Goal: Task Accomplishment & Management: Complete application form

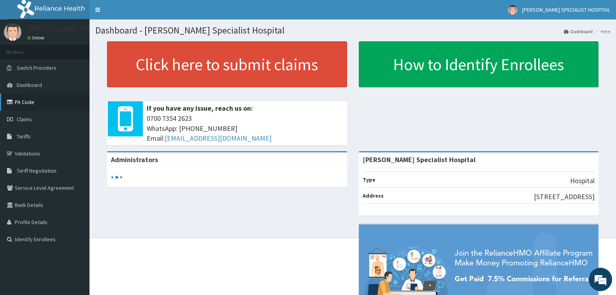
click at [27, 101] on link "PA Code" at bounding box center [44, 101] width 89 height 17
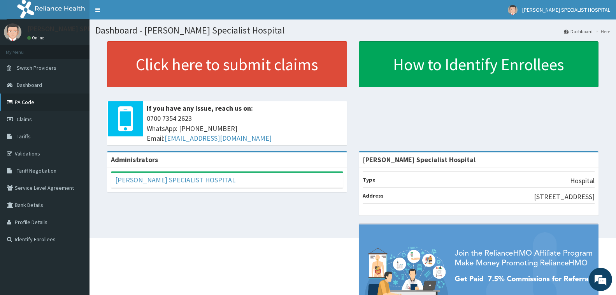
click at [11, 102] on icon at bounding box center [11, 101] width 8 height 5
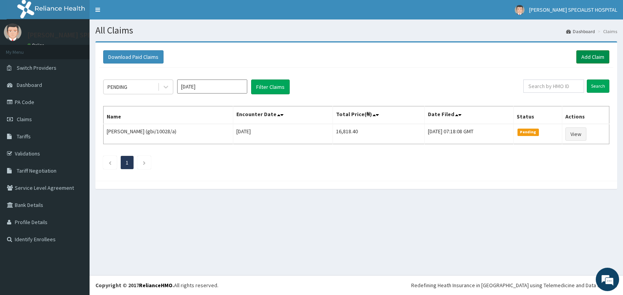
drag, startPoint x: 601, startPoint y: 58, endPoint x: 596, endPoint y: 59, distance: 4.7
click at [601, 58] on link "Add Claim" at bounding box center [592, 56] width 33 height 13
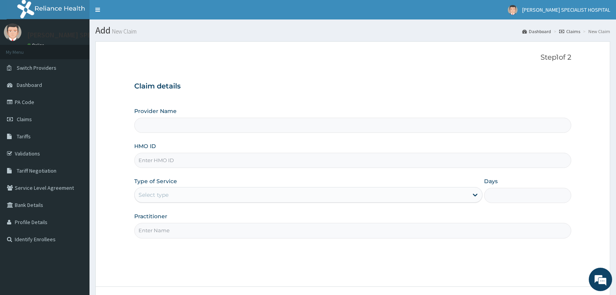
type input "[PERSON_NAME] Specialist Hospital"
click at [165, 158] on input "HMO ID" at bounding box center [352, 160] width 437 height 15
type input "ibe/10169/a"
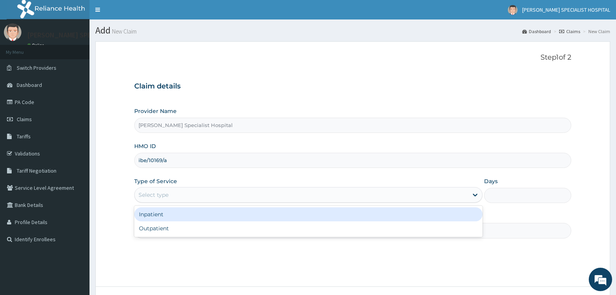
click at [162, 196] on div "Select type" at bounding box center [154, 195] width 30 height 8
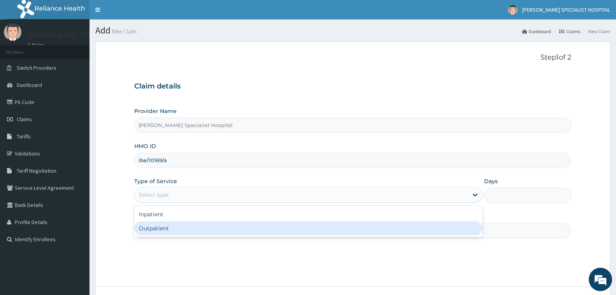
click at [233, 233] on div "Outpatient" at bounding box center [308, 228] width 348 height 14
type input "1"
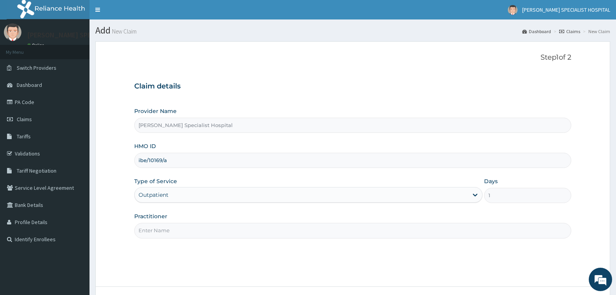
click at [231, 233] on input "Practitioner" at bounding box center [352, 230] width 437 height 15
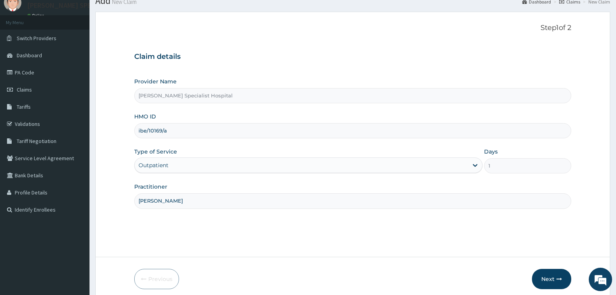
scroll to position [61, 0]
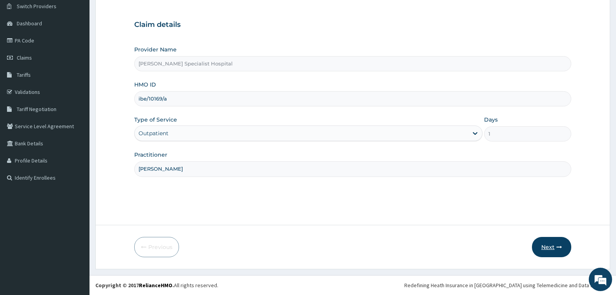
type input "chris"
click at [548, 248] on button "Next" at bounding box center [551, 247] width 39 height 20
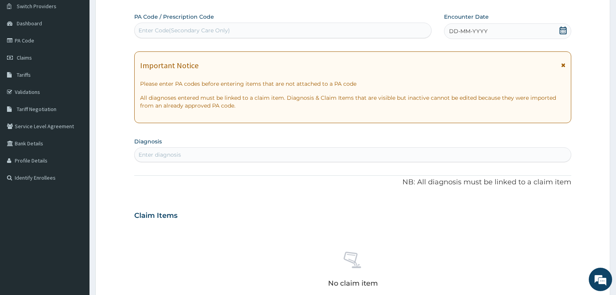
click at [195, 27] on div "Enter Code(Secondary Care Only)" at bounding box center [184, 30] width 91 height 8
paste input "08034502457"
type input "0"
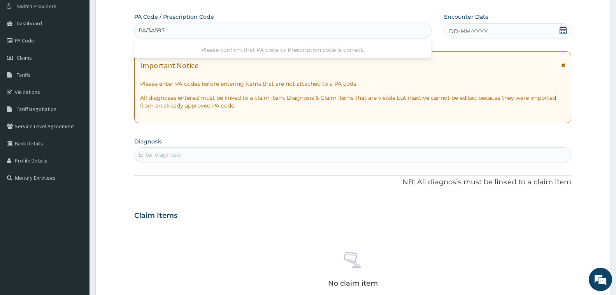
type input "PA/3A597A"
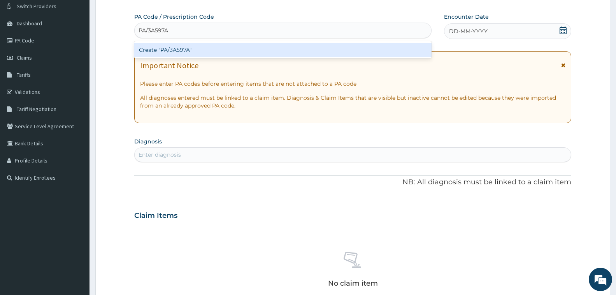
click at [201, 49] on div "Create "PA/3A597A"" at bounding box center [282, 50] width 297 height 14
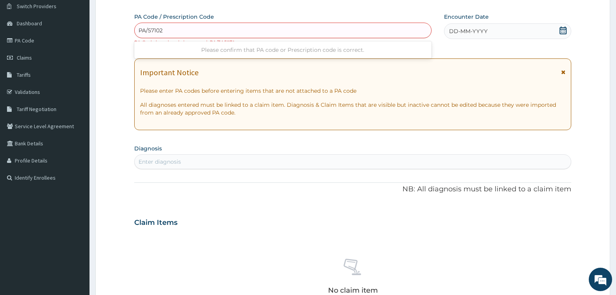
type input "PA/571021"
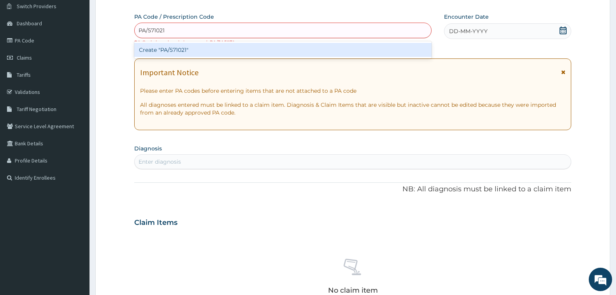
click at [274, 48] on div "Create "PA/571021"" at bounding box center [282, 50] width 297 height 14
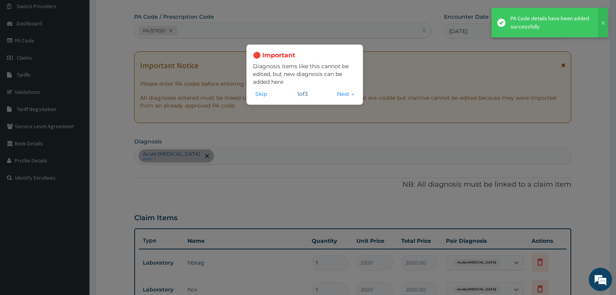
scroll to position [63, 0]
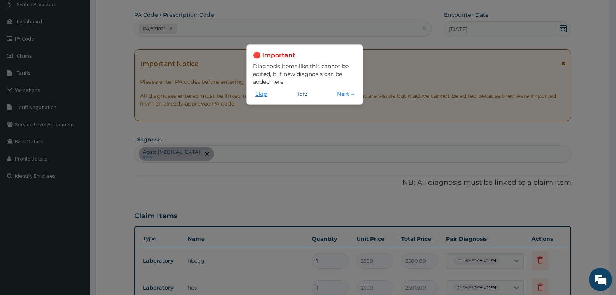
click at [260, 95] on button "Skip" at bounding box center [261, 93] width 16 height 9
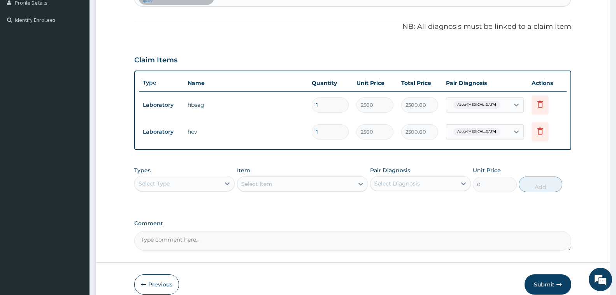
scroll to position [256, 0]
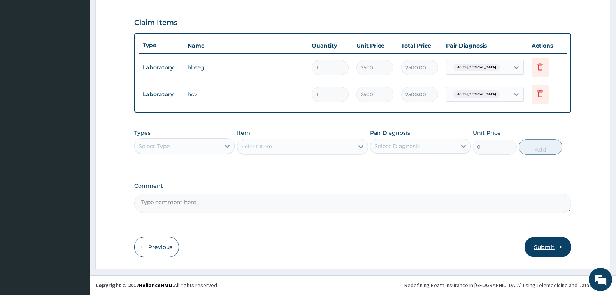
click at [556, 246] on icon "button" at bounding box center [558, 246] width 5 height 5
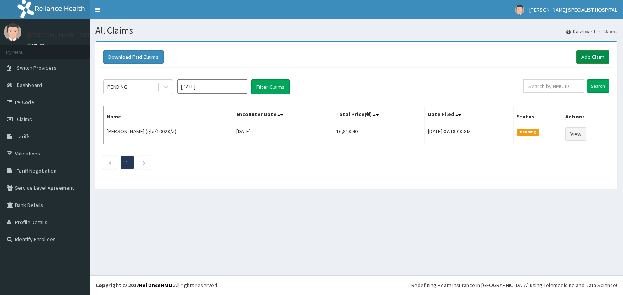
click at [584, 58] on link "Add Claim" at bounding box center [592, 56] width 33 height 13
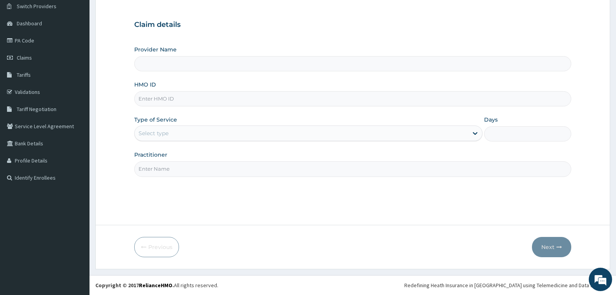
click at [150, 102] on input "HMO ID" at bounding box center [352, 98] width 437 height 15
type input "ib"
type input "[PERSON_NAME] Specialist Hospital"
type input "ibe/10169/a"
click at [164, 131] on div "Select type" at bounding box center [154, 133] width 30 height 8
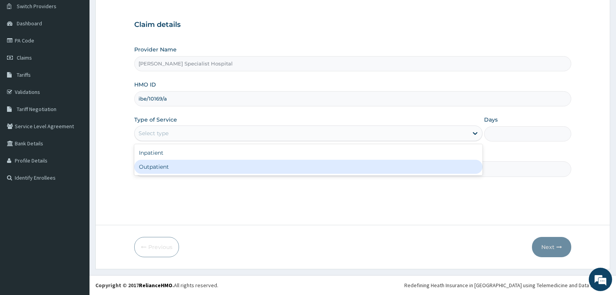
click at [170, 165] on div "Outpatient" at bounding box center [308, 167] width 348 height 14
type input "1"
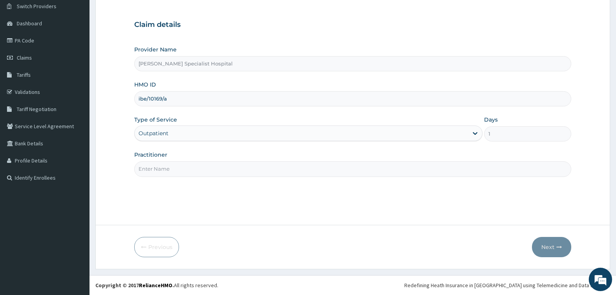
click at [174, 164] on input "Practitioner" at bounding box center [352, 168] width 437 height 15
type input "[PERSON_NAME]"
click at [550, 244] on button "Next" at bounding box center [551, 247] width 39 height 20
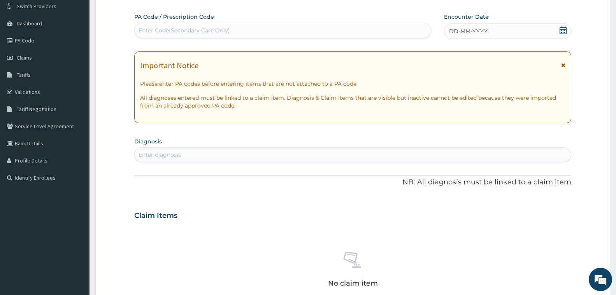
click at [237, 27] on div "Enter Code(Secondary Care Only)" at bounding box center [283, 30] width 296 height 12
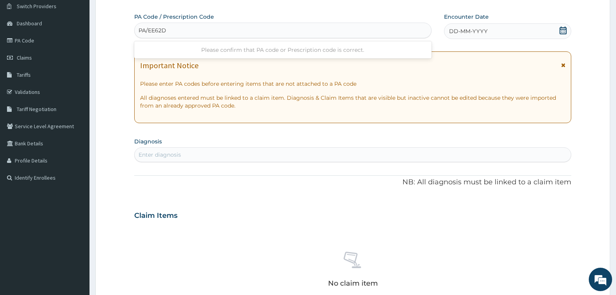
type input "PA/EE62D3"
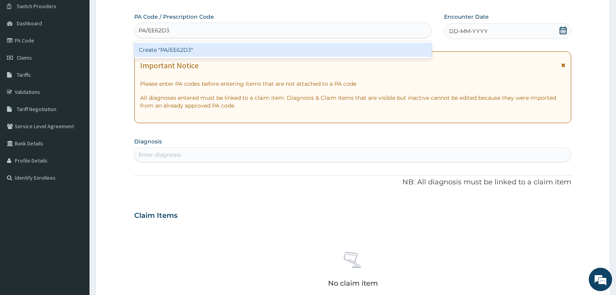
click at [233, 49] on div "Create "PA/EE62D3"" at bounding box center [282, 50] width 297 height 14
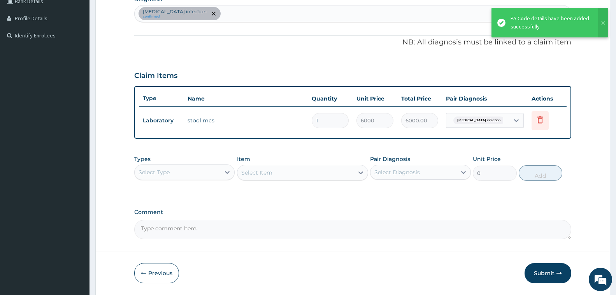
scroll to position [217, 0]
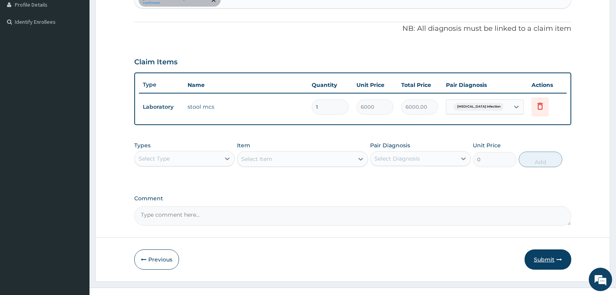
click at [534, 256] on button "Submit" at bounding box center [548, 259] width 47 height 20
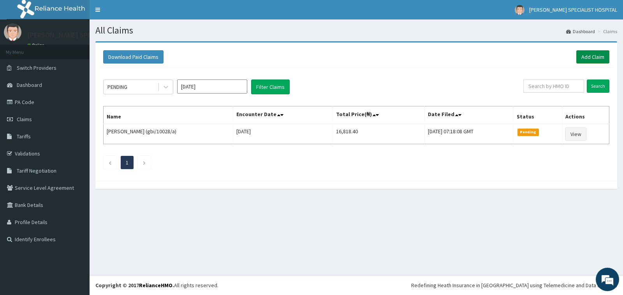
click at [595, 58] on link "Add Claim" at bounding box center [592, 56] width 33 height 13
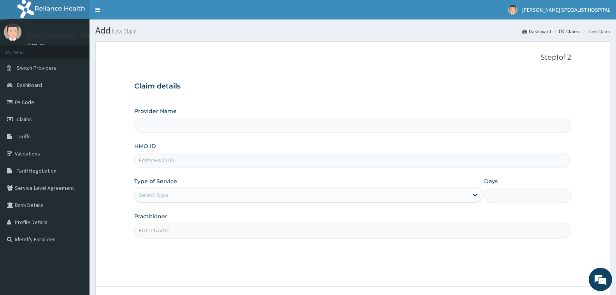
type input "[PERSON_NAME] Specialist Hospital"
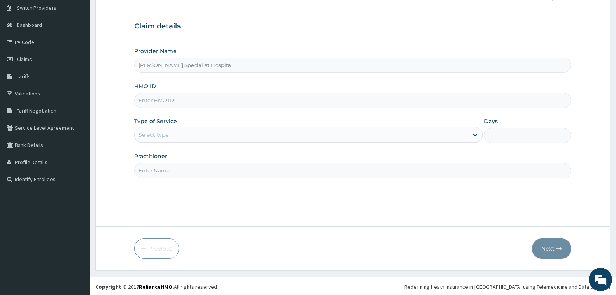
scroll to position [61, 0]
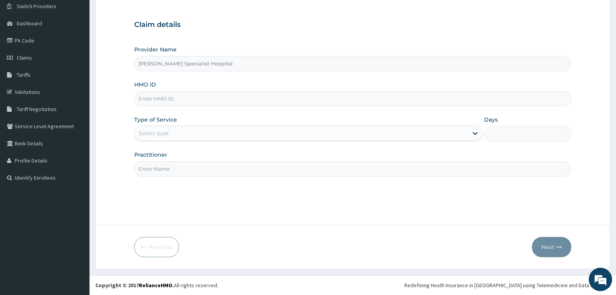
click at [215, 102] on input "HMO ID" at bounding box center [352, 98] width 437 height 15
type input "ibe/10169/a"
click at [197, 132] on div "Select type" at bounding box center [301, 133] width 333 height 12
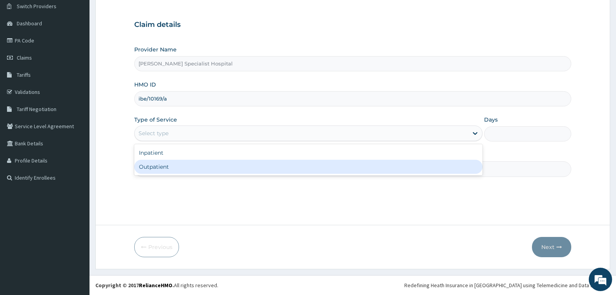
click at [197, 163] on div "Outpatient" at bounding box center [308, 167] width 348 height 14
type input "1"
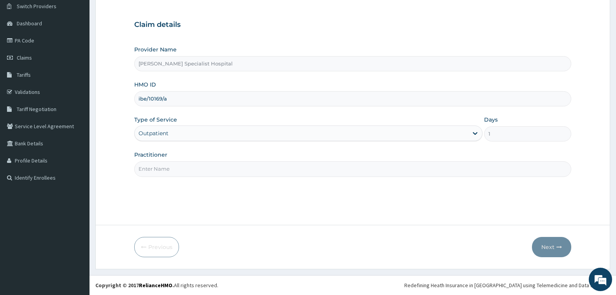
click at [205, 172] on input "Practitioner" at bounding box center [352, 168] width 437 height 15
type input "[PERSON_NAME]"
click at [554, 247] on button "Next" at bounding box center [551, 247] width 39 height 20
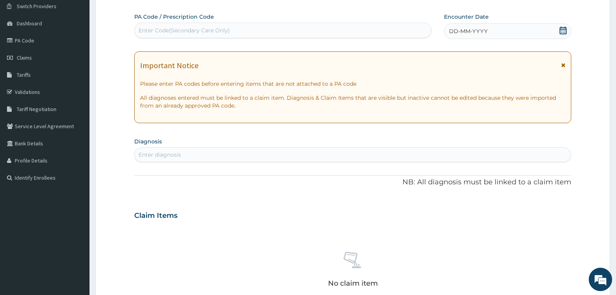
click at [271, 33] on div "Enter Code(Secondary Care Only)" at bounding box center [283, 30] width 296 height 12
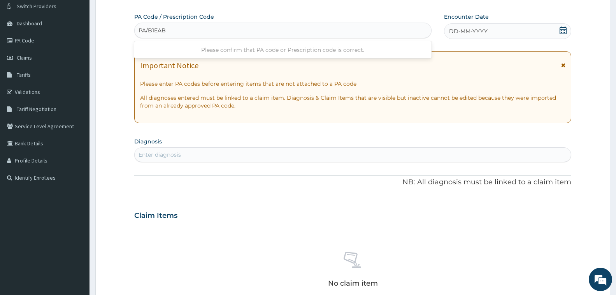
type input "PA/B1EAB1"
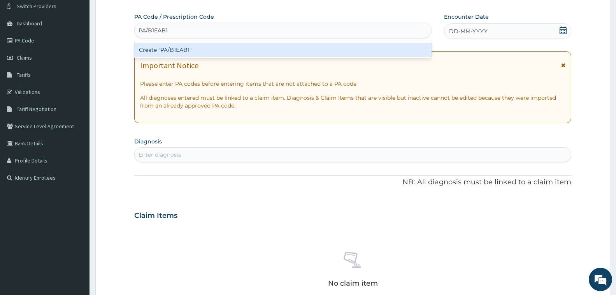
click at [272, 54] on div "Create "PA/B1EAB1"" at bounding box center [282, 50] width 297 height 14
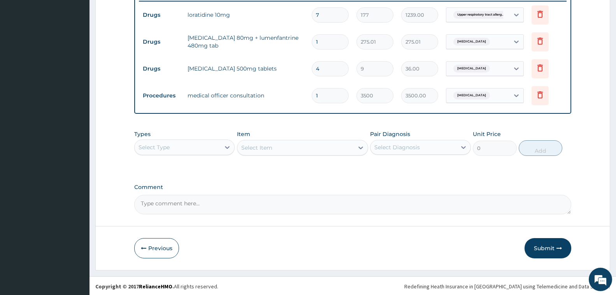
scroll to position [310, 0]
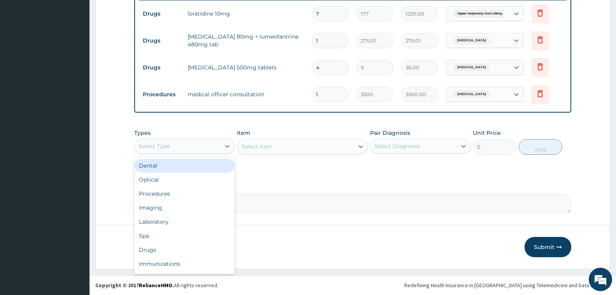
click at [202, 143] on div "Select Type" at bounding box center [178, 146] width 86 height 12
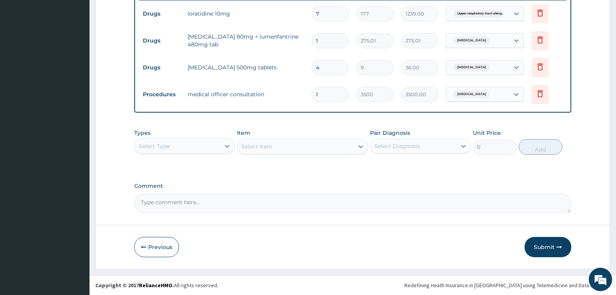
click at [301, 168] on div "Types Select Type Item Select Item Pair Diagnosis Select Diagnosis Unit Price 0…" at bounding box center [352, 147] width 437 height 45
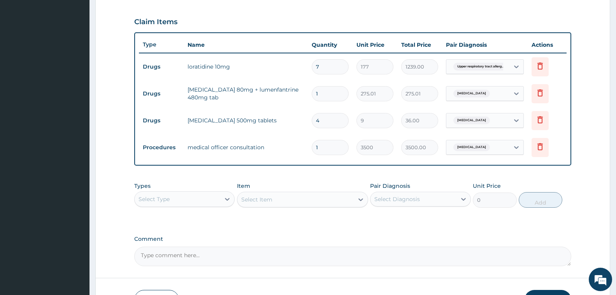
scroll to position [271, 0]
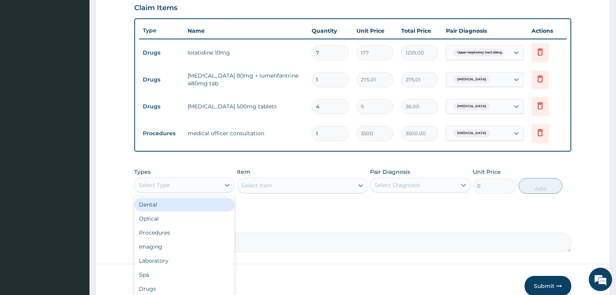
click at [193, 182] on div "Select Type" at bounding box center [178, 185] width 86 height 12
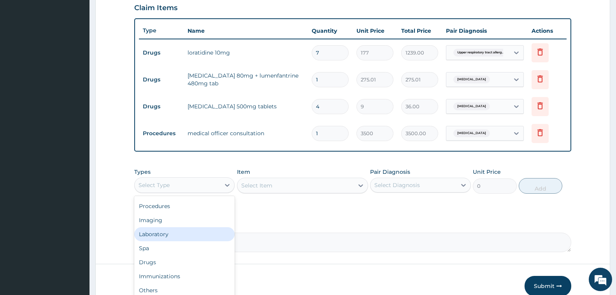
click at [190, 232] on div "Laboratory" at bounding box center [184, 234] width 100 height 14
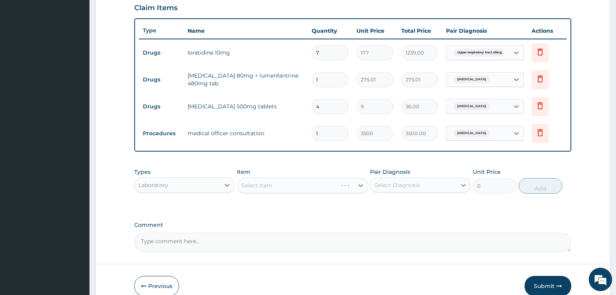
click at [244, 188] on div "Select Item" at bounding box center [302, 185] width 131 height 16
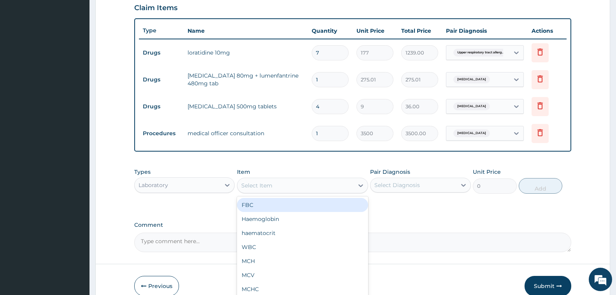
click at [278, 179] on div "Select Item" at bounding box center [295, 185] width 116 height 12
click at [274, 203] on div "FBC" at bounding box center [302, 205] width 131 height 14
type input "2500"
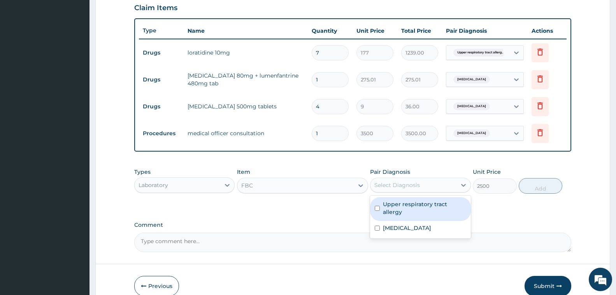
click at [446, 182] on div "Select Diagnosis" at bounding box center [413, 185] width 86 height 12
click at [451, 205] on label "Upper respiratory tract allergy" at bounding box center [424, 208] width 83 height 16
checkbox input "true"
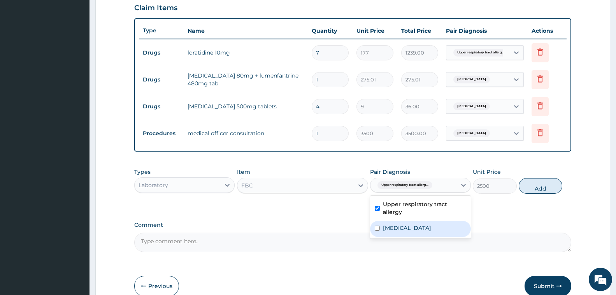
click at [450, 230] on div "Malaria" at bounding box center [420, 229] width 100 height 16
checkbox input "true"
drag, startPoint x: 526, startPoint y: 189, endPoint x: 519, endPoint y: 191, distance: 7.4
click at [525, 189] on button "Add" at bounding box center [541, 186] width 44 height 16
type input "0"
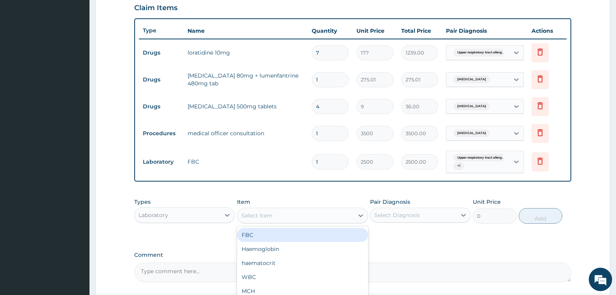
click at [274, 216] on div "Select Item" at bounding box center [295, 215] width 116 height 12
type input "mal"
click at [278, 236] on div "Malaria Parasite" at bounding box center [302, 235] width 131 height 14
type input "1000"
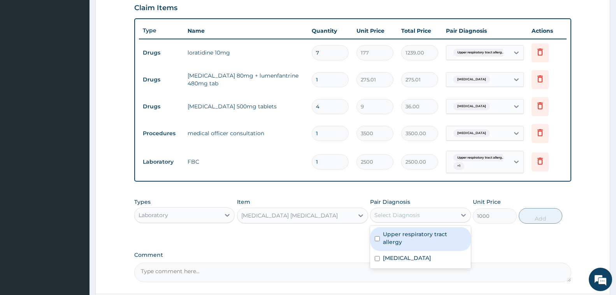
click at [389, 211] on div "Select Diagnosis" at bounding box center [413, 215] width 86 height 12
click at [392, 238] on label "Upper respiratory tract allergy" at bounding box center [424, 238] width 83 height 16
checkbox input "true"
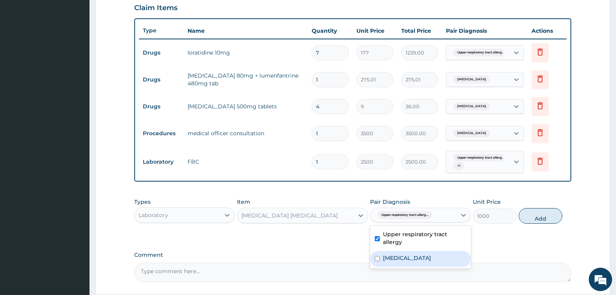
click at [394, 257] on label "Malaria" at bounding box center [407, 258] width 48 height 8
checkbox input "true"
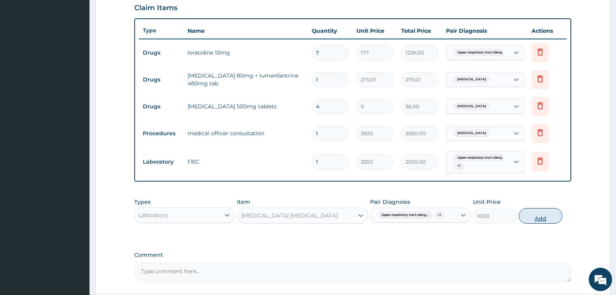
click at [537, 220] on button "Add" at bounding box center [541, 216] width 44 height 16
type input "0"
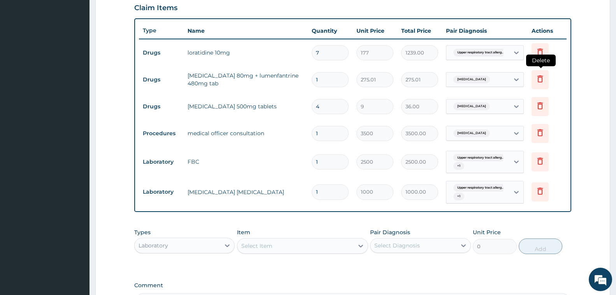
click at [544, 81] on icon at bounding box center [539, 78] width 9 height 9
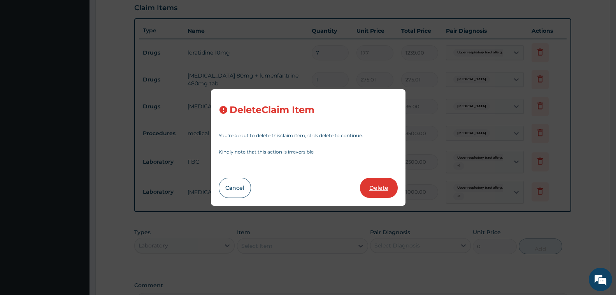
click at [375, 189] on button "Delete" at bounding box center [379, 187] width 38 height 20
type input "4"
type input "9"
type input "36.00"
type input "1"
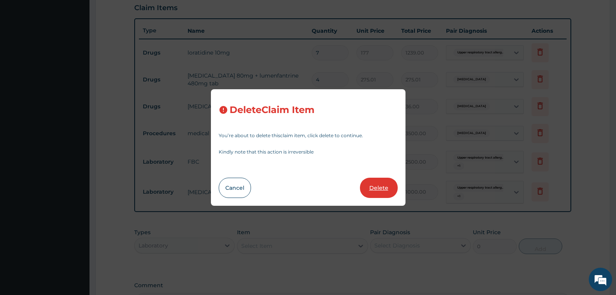
type input "3500"
type input "3500.00"
type input "2500"
type input "2500.00"
type input "1000"
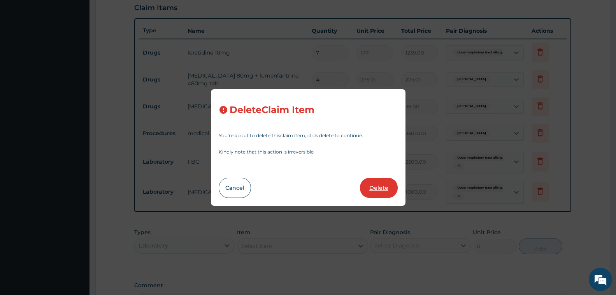
type input "1000.00"
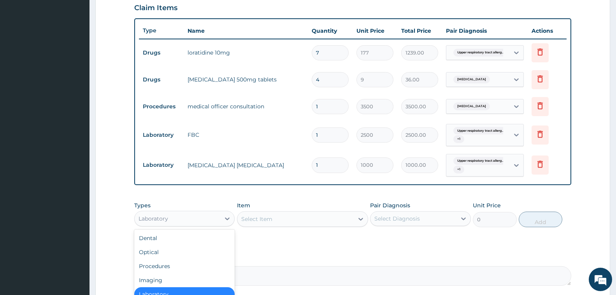
click at [189, 216] on div "Laboratory" at bounding box center [178, 218] width 86 height 12
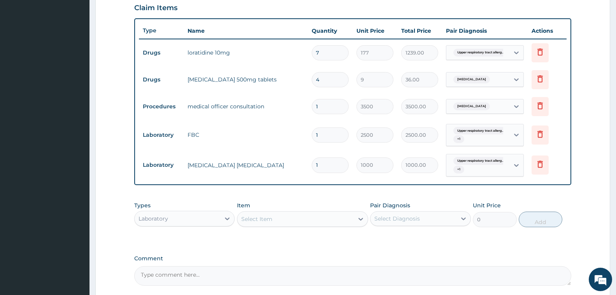
click at [226, 235] on div "Types Laboratory Item Select Item Pair Diagnosis Select Diagnosis Unit Price 0 …" at bounding box center [352, 219] width 437 height 45
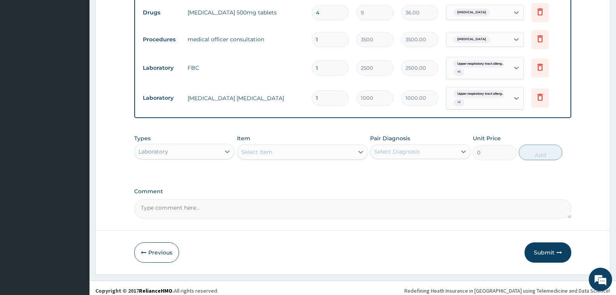
scroll to position [344, 0]
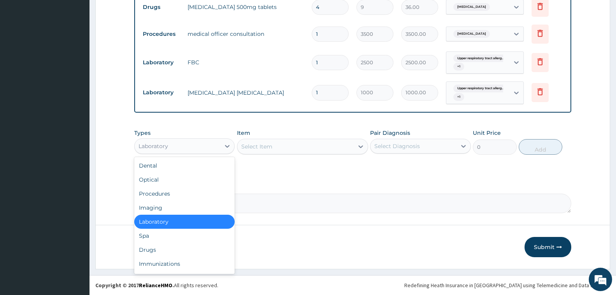
click at [179, 144] on div "Laboratory" at bounding box center [178, 146] width 86 height 12
click at [185, 251] on div "Drugs" at bounding box center [184, 249] width 100 height 14
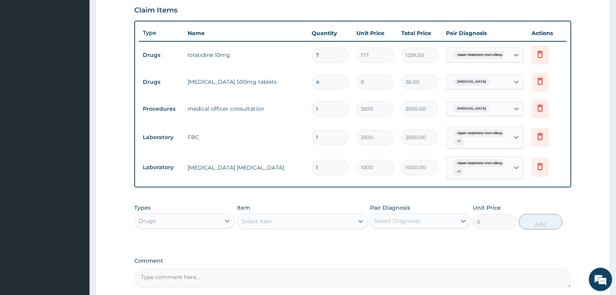
scroll to position [266, 0]
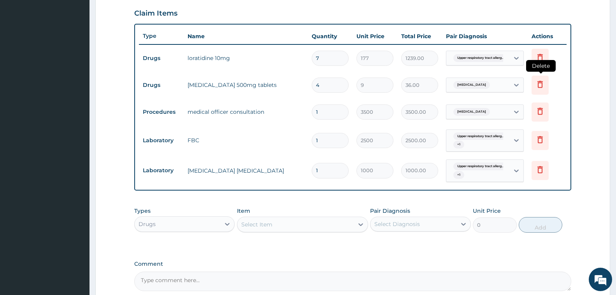
click at [540, 86] on icon at bounding box center [539, 83] width 9 height 9
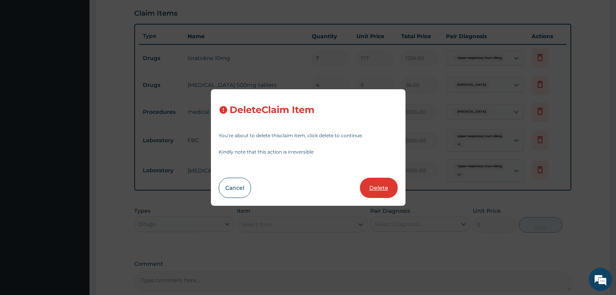
click at [374, 181] on button "Delete" at bounding box center [379, 187] width 38 height 20
type input "1"
type input "3500"
type input "3500.00"
type input "2500"
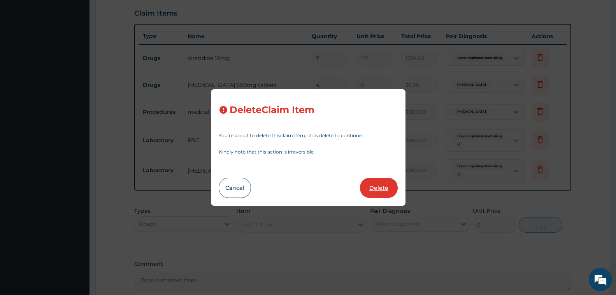
type input "2500.00"
type input "1000"
type input "1000.00"
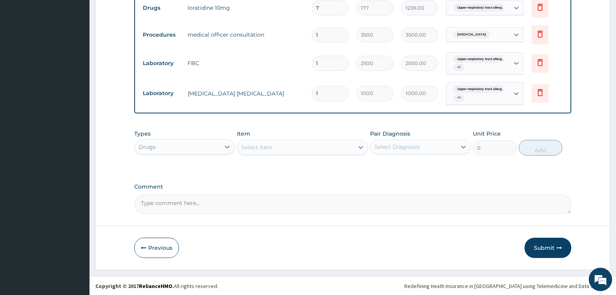
scroll to position [317, 0]
click at [289, 144] on div "Select Item" at bounding box center [295, 146] width 116 height 12
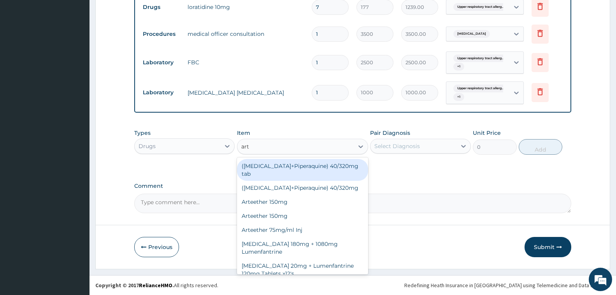
type input "arte"
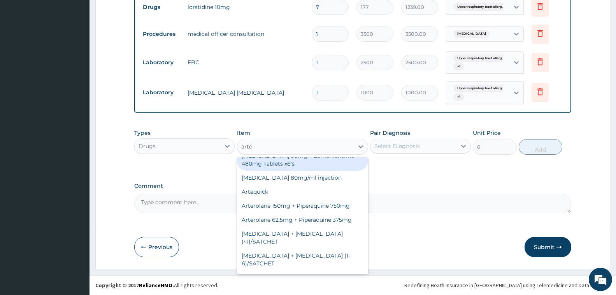
scroll to position [233, 0]
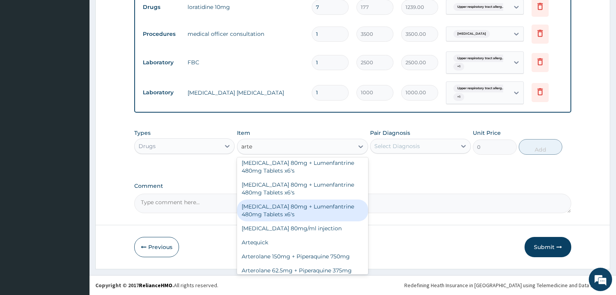
drag, startPoint x: 284, startPoint y: 219, endPoint x: 307, endPoint y: 181, distance: 44.6
click at [284, 218] on div "Artemether 80mg + Lumenfantrine 480mg Tablets x6's" at bounding box center [302, 210] width 131 height 22
type input "3600"
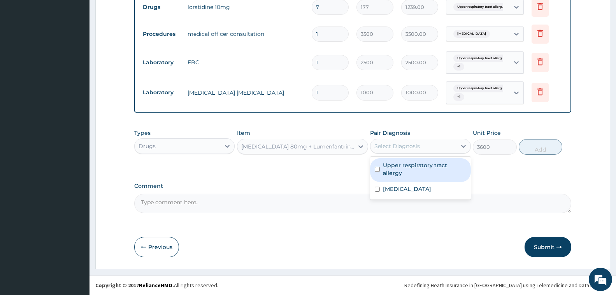
click at [396, 145] on div "Select Diagnosis" at bounding box center [397, 146] width 46 height 8
click at [394, 167] on label "Upper respiratory tract allergy" at bounding box center [424, 169] width 83 height 16
checkbox input "true"
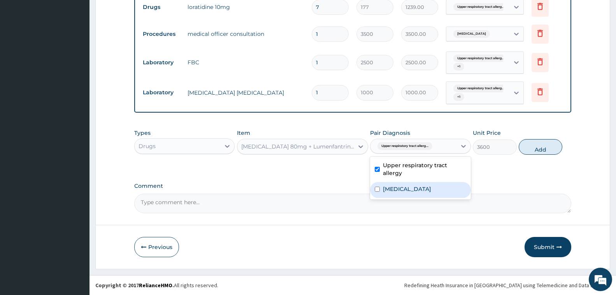
click at [390, 189] on label "[MEDICAL_DATA]" at bounding box center [407, 189] width 48 height 8
checkbox input "true"
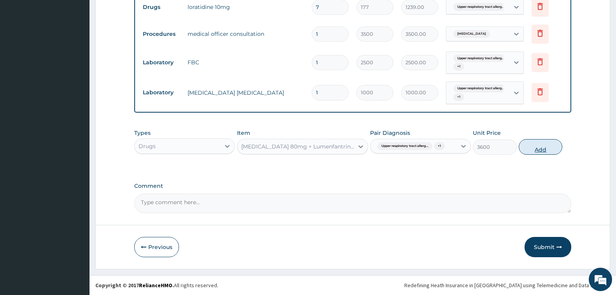
click at [528, 145] on button "Add" at bounding box center [541, 147] width 44 height 16
type input "0"
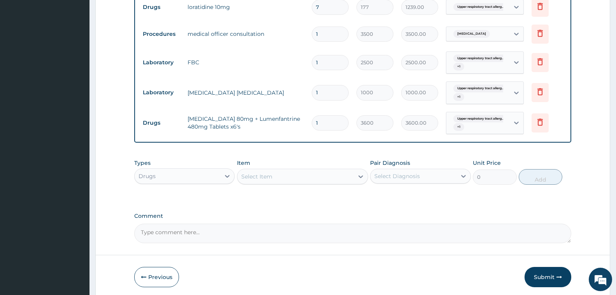
click at [249, 181] on div "Select Item" at bounding box center [295, 176] width 116 height 12
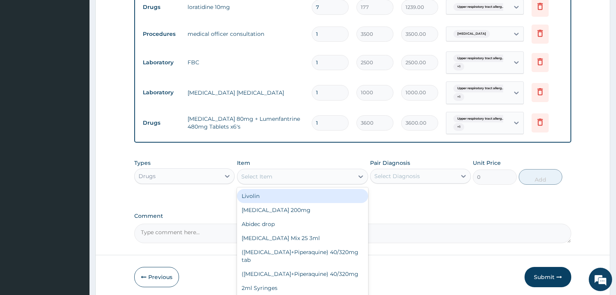
click at [249, 181] on div "Select Item" at bounding box center [295, 176] width 116 height 12
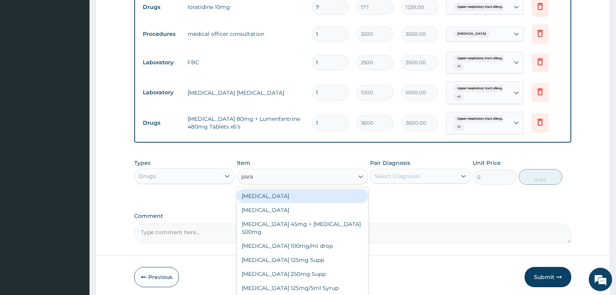
type input "parac"
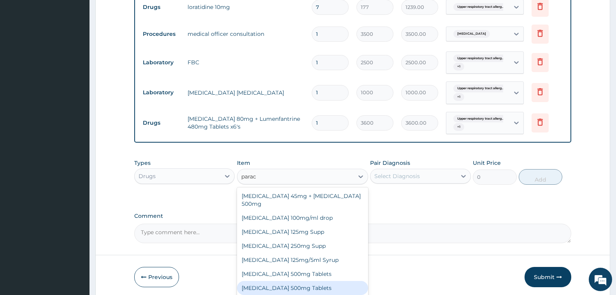
scroll to position [34, 0]
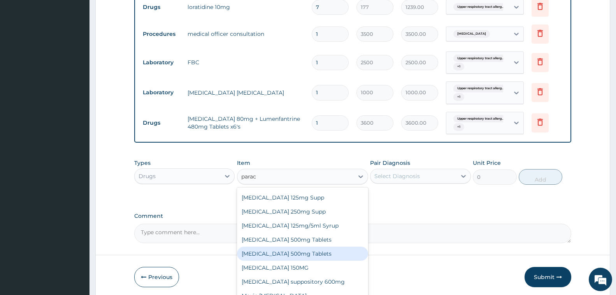
click at [293, 253] on div "Paracetamol 500mg Tablets" at bounding box center [302, 253] width 131 height 14
type input "12"
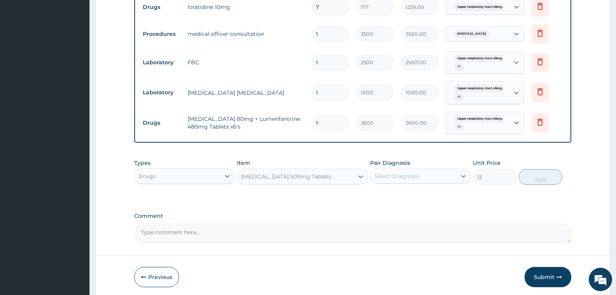
click at [428, 172] on div "Select Diagnosis" at bounding box center [413, 176] width 86 height 12
click at [425, 175] on div "Select Diagnosis" at bounding box center [413, 176] width 86 height 12
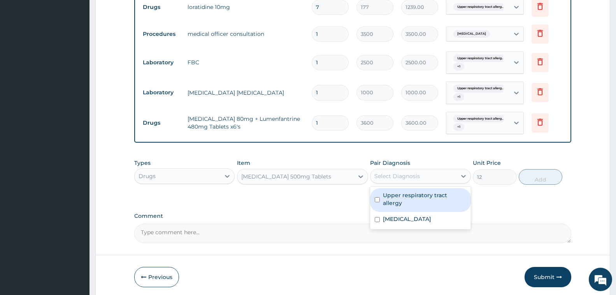
click at [425, 195] on label "Upper respiratory tract allergy" at bounding box center [424, 199] width 83 height 16
checkbox input "true"
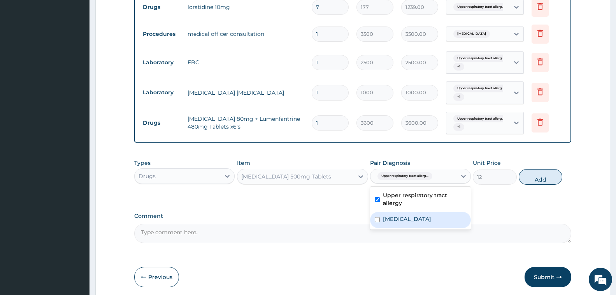
click at [425, 222] on div "Malaria" at bounding box center [420, 220] width 100 height 16
checkbox input "true"
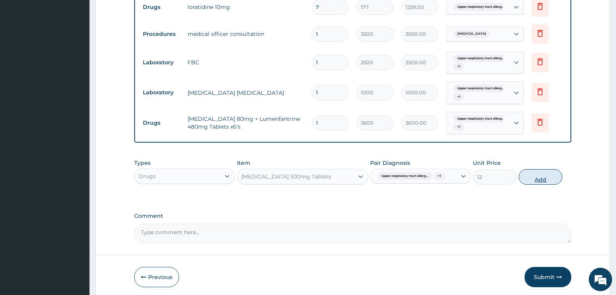
click at [532, 177] on button "Add" at bounding box center [541, 177] width 44 height 16
type input "0"
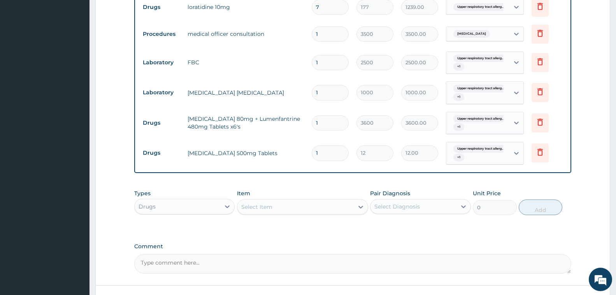
type input "18"
type input "216.00"
type input "18"
click at [362, 236] on div "PA Code / Prescription Code PA/B1EAB1 Encounter Date 16-09-2025 Important Notic…" at bounding box center [352, 16] width 437 height 516
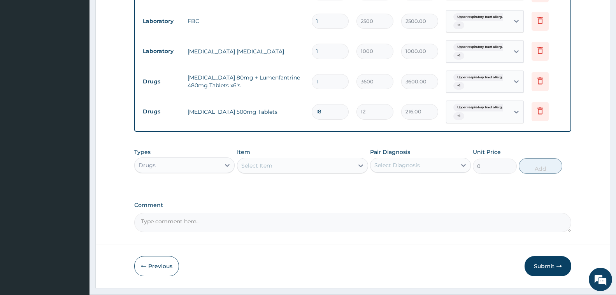
scroll to position [377, 0]
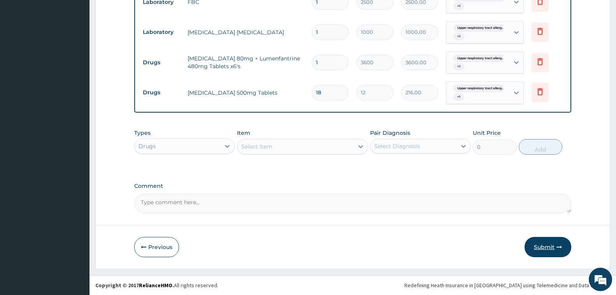
click at [560, 249] on icon "button" at bounding box center [558, 246] width 5 height 5
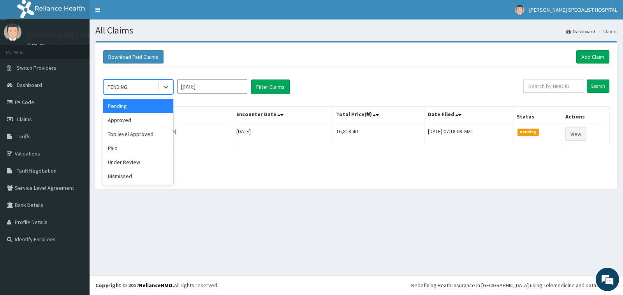
drag, startPoint x: 134, startPoint y: 91, endPoint x: 127, endPoint y: 89, distance: 7.3
click at [128, 89] on div "PENDING" at bounding box center [131, 87] width 54 height 12
click at [130, 113] on div "Approved" at bounding box center [138, 120] width 70 height 14
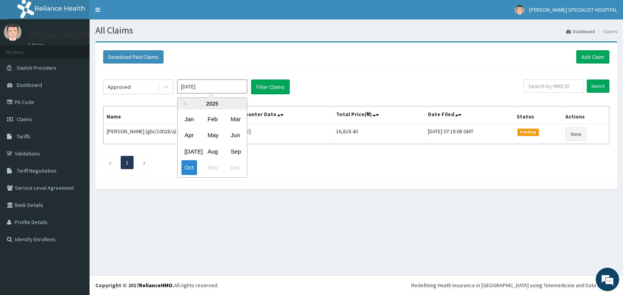
click at [213, 86] on input "[DATE]" at bounding box center [212, 86] width 70 height 14
click at [228, 147] on div "Sep" at bounding box center [235, 151] width 16 height 14
type input "Sep 2025"
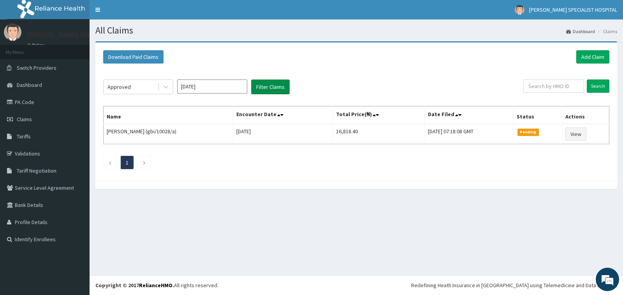
click at [273, 88] on button "Filter Claims" at bounding box center [270, 86] width 39 height 15
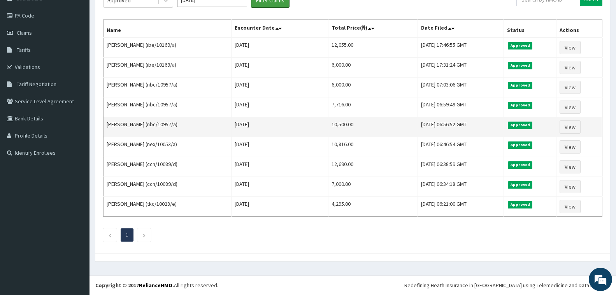
scroll to position [47, 0]
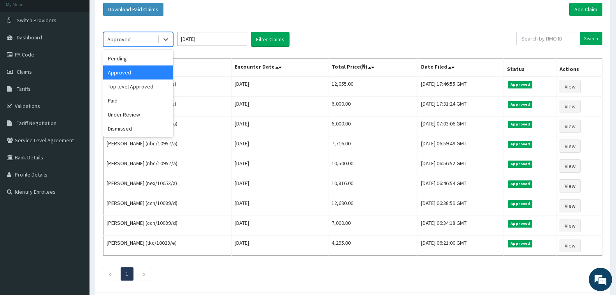
click at [134, 36] on div "Approved" at bounding box center [131, 39] width 54 height 12
click at [128, 58] on div "Pending" at bounding box center [138, 58] width 70 height 14
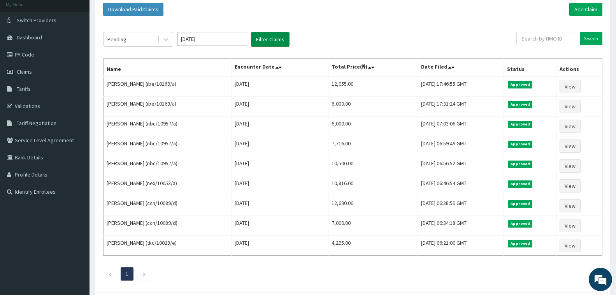
click at [272, 43] on button "Filter Claims" at bounding box center [270, 39] width 39 height 15
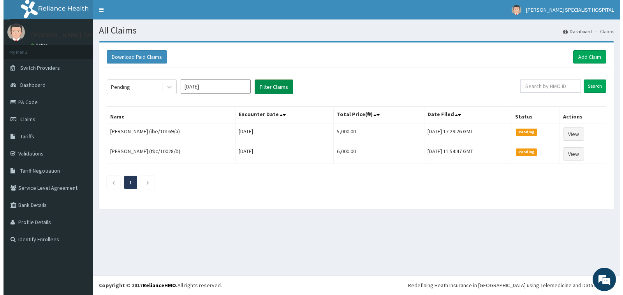
scroll to position [0, 0]
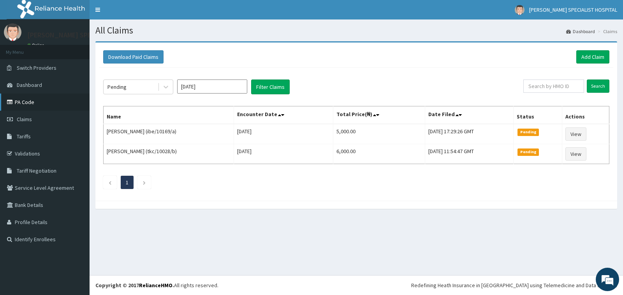
click at [36, 103] on link "PA Code" at bounding box center [44, 101] width 89 height 17
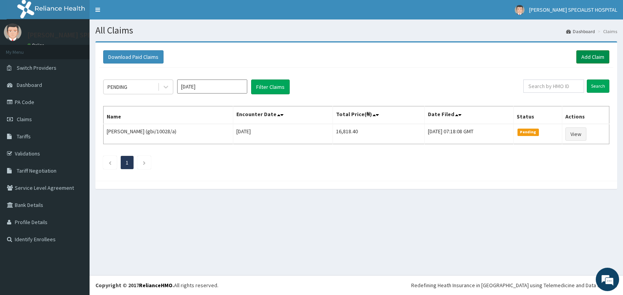
click at [595, 60] on link "Add Claim" at bounding box center [592, 56] width 33 height 13
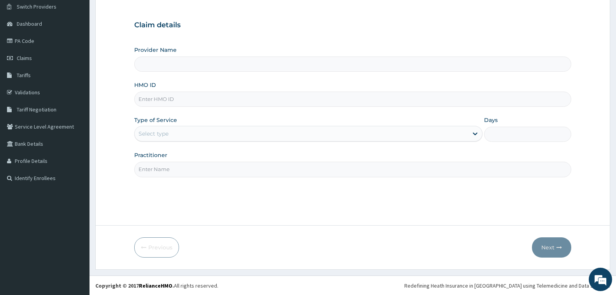
scroll to position [61, 0]
click at [244, 104] on input "HMO ID" at bounding box center [352, 98] width 437 height 15
type input "[PERSON_NAME] Specialist Hospital"
type input "bah/10066/d"
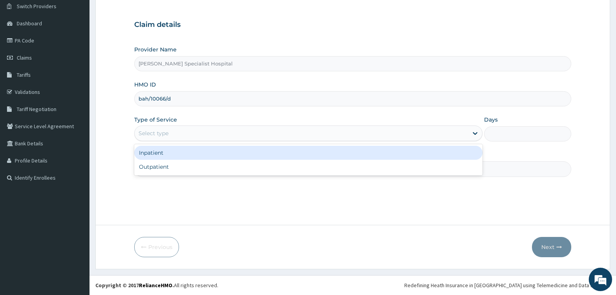
click at [239, 137] on div "Select type" at bounding box center [301, 133] width 333 height 12
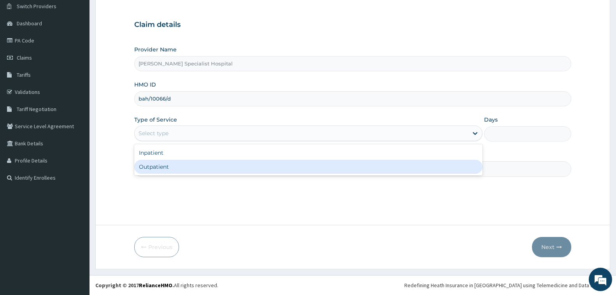
click at [245, 164] on div "Outpatient" at bounding box center [308, 167] width 348 height 14
type input "1"
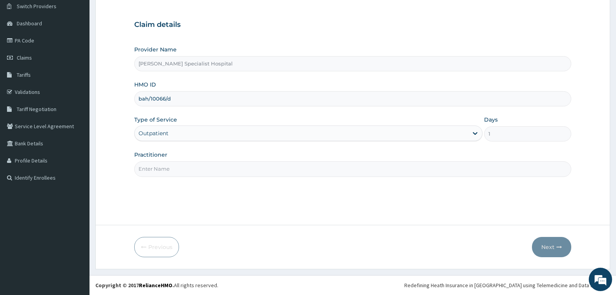
click at [245, 165] on input "Practitioner" at bounding box center [352, 168] width 437 height 15
type input "[PERSON_NAME]"
click at [537, 245] on button "Next" at bounding box center [551, 247] width 39 height 20
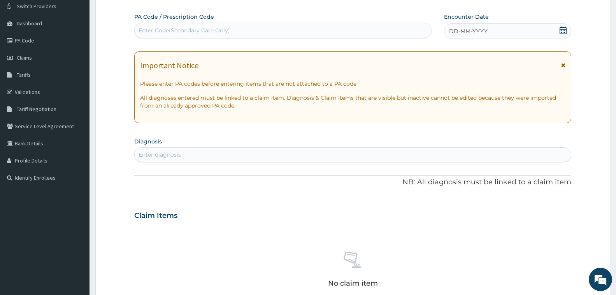
click at [276, 33] on div "Enter Code(Secondary Care Only)" at bounding box center [283, 30] width 296 height 12
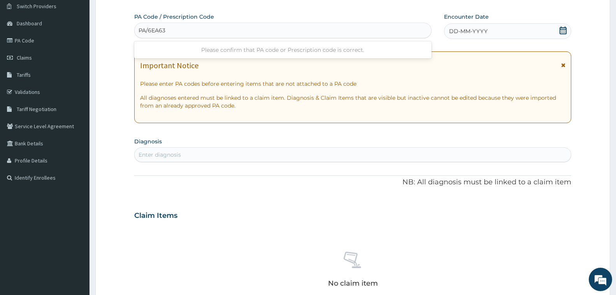
type input "PA/6EA633"
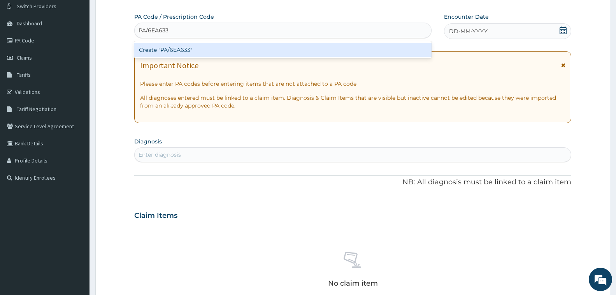
click at [274, 54] on div "Create "PA/6EA633"" at bounding box center [282, 50] width 297 height 14
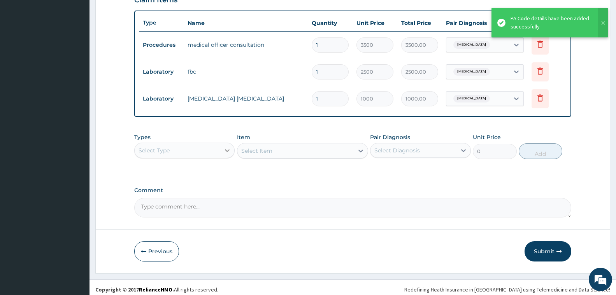
scroll to position [283, 0]
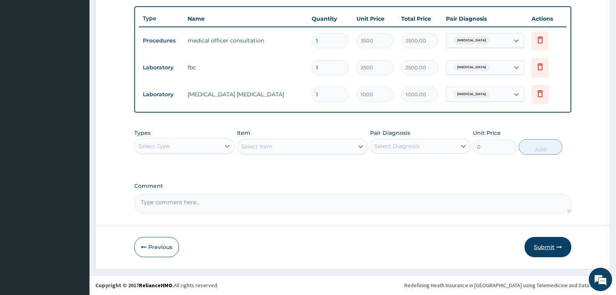
click at [544, 252] on button "Submit" at bounding box center [548, 247] width 47 height 20
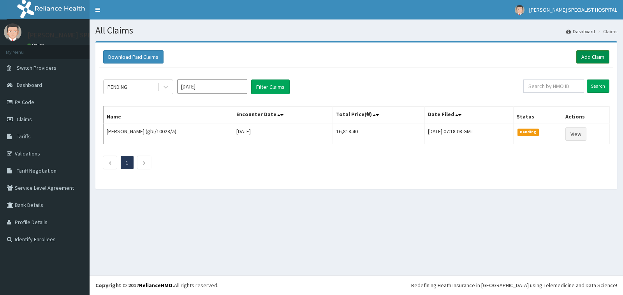
click at [582, 59] on link "Add Claim" at bounding box center [592, 56] width 33 height 13
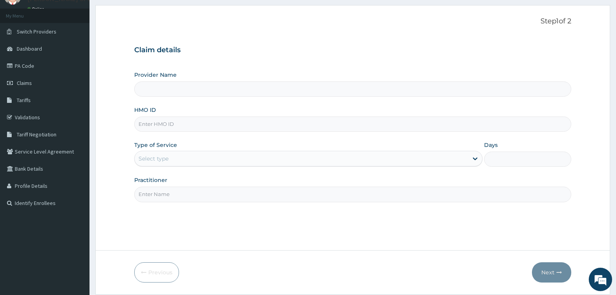
scroll to position [61, 0]
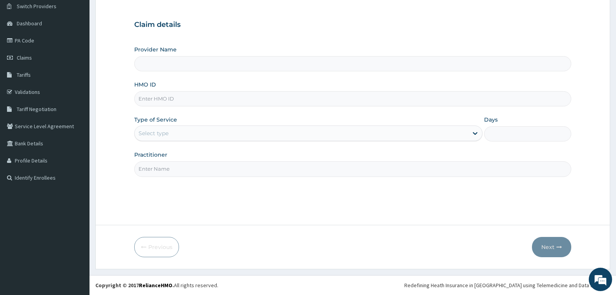
click at [243, 98] on input "HMO ID" at bounding box center [352, 98] width 437 height 15
type input "b"
type input "[PERSON_NAME] Specialist Hospital"
type input "bah/10066/d"
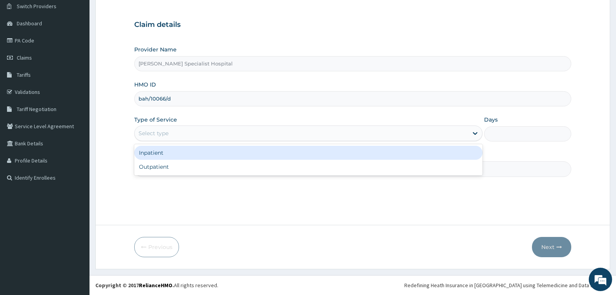
click at [240, 140] on div "Select type" at bounding box center [308, 133] width 348 height 16
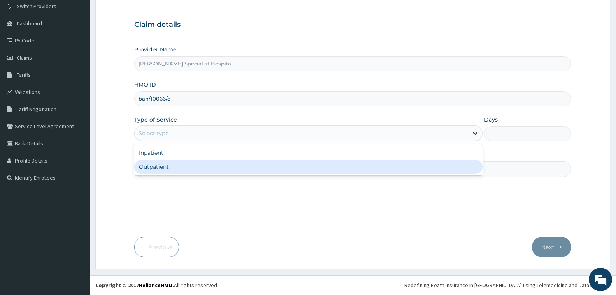
scroll to position [0, 0]
click at [252, 166] on div "Outpatient" at bounding box center [308, 167] width 348 height 14
type input "1"
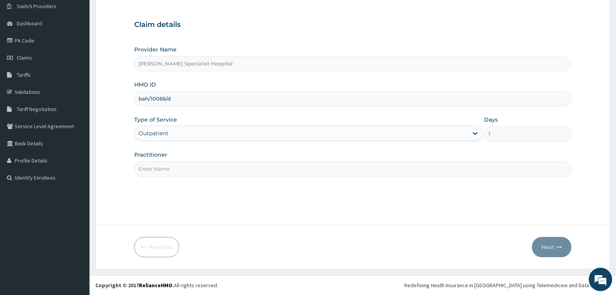
click at [252, 166] on input "Practitioner" at bounding box center [352, 168] width 437 height 15
type input "chris"
click at [556, 246] on icon "button" at bounding box center [558, 246] width 5 height 5
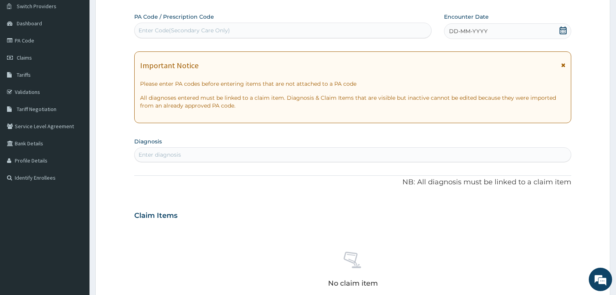
click at [290, 30] on div "Enter Code(Secondary Care Only)" at bounding box center [283, 30] width 296 height 12
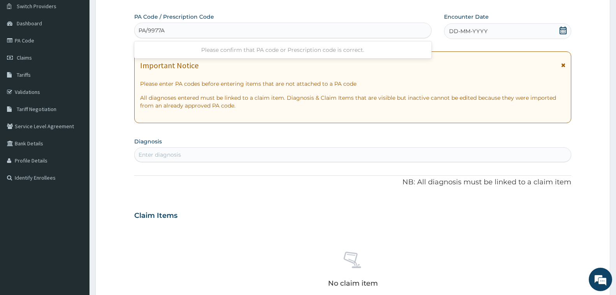
type input "PA/9977A1"
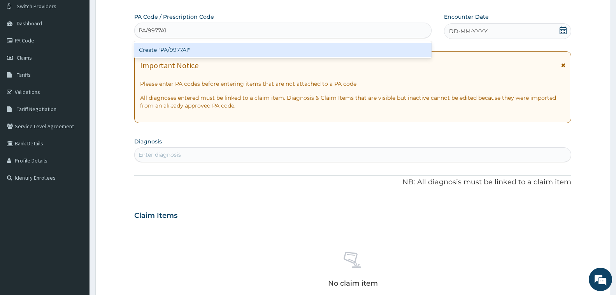
click at [287, 54] on div "Create "PA/9977A1"" at bounding box center [282, 50] width 297 height 14
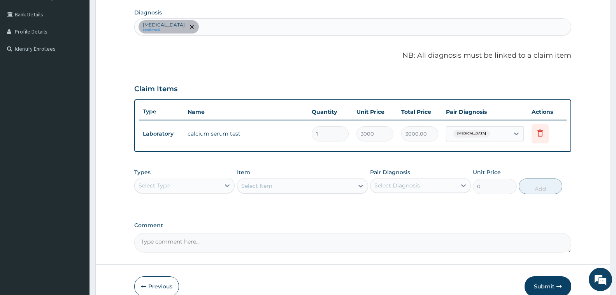
scroll to position [191, 0]
click at [555, 281] on button "Submit" at bounding box center [548, 285] width 47 height 20
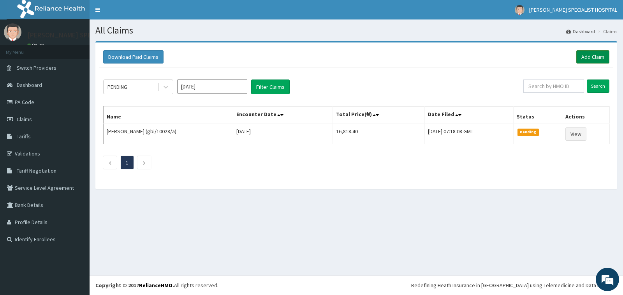
click at [579, 56] on link "Add Claim" at bounding box center [592, 56] width 33 height 13
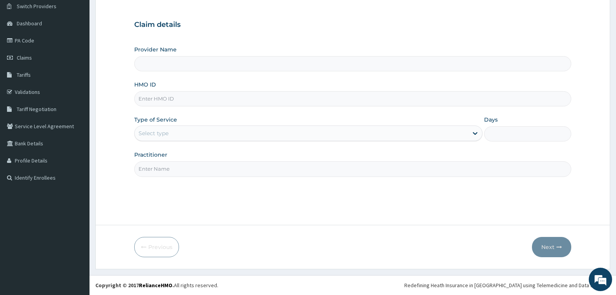
click at [281, 98] on input "HMO ID" at bounding box center [352, 98] width 437 height 15
type input "[PERSON_NAME] Specialist Hospital"
type input "bah/10066/d"
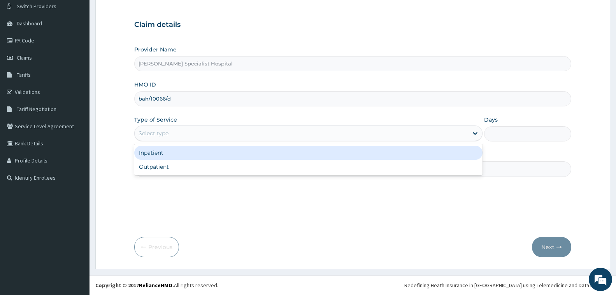
click at [220, 133] on div "Select type" at bounding box center [301, 133] width 333 height 12
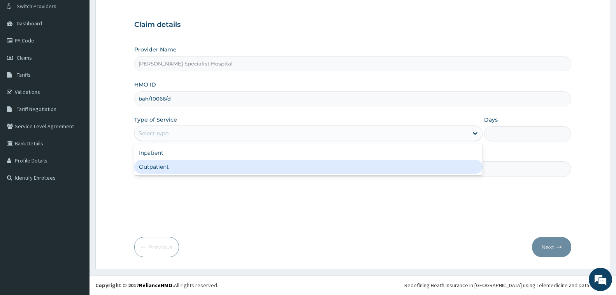
click at [236, 167] on div "Outpatient" at bounding box center [308, 167] width 348 height 14
type input "1"
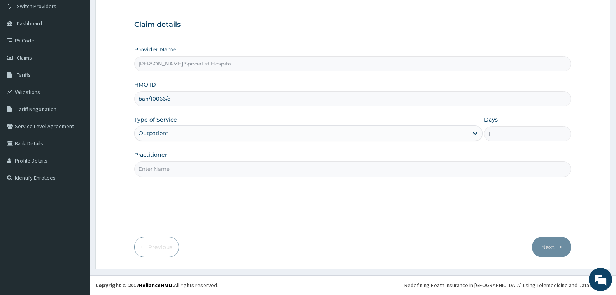
click at [236, 167] on input "Practitioner" at bounding box center [352, 168] width 437 height 15
type input "[PERSON_NAME]"
click at [560, 251] on button "Next" at bounding box center [551, 247] width 39 height 20
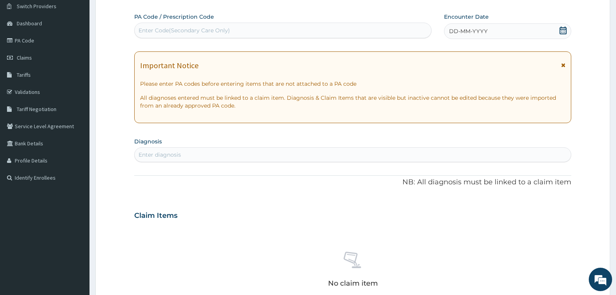
click at [299, 28] on div "Enter Code(Secondary Care Only)" at bounding box center [283, 30] width 296 height 12
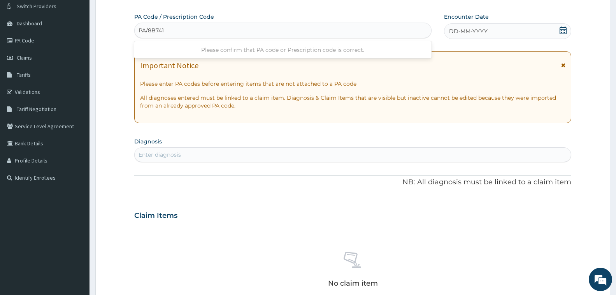
type input "PA/8B7417"
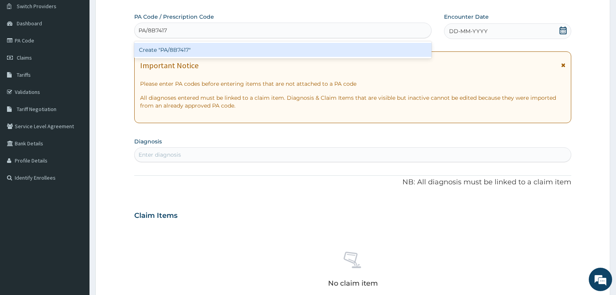
click at [300, 46] on div "Create "PA/8B7417"" at bounding box center [282, 50] width 297 height 14
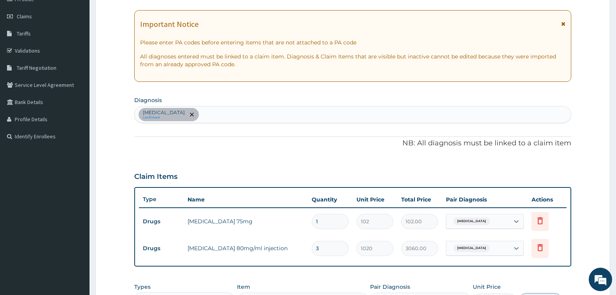
scroll to position [180, 0]
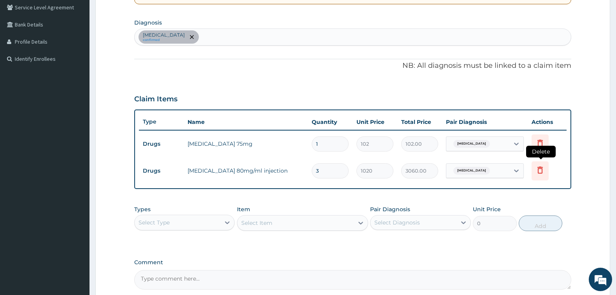
click at [538, 174] on icon at bounding box center [539, 169] width 9 height 9
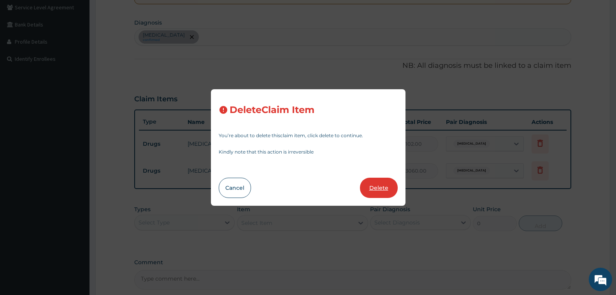
click at [380, 183] on button "Delete" at bounding box center [379, 187] width 38 height 20
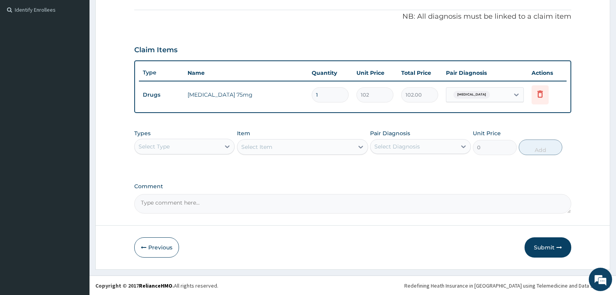
scroll to position [230, 0]
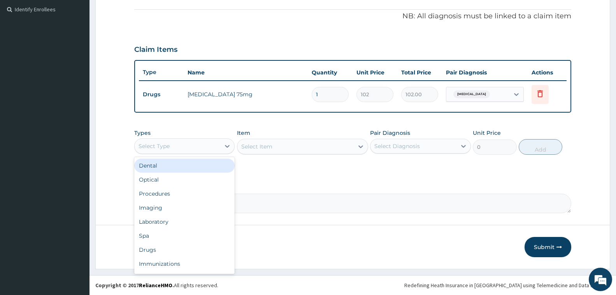
click at [195, 145] on div "Select Type" at bounding box center [178, 146] width 86 height 12
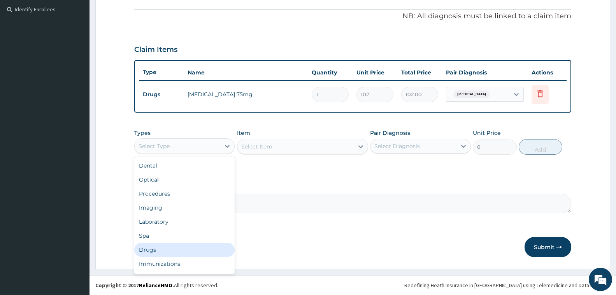
click at [191, 253] on div "Drugs" at bounding box center [184, 249] width 100 height 14
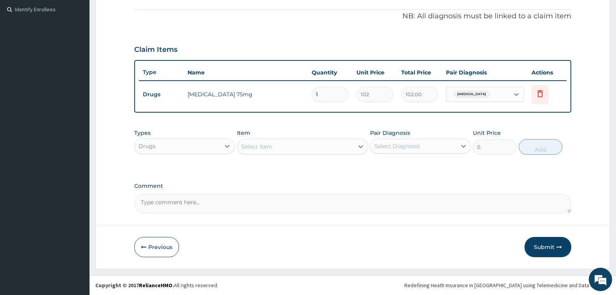
click at [301, 150] on div "Select Item" at bounding box center [295, 146] width 116 height 12
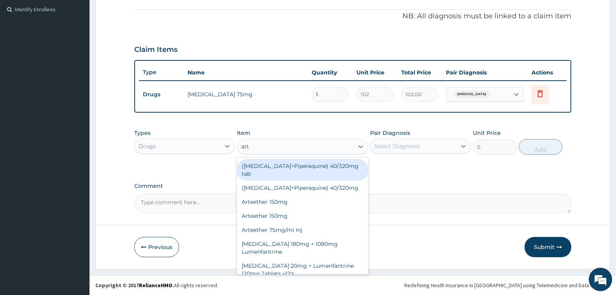
type input "arte"
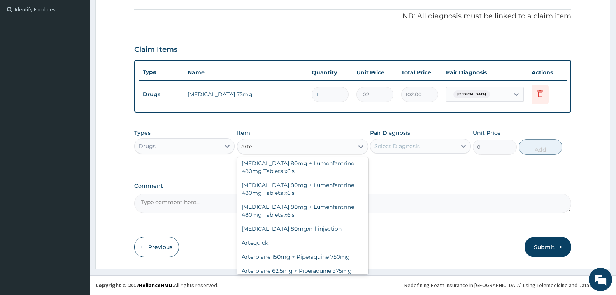
scroll to position [233, 0]
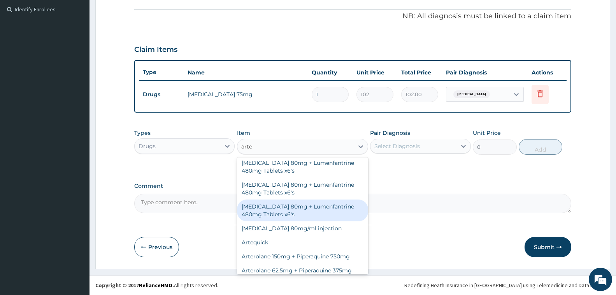
click at [293, 221] on div "Artemether 80mg + Lumenfantrine 480mg Tablets x6's" at bounding box center [302, 210] width 131 height 22
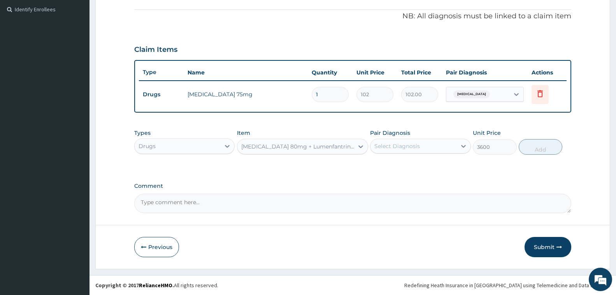
click at [297, 142] on div "Artemether 80mg + Lumenfantrine 480mg Tablets x6's" at bounding box center [297, 146] width 113 height 8
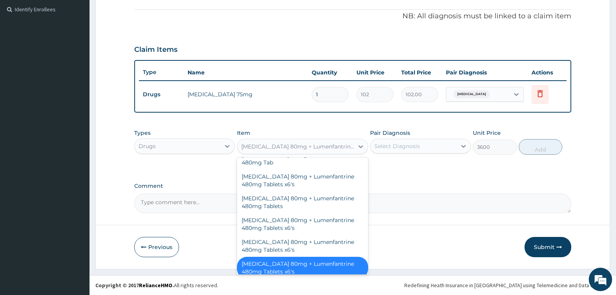
scroll to position [1384, 0]
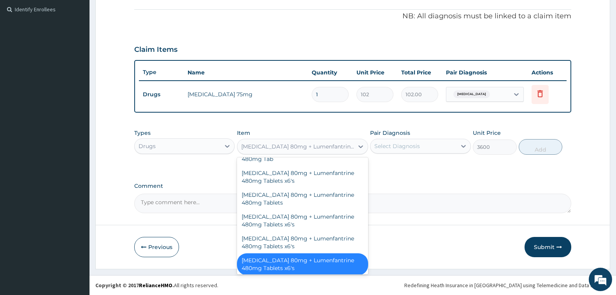
click at [305, 275] on div "Artemether 80mg/ml injection" at bounding box center [302, 282] width 131 height 14
type input "1020"
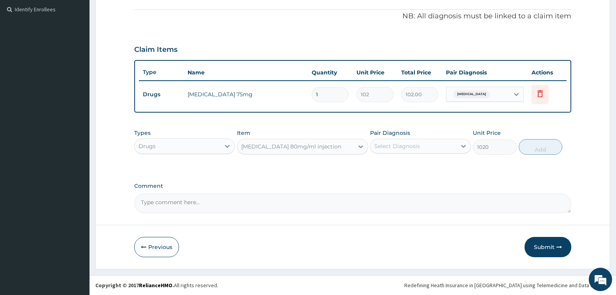
click at [380, 148] on div "Select Diagnosis" at bounding box center [397, 146] width 46 height 8
drag, startPoint x: 380, startPoint y: 163, endPoint x: 516, endPoint y: 200, distance: 141.0
click at [381, 164] on div "Malaria" at bounding box center [420, 166] width 100 height 16
checkbox input "true"
click at [548, 149] on button "Add" at bounding box center [541, 147] width 44 height 16
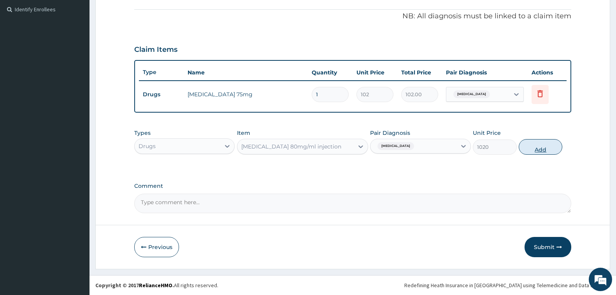
type input "0"
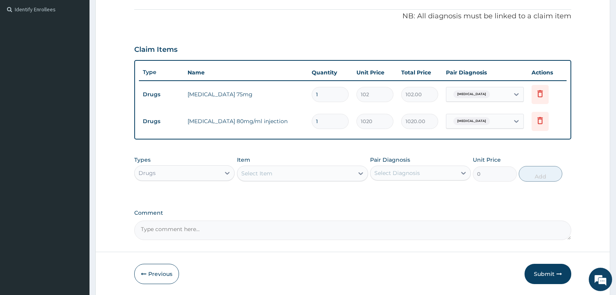
type input "0.00"
type input "6"
type input "6120.00"
type input "6"
click at [388, 191] on div "Types Drugs Item Select Item Pair Diagnosis Select Diagnosis Unit Price 0 Add" at bounding box center [352, 174] width 437 height 45
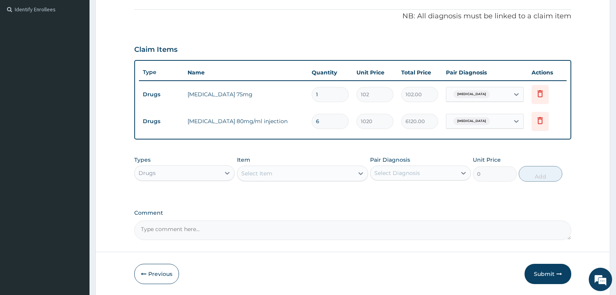
scroll to position [256, 0]
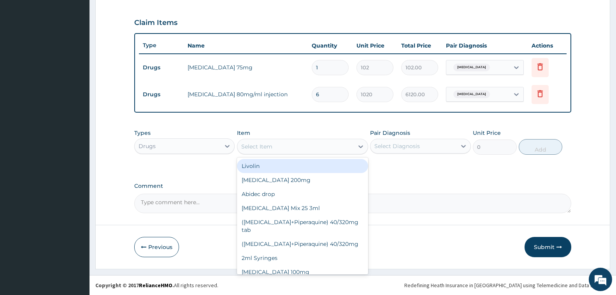
click at [256, 139] on div "Select Item" at bounding box center [302, 147] width 131 height 16
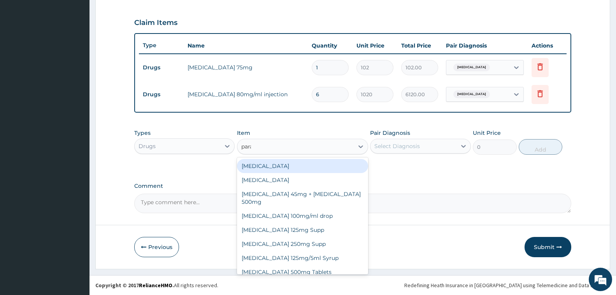
type input "parac"
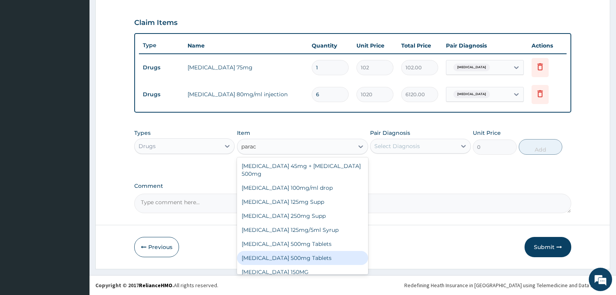
click at [288, 258] on div "Paracetamol 500mg Tablets" at bounding box center [302, 258] width 131 height 14
type input "12"
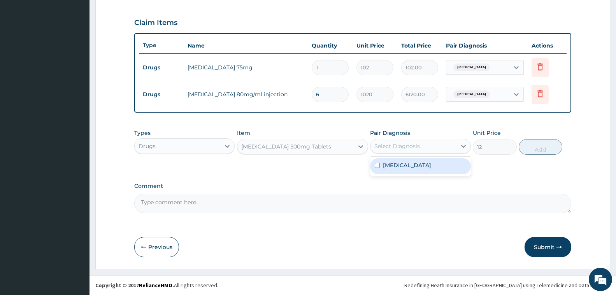
click at [398, 144] on div "Select Diagnosis" at bounding box center [397, 146] width 46 height 8
click at [398, 165] on label "Malaria" at bounding box center [407, 165] width 48 height 8
checkbox input "true"
click at [535, 147] on button "Add" at bounding box center [541, 147] width 44 height 16
type input "0"
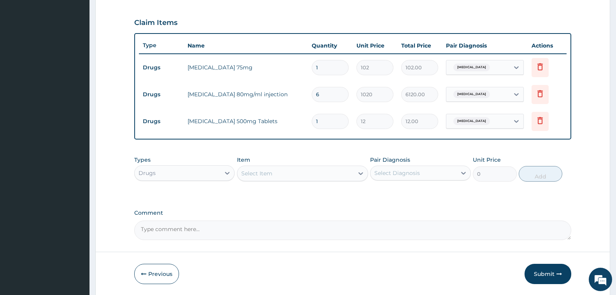
type input "18"
type input "216.00"
type input "18"
click at [335, 202] on div "PA Code / Prescription Code PA/8B7417 Encounter Date 16-09-2025 Important Notic…" at bounding box center [352, 29] width 437 height 422
click at [288, 172] on div "Select Item" at bounding box center [295, 173] width 116 height 12
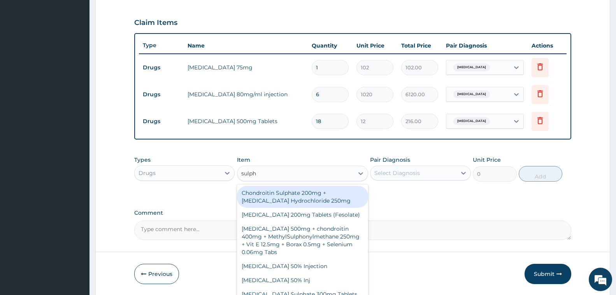
type input "sulpha"
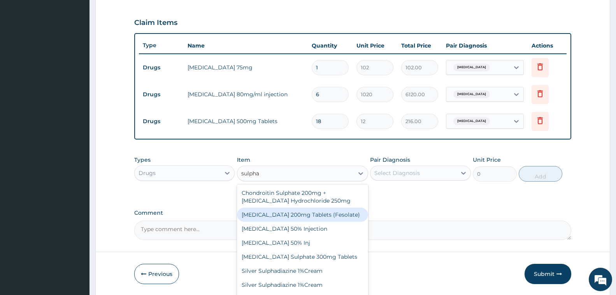
scroll to position [36, 0]
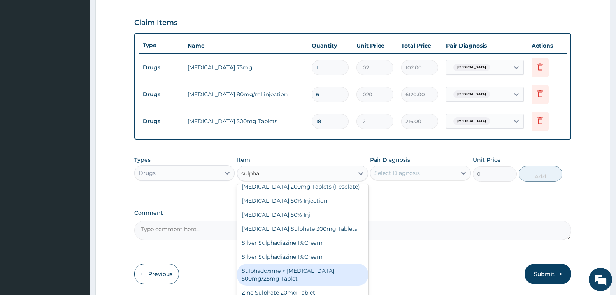
click at [303, 272] on div "Sulphadoxime + Pyrimethamine 500mg/25mg Tablet" at bounding box center [302, 274] width 131 height 22
type input "108"
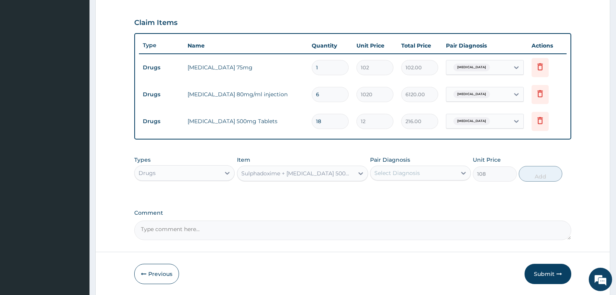
click at [404, 175] on div "Select Diagnosis" at bounding box center [397, 173] width 46 height 8
click at [409, 193] on div "Malaria" at bounding box center [420, 193] width 100 height 16
checkbox input "true"
click at [551, 172] on button "Add" at bounding box center [541, 174] width 44 height 16
type input "0"
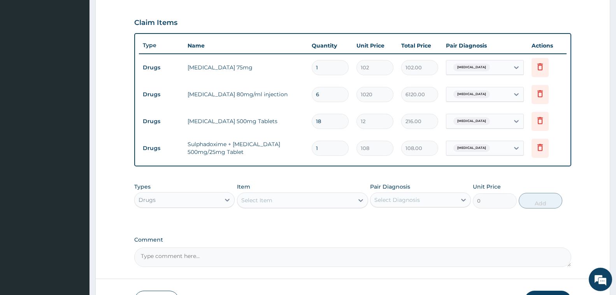
type input "0.00"
type input "3"
type input "324.00"
type input "3"
click at [376, 223] on div "Types Drugs Item Select Item Pair Diagnosis Select Diagnosis Unit Price 0 Add" at bounding box center [352, 201] width 437 height 45
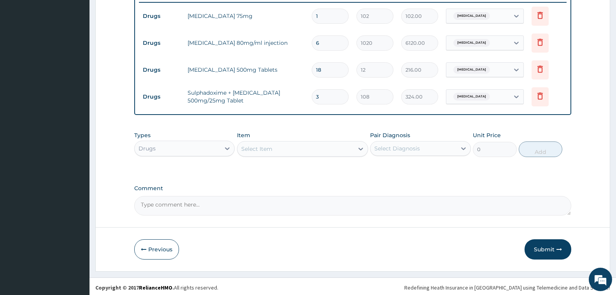
scroll to position [310, 0]
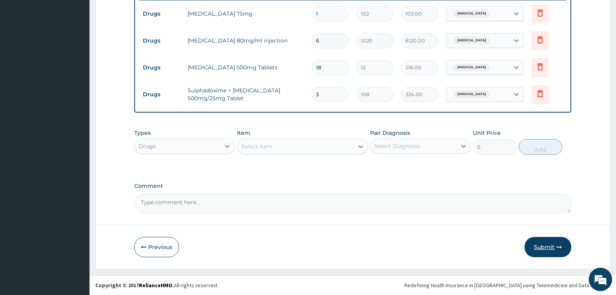
click at [539, 246] on button "Submit" at bounding box center [548, 247] width 47 height 20
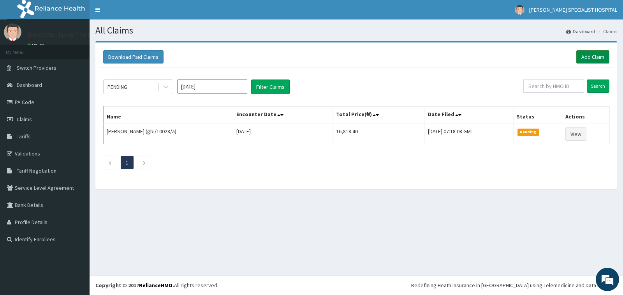
click at [593, 55] on link "Add Claim" at bounding box center [592, 56] width 33 height 13
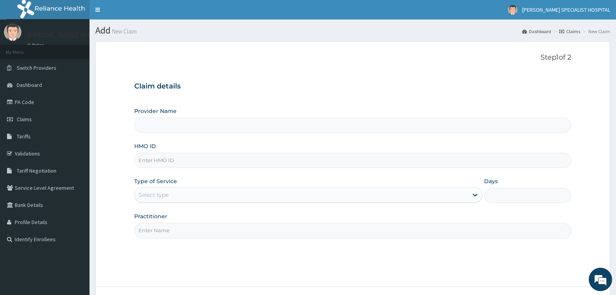
type input "[PERSON_NAME] Specialist Hospital"
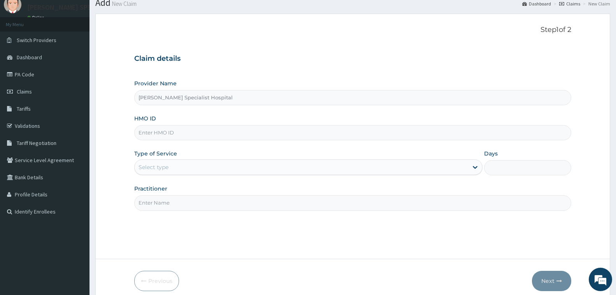
scroll to position [61, 0]
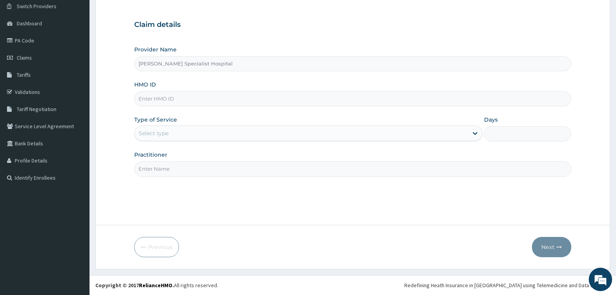
click at [284, 98] on input "HMO ID" at bounding box center [352, 98] width 437 height 15
type input "gbi/10028/c"
click at [263, 131] on div "Select type" at bounding box center [301, 133] width 333 height 12
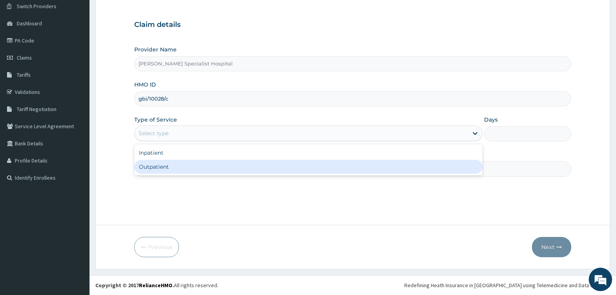
click at [263, 164] on div "Outpatient" at bounding box center [308, 167] width 348 height 14
type input "1"
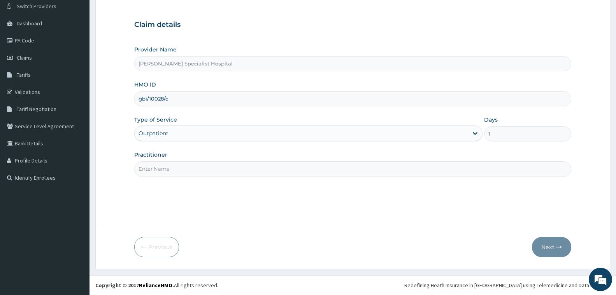
click at [263, 165] on input "Practitioner" at bounding box center [352, 168] width 437 height 15
type input "chris"
click at [547, 240] on button "Next" at bounding box center [551, 247] width 39 height 20
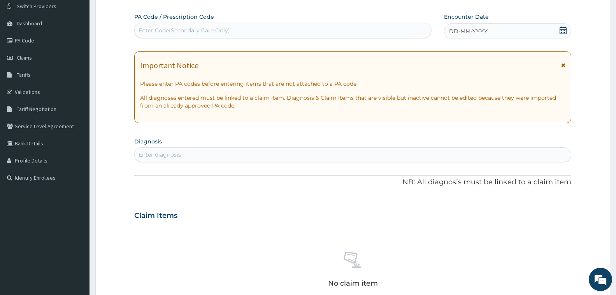
click at [457, 32] on span "DD-MM-YYYY" at bounding box center [468, 31] width 39 height 8
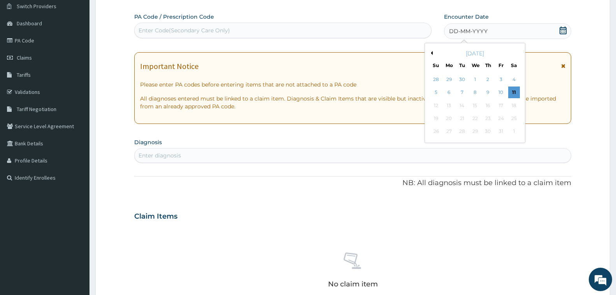
click at [430, 53] on button "Previous Month" at bounding box center [431, 53] width 4 height 4
click at [474, 106] on div "17" at bounding box center [475, 106] width 12 height 12
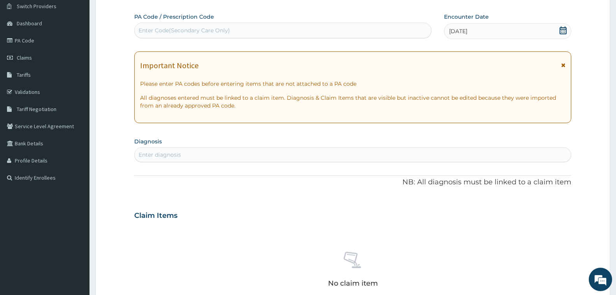
click at [367, 152] on div "Enter diagnosis" at bounding box center [353, 154] width 436 height 12
type input "furunculosis"
click at [351, 181] on div "Furunculosis 1B75.2" at bounding box center [353, 177] width 428 height 14
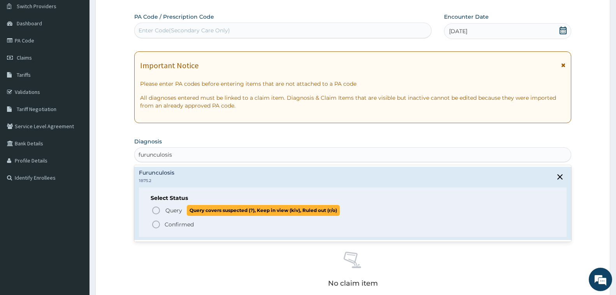
click at [154, 209] on icon "status option query" at bounding box center [155, 209] width 9 height 9
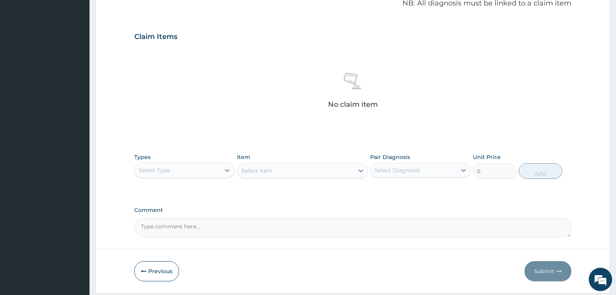
scroll to position [267, 0]
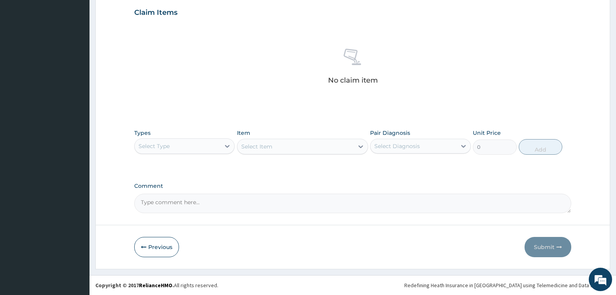
click at [185, 150] on div "Select Type" at bounding box center [178, 146] width 86 height 12
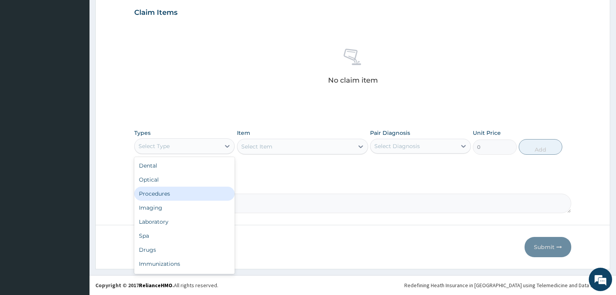
click at [185, 188] on div "Procedures" at bounding box center [184, 193] width 100 height 14
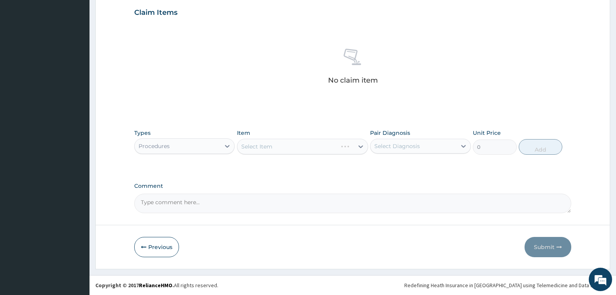
click at [326, 149] on div "Select Item" at bounding box center [302, 147] width 131 height 16
click at [326, 149] on div "Select Item" at bounding box center [295, 146] width 116 height 12
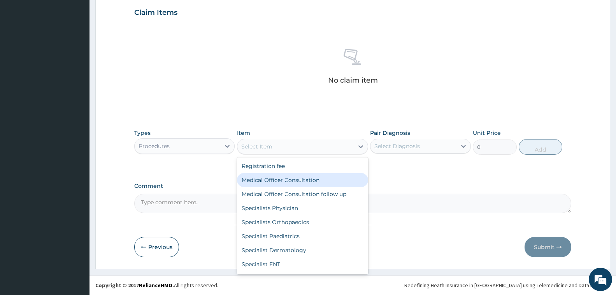
click at [318, 181] on div "Medical Officer Consultation" at bounding box center [302, 180] width 131 height 14
type input "3500"
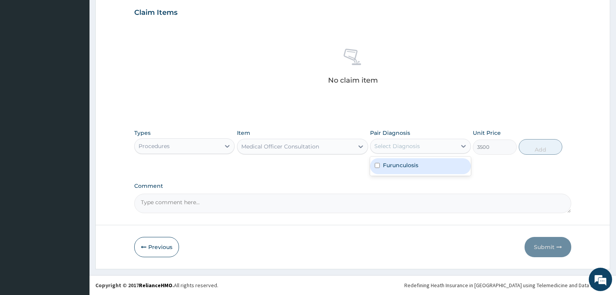
click at [393, 149] on div "Select Diagnosis" at bounding box center [397, 146] width 46 height 8
click at [395, 170] on div "Furunculosis" at bounding box center [420, 166] width 100 height 16
checkbox input "true"
click at [524, 150] on button "Add" at bounding box center [541, 147] width 44 height 16
type input "0"
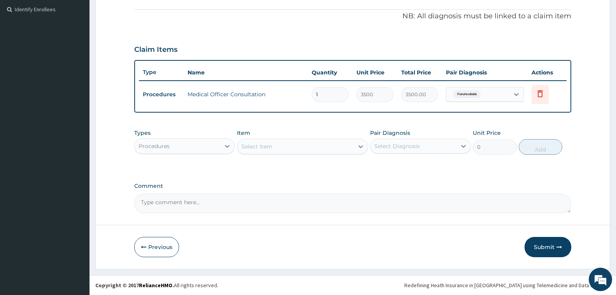
scroll to position [230, 0]
click at [548, 242] on button "Submit" at bounding box center [548, 247] width 47 height 20
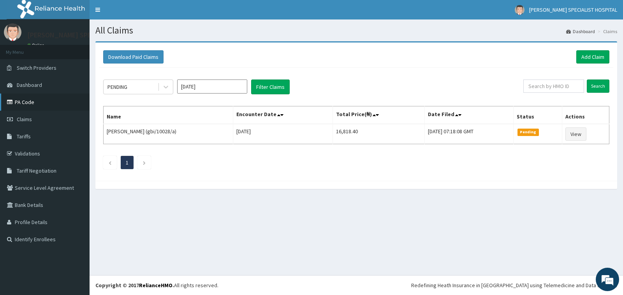
click at [18, 100] on link "PA Code" at bounding box center [44, 101] width 89 height 17
click at [600, 59] on link "Add Claim" at bounding box center [592, 56] width 33 height 13
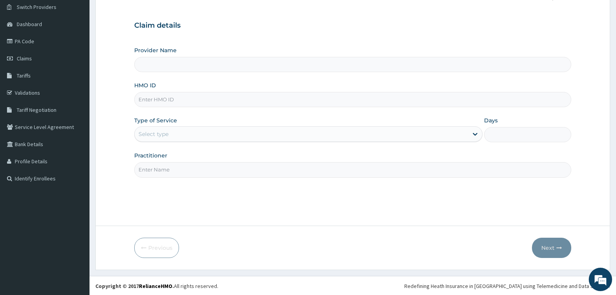
scroll to position [61, 0]
type input "[PERSON_NAME] Specialist Hospital"
click at [265, 99] on input "HMO ID" at bounding box center [352, 98] width 437 height 15
type input "ibe/10079/a"
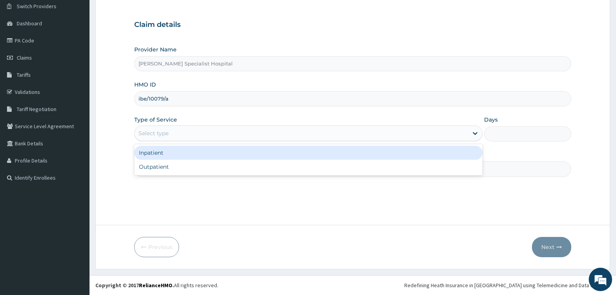
click at [169, 132] on div "Select type" at bounding box center [301, 133] width 333 height 12
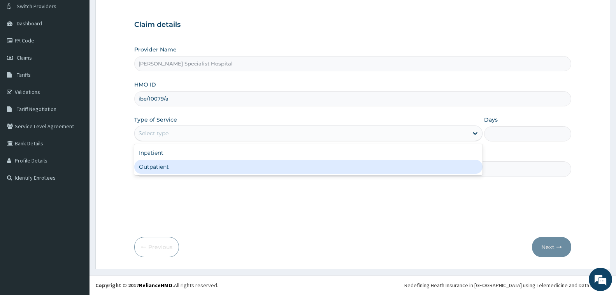
click at [174, 166] on div "Outpatient" at bounding box center [308, 167] width 348 height 14
type input "1"
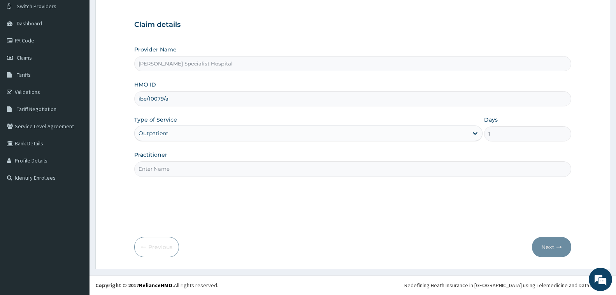
click at [174, 166] on input "Practitioner" at bounding box center [352, 168] width 437 height 15
type input "chris"
click at [548, 238] on button "Next" at bounding box center [551, 247] width 39 height 20
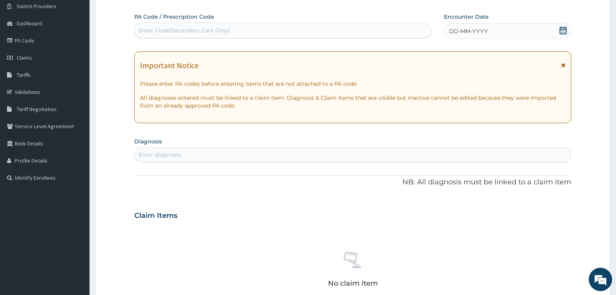
click at [253, 28] on div "Enter Code(Secondary Care Only)" at bounding box center [283, 30] width 296 height 12
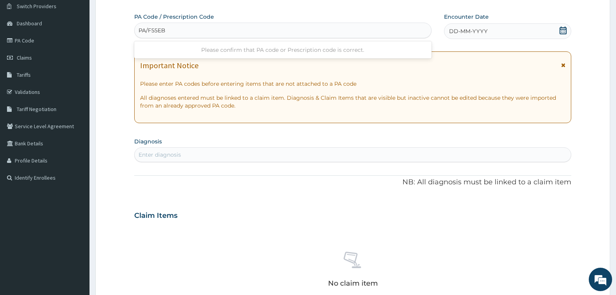
type input "PA/F55EB9"
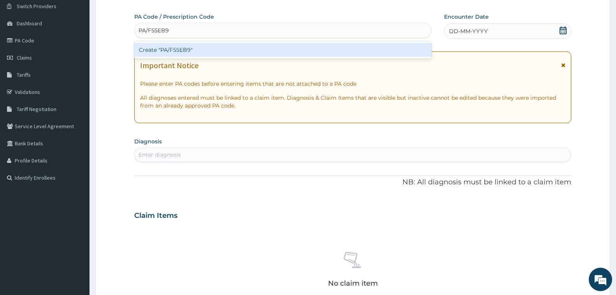
click at [261, 50] on div "Create "PA/F55EB9"" at bounding box center [282, 50] width 297 height 14
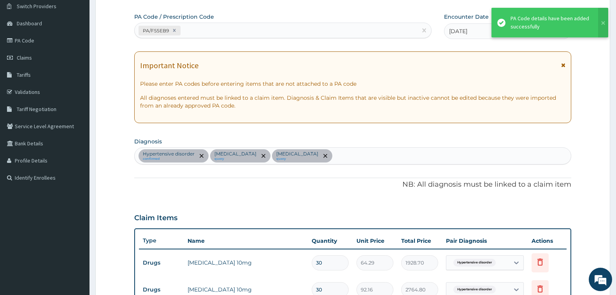
scroll to position [284, 0]
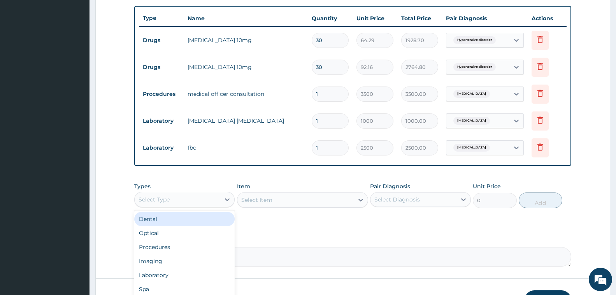
click at [163, 196] on div "Select Type" at bounding box center [154, 199] width 31 height 8
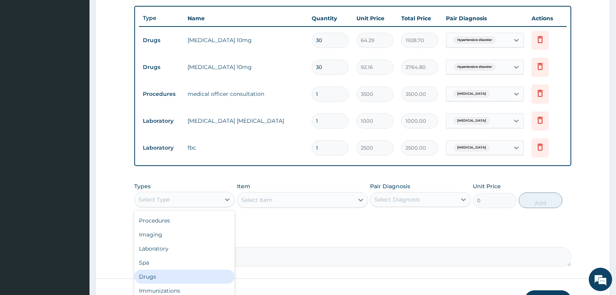
click at [180, 278] on div "Drugs" at bounding box center [184, 276] width 100 height 14
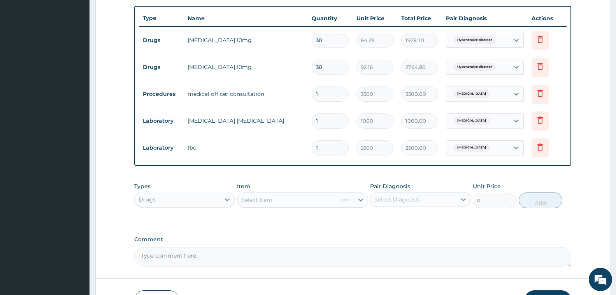
click at [323, 227] on div "PA Code / Prescription Code PA/F55EB9 Encounter Date 18-09-2025 Important Notic…" at bounding box center [352, 28] width 437 height 475
click at [306, 201] on div "Select Item" at bounding box center [302, 200] width 131 height 16
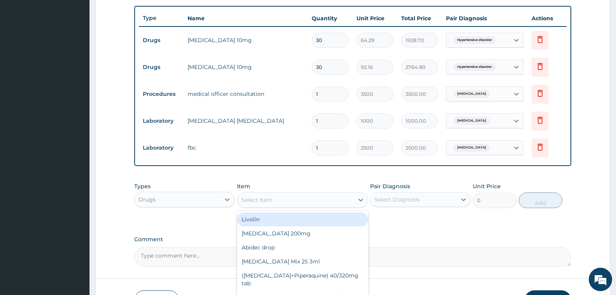
click at [306, 201] on div "Select Item" at bounding box center [295, 199] width 116 height 12
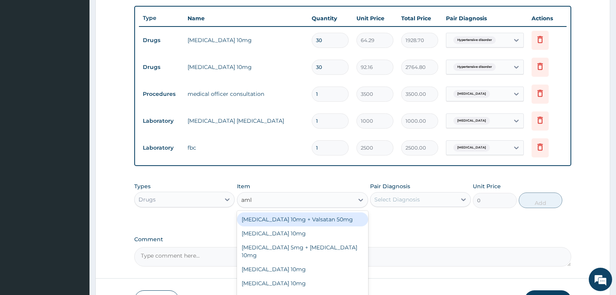
type input "amlo"
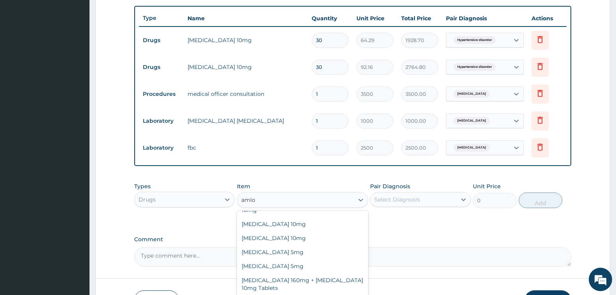
scroll to position [33, 0]
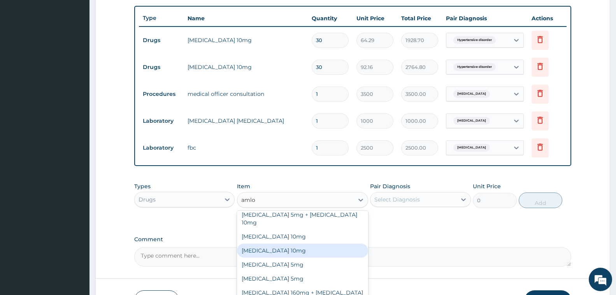
click at [312, 244] on div "Amlodipine Besylate 10mg" at bounding box center [302, 250] width 131 height 14
type input "540"
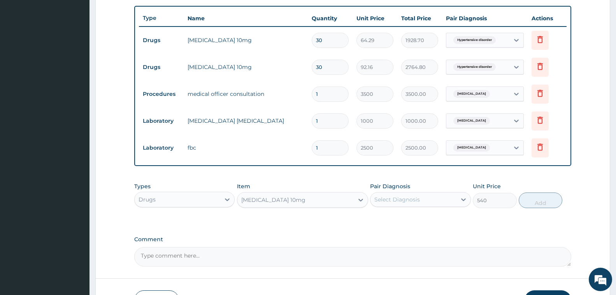
click at [420, 204] on div "Select Diagnosis" at bounding box center [413, 199] width 86 height 12
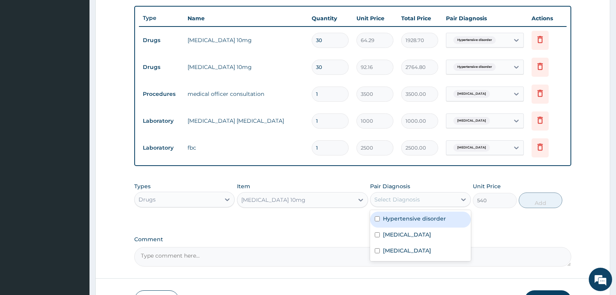
click at [416, 216] on label "Hypertensive disorder" at bounding box center [414, 218] width 63 height 8
checkbox input "true"
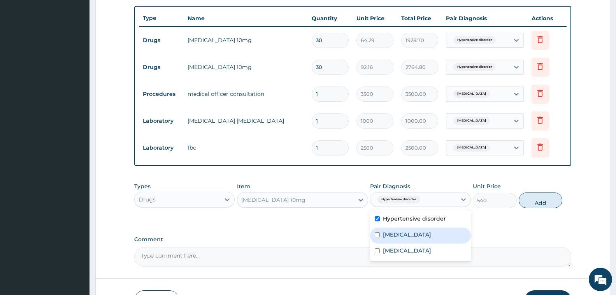
click at [416, 232] on div "[MEDICAL_DATA]" at bounding box center [420, 235] width 100 height 16
checkbox input "true"
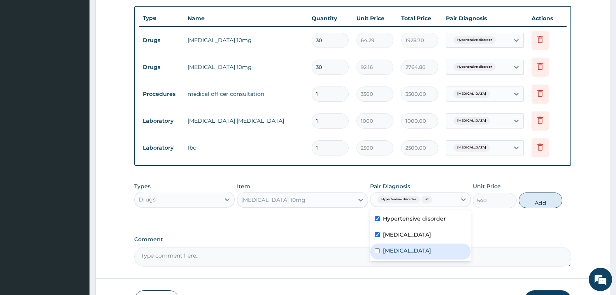
click at [414, 250] on div "[MEDICAL_DATA]" at bounding box center [420, 251] width 100 height 16
checkbox input "true"
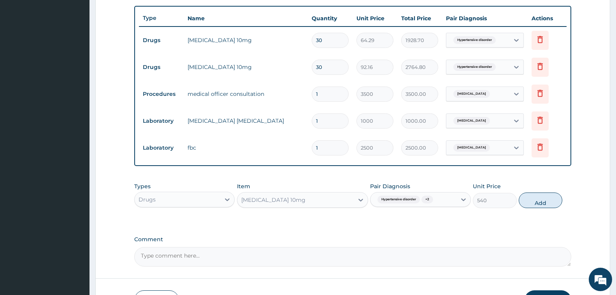
click at [482, 231] on div "PA Code / Prescription Code PA/F55EB9 Encounter Date 18-09-2025 Important Notic…" at bounding box center [352, 28] width 437 height 475
click at [538, 42] on icon at bounding box center [539, 39] width 5 height 7
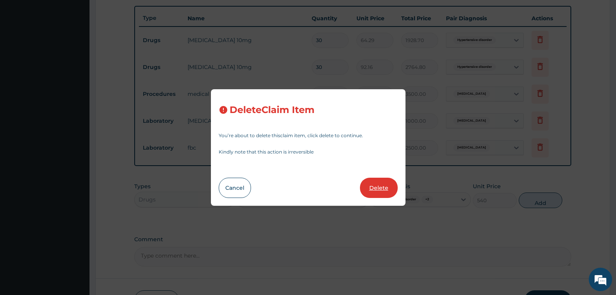
click at [372, 186] on button "Delete" at bounding box center [379, 187] width 38 height 20
type input "92.16"
type input "2764.80"
type input "1"
type input "3500"
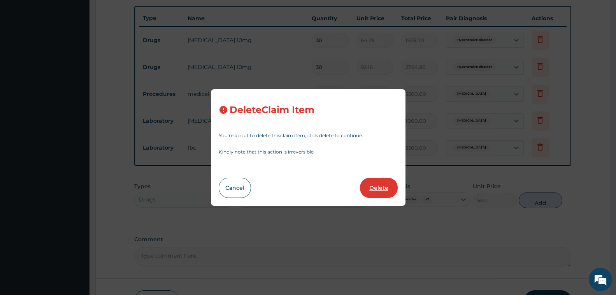
type input "3500.00"
type input "1000"
type input "1000.00"
type input "2500"
type input "2500.00"
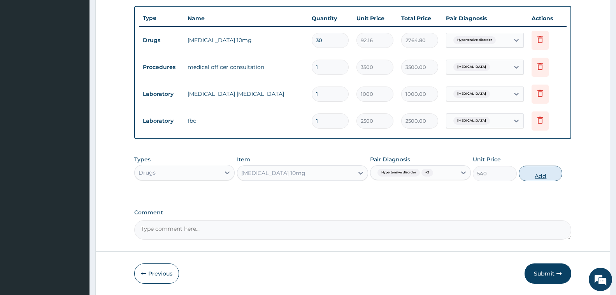
click at [532, 172] on button "Add" at bounding box center [541, 173] width 44 height 16
type input "0"
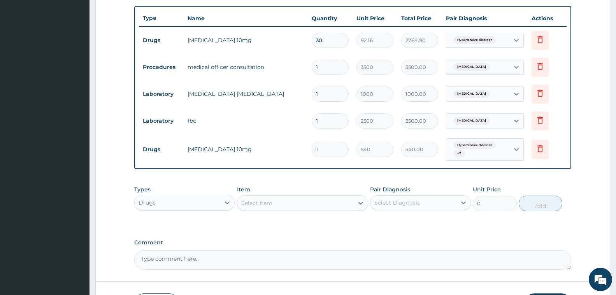
type input "0.00"
type input "3"
type input "1620.00"
type input "30"
type input "16200.00"
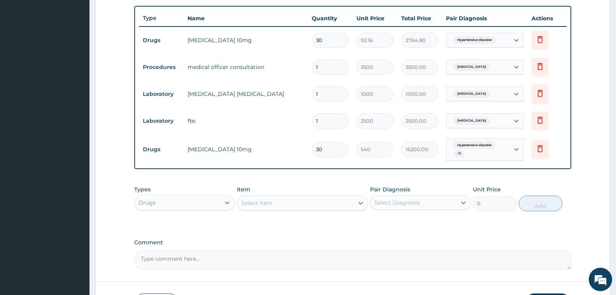
type input "30"
click at [435, 217] on div "Types Drugs Item Select Item Pair Diagnosis Select Diagnosis Unit Price 0 Add" at bounding box center [352, 203] width 437 height 45
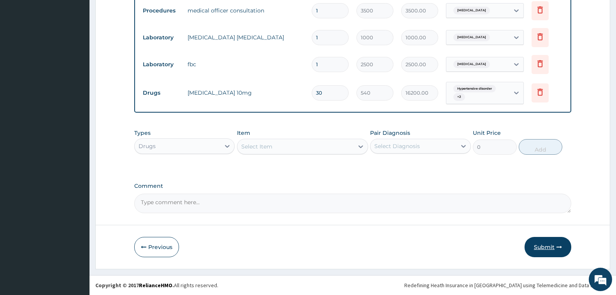
click at [551, 248] on button "Submit" at bounding box center [548, 247] width 47 height 20
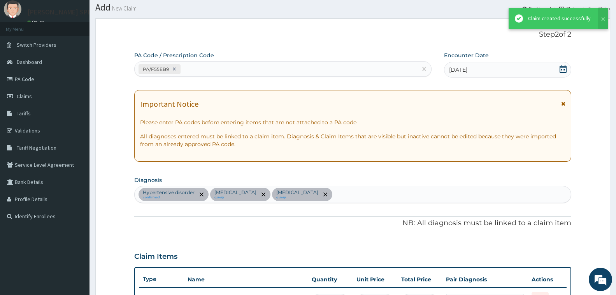
scroll to position [340, 0]
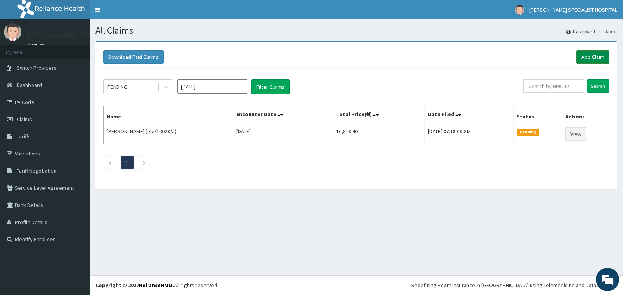
click at [588, 53] on link "Add Claim" at bounding box center [592, 56] width 33 height 13
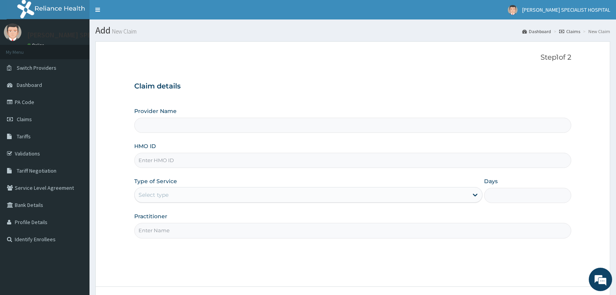
click at [163, 162] on input "HMO ID" at bounding box center [352, 160] width 437 height 15
click at [170, 121] on input "Provider Name" at bounding box center [352, 125] width 437 height 15
type input "[PERSON_NAME] Specialist Hospital"
click at [158, 159] on input "HMO ID" at bounding box center [352, 160] width 437 height 15
type input "IBE/10079/A"
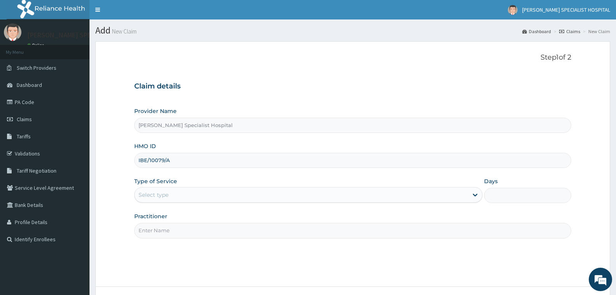
click at [174, 193] on div "Select type" at bounding box center [301, 194] width 333 height 12
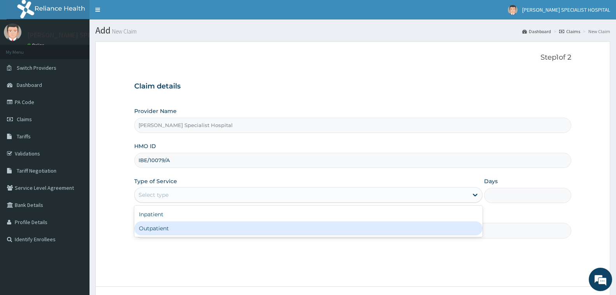
click at [147, 228] on div "Outpatient" at bounding box center [308, 228] width 348 height 14
type input "1"
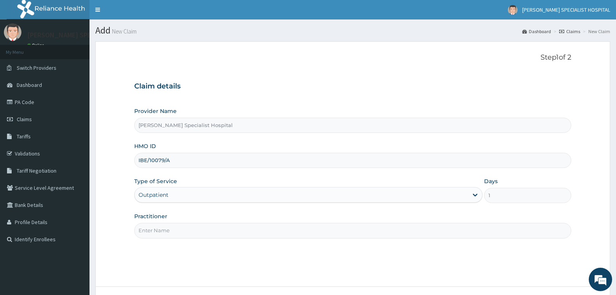
click at [158, 234] on input "Practitioner" at bounding box center [352, 230] width 437 height 15
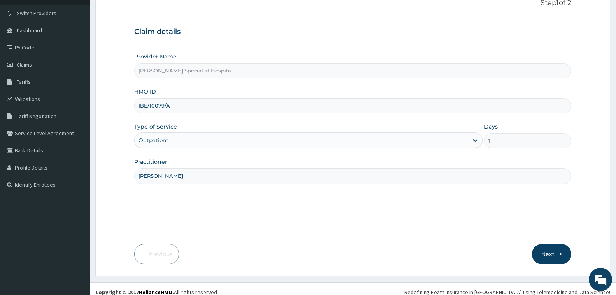
scroll to position [61, 0]
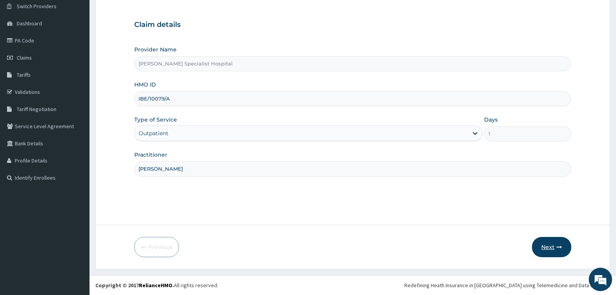
type input "[PERSON_NAME]"
click at [546, 247] on button "Next" at bounding box center [551, 247] width 39 height 20
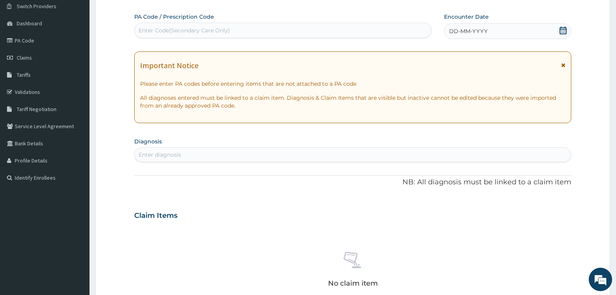
click at [216, 29] on div "Enter Code(Secondary Care Only)" at bounding box center [184, 30] width 91 height 8
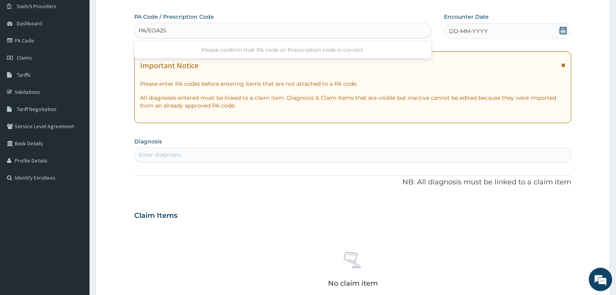
type input "PA/EOA25A"
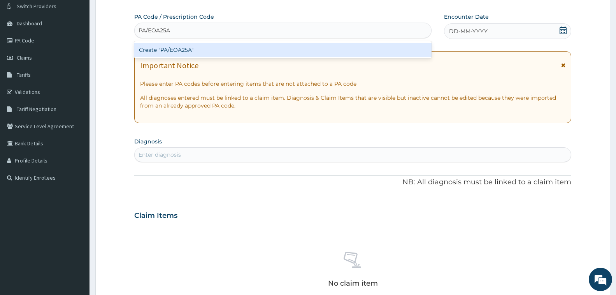
click at [238, 52] on div "Create "PA/EOA25A"" at bounding box center [282, 50] width 297 height 14
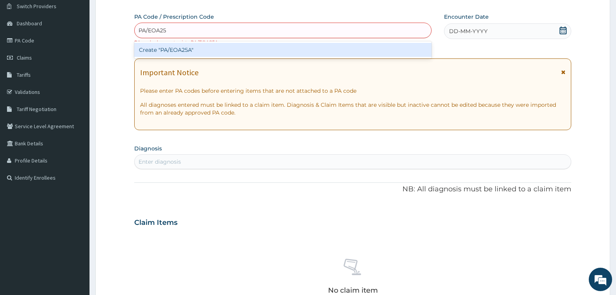
type input "PA/EOA25A"
click at [187, 55] on div "Create "PA/EOA25A"" at bounding box center [282, 50] width 297 height 14
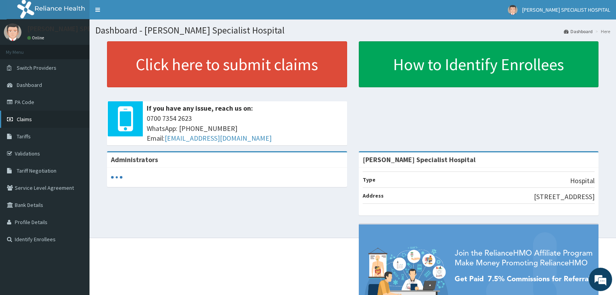
click at [30, 119] on span "Claims" at bounding box center [24, 119] width 15 height 7
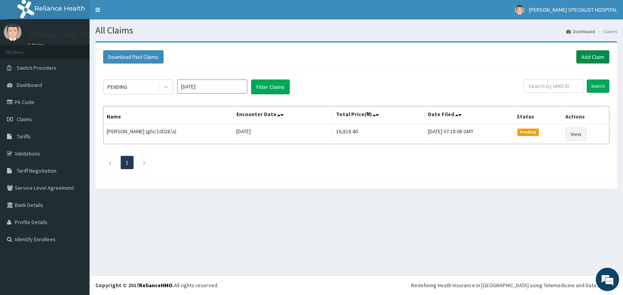
click at [589, 55] on link "Add Claim" at bounding box center [592, 56] width 33 height 13
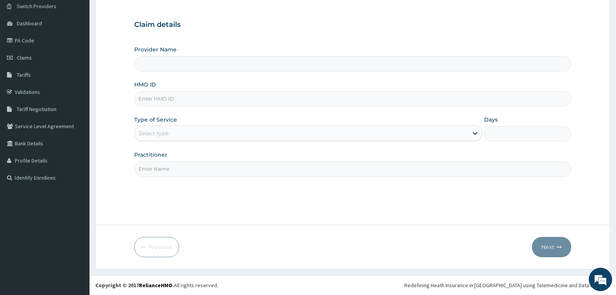
type input "[PERSON_NAME] Specialist Hospital"
click at [174, 100] on input "HMO ID" at bounding box center [352, 98] width 437 height 15
type input "ibe/10079/a"
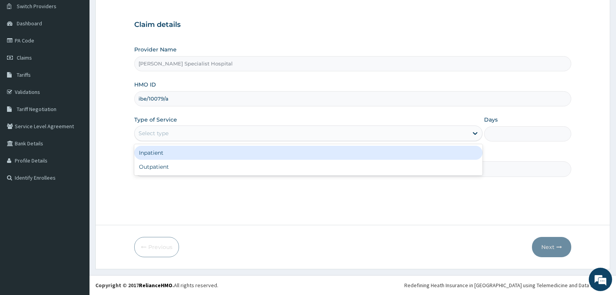
click at [174, 131] on div "Select type" at bounding box center [301, 133] width 333 height 12
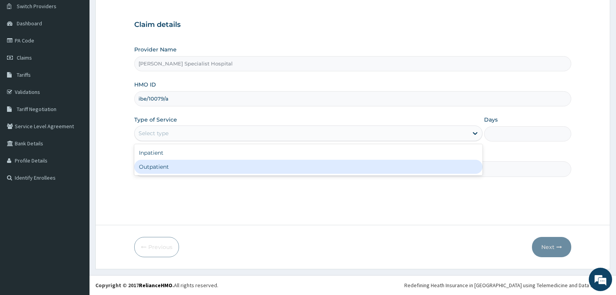
click at [177, 163] on div "Outpatient" at bounding box center [308, 167] width 348 height 14
type input "1"
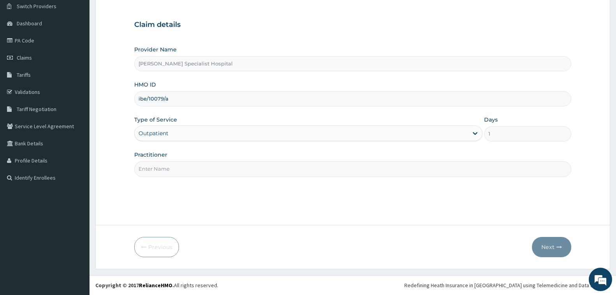
click at [179, 172] on input "Practitioner" at bounding box center [352, 168] width 437 height 15
type input "chris"
click at [558, 250] on button "Next" at bounding box center [551, 247] width 39 height 20
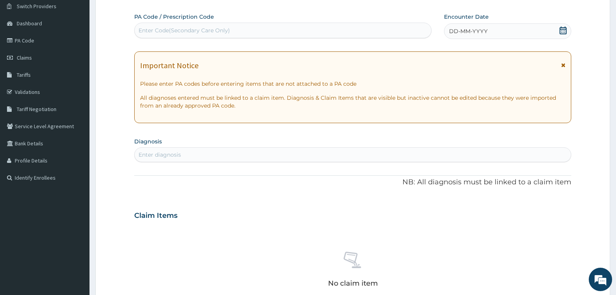
click at [262, 26] on div "Enter Code(Secondary Care Only)" at bounding box center [283, 30] width 296 height 12
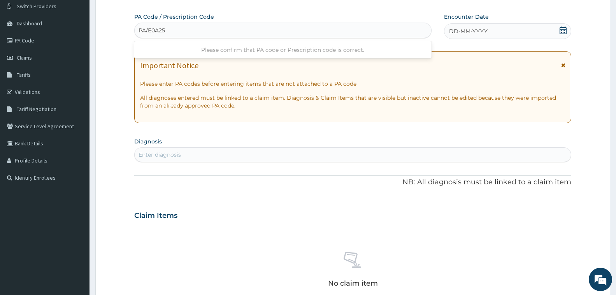
type input "PA/E0A25A"
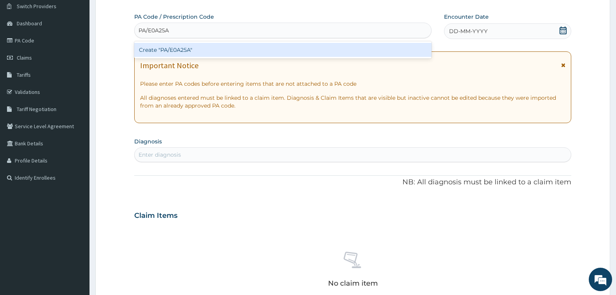
click at [261, 46] on div "Create "PA/E0A25A"" at bounding box center [282, 50] width 297 height 14
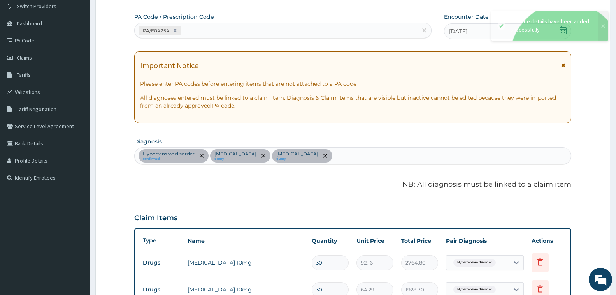
scroll to position [284, 0]
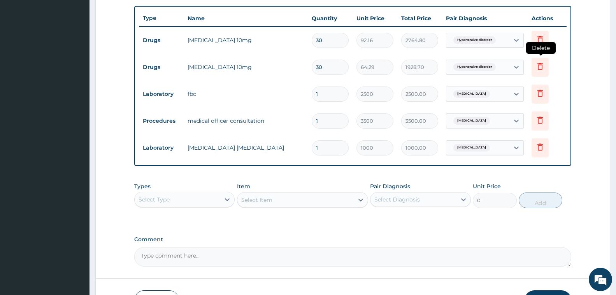
click at [543, 68] on icon at bounding box center [539, 65] width 9 height 9
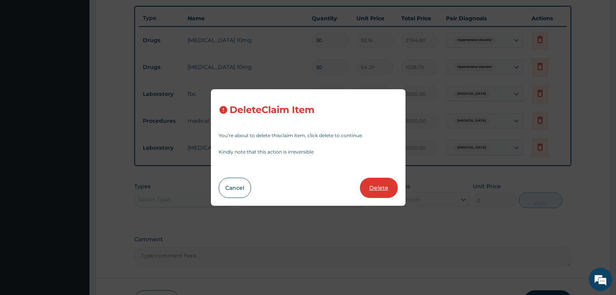
click at [380, 188] on button "Delete" at bounding box center [379, 187] width 38 height 20
type input "1"
type input "2500"
type input "2500.00"
type input "3500"
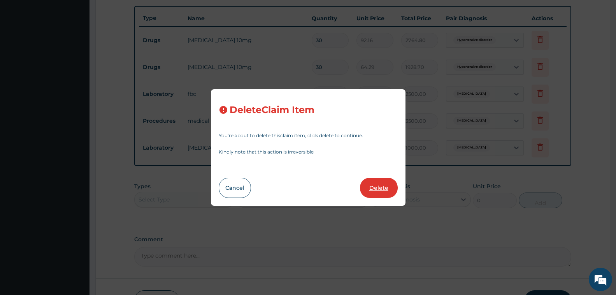
type input "3500.00"
type input "1000"
type input "1000.00"
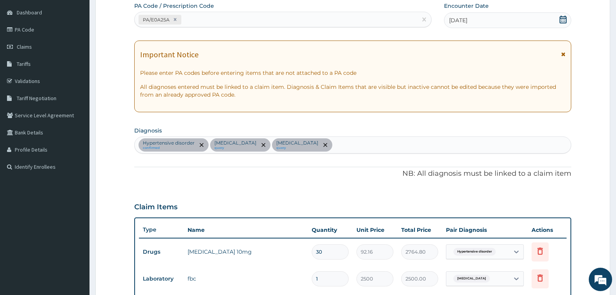
scroll to position [0, 0]
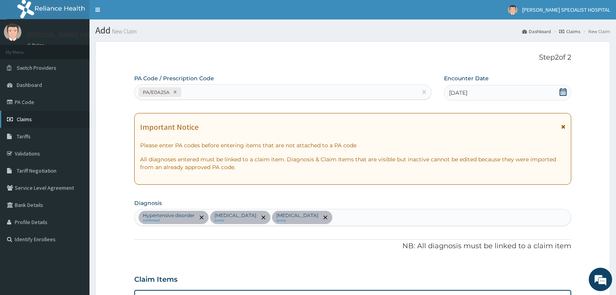
click at [40, 120] on link "Claims" at bounding box center [44, 119] width 89 height 17
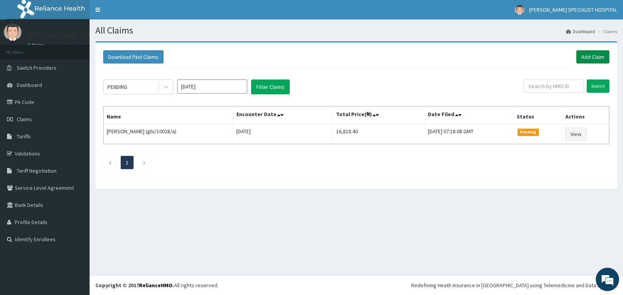
click at [593, 58] on link "Add Claim" at bounding box center [592, 56] width 33 height 13
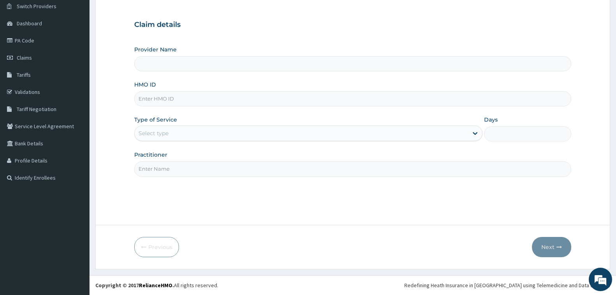
click at [168, 101] on input "HMO ID" at bounding box center [352, 98] width 437 height 15
type input "[PERSON_NAME] Specialist Hospital"
type input "ibe/10079/a"
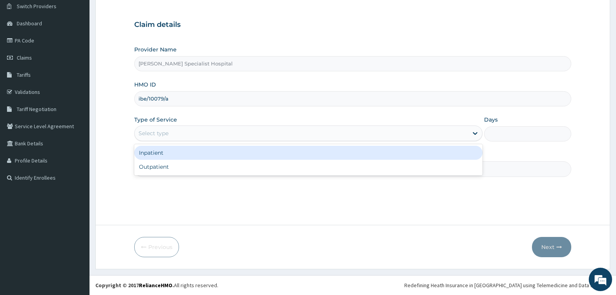
click at [218, 133] on div "Select type" at bounding box center [301, 133] width 333 height 12
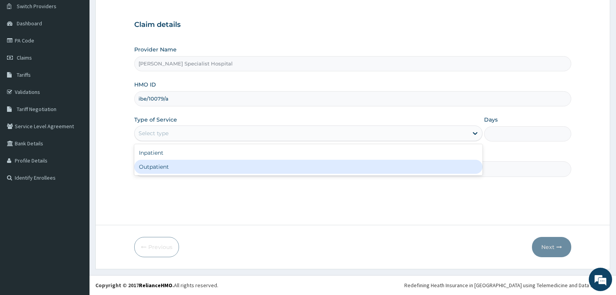
click at [218, 161] on div "Outpatient" at bounding box center [308, 167] width 348 height 14
type input "1"
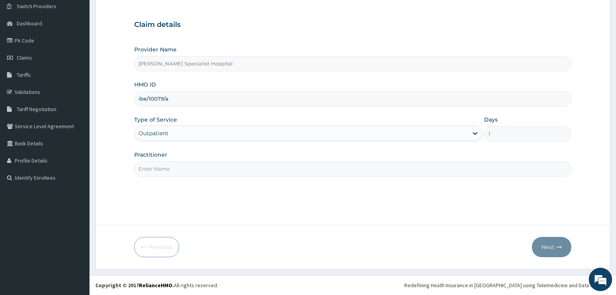
click at [218, 161] on input "Practitioner" at bounding box center [352, 168] width 437 height 15
type input "chris"
click at [559, 249] on icon "button" at bounding box center [558, 246] width 5 height 5
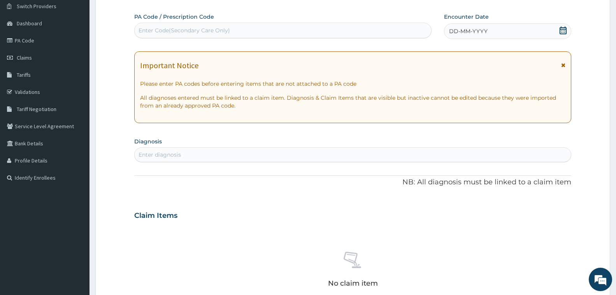
click at [517, 27] on div "DD-MM-YYYY" at bounding box center [507, 31] width 127 height 16
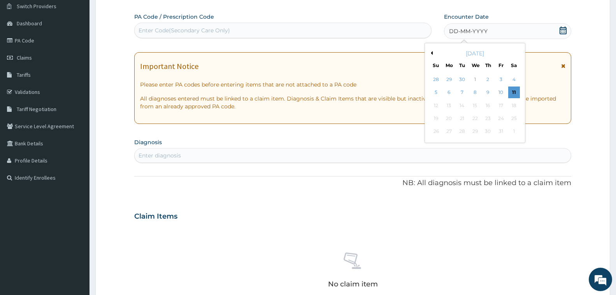
click at [433, 52] on div "October 2025" at bounding box center [475, 53] width 94 height 8
click at [432, 52] on button "Previous Month" at bounding box center [431, 53] width 4 height 4
click at [486, 103] on div "18" at bounding box center [488, 106] width 12 height 12
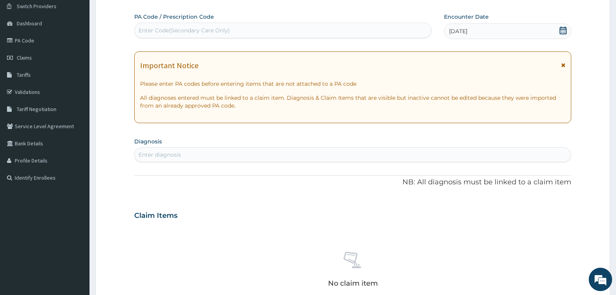
click at [343, 154] on div "Enter diagnosis" at bounding box center [353, 154] width 436 height 12
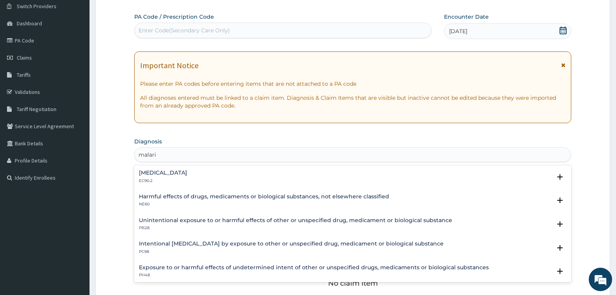
type input "malaria"
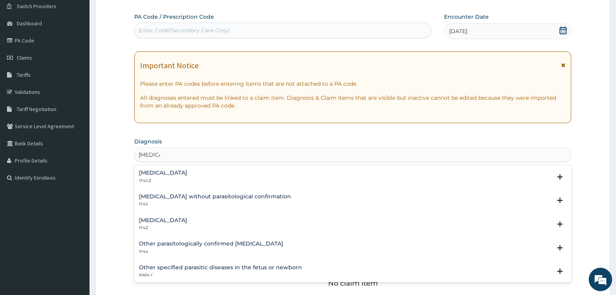
click at [209, 226] on div "Malaria, unspecified 1F4Z" at bounding box center [353, 224] width 428 height 14
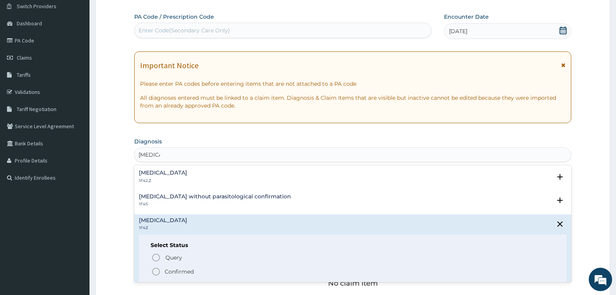
click at [156, 270] on icon "status option filled" at bounding box center [155, 271] width 9 height 9
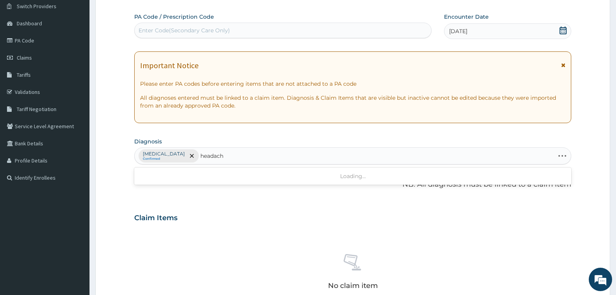
type input "headache"
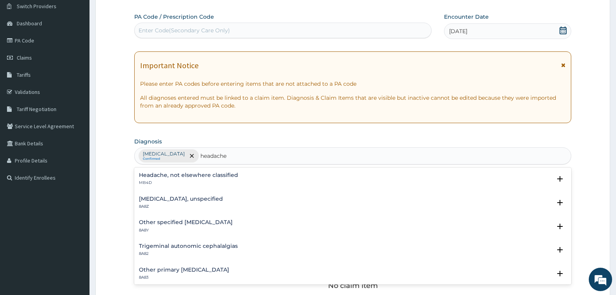
click at [209, 176] on h4 "Headache, not elsewhere classified" at bounding box center [188, 175] width 99 height 6
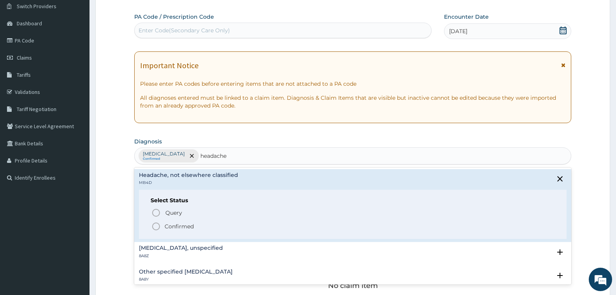
click at [156, 226] on icon "status option filled" at bounding box center [155, 225] width 9 height 9
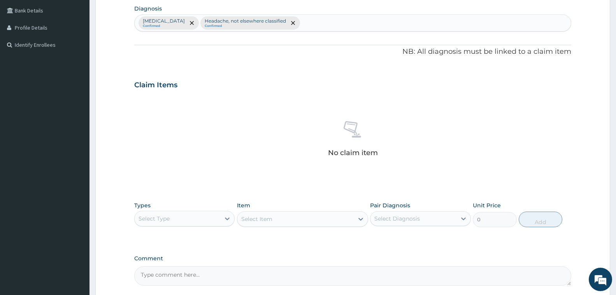
scroll to position [267, 0]
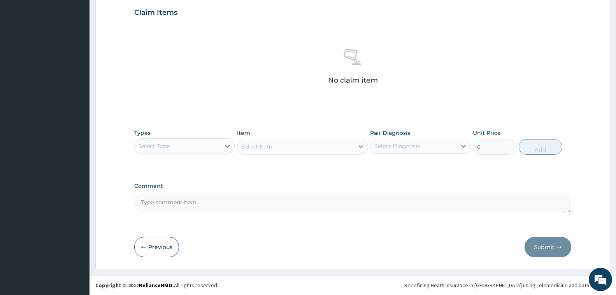
drag, startPoint x: 219, startPoint y: 143, endPoint x: 220, endPoint y: 151, distance: 8.6
click at [219, 144] on div "Select Type" at bounding box center [178, 146] width 86 height 12
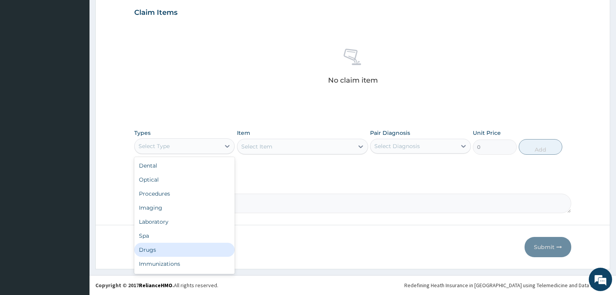
click at [204, 250] on div "Drugs" at bounding box center [184, 249] width 100 height 14
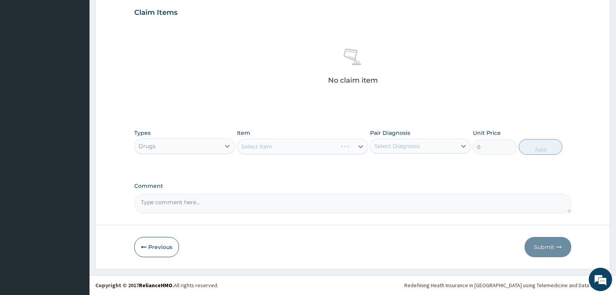
click at [314, 147] on div "Select Item" at bounding box center [302, 147] width 131 height 16
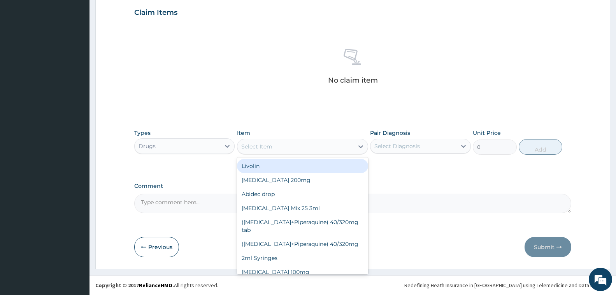
click at [314, 147] on div "Select Item" at bounding box center [295, 146] width 116 height 12
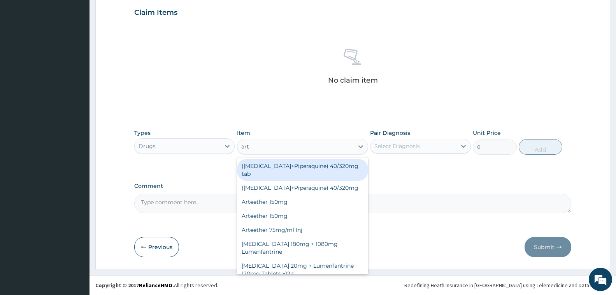
type input "arte"
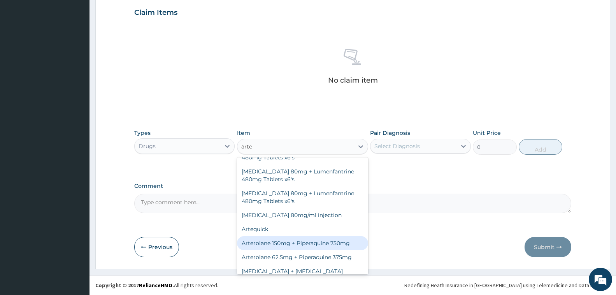
scroll to position [233, 0]
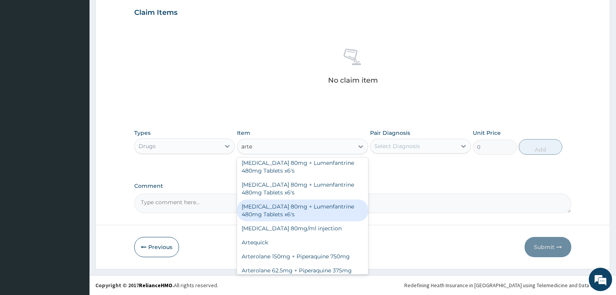
click at [304, 221] on div "Artemether 80mg + Lumenfantrine 480mg Tablets x6's" at bounding box center [302, 210] width 131 height 22
type input "3600"
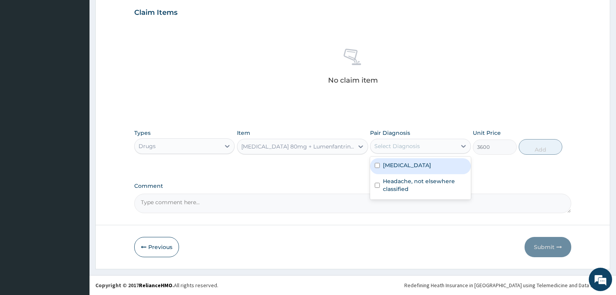
click at [396, 143] on div "Select Diagnosis" at bounding box center [397, 146] width 46 height 8
click at [396, 169] on div "Malaria, unspecified" at bounding box center [420, 166] width 100 height 16
checkbox input "true"
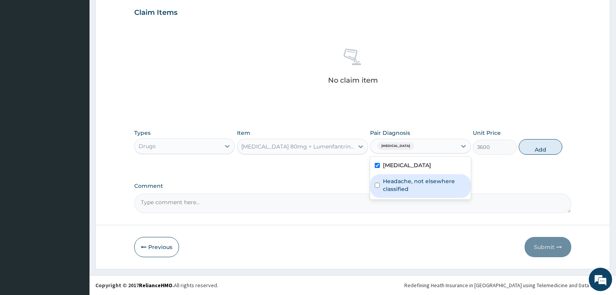
click at [396, 184] on label "Headache, not elsewhere classified" at bounding box center [424, 185] width 83 height 16
checkbox input "true"
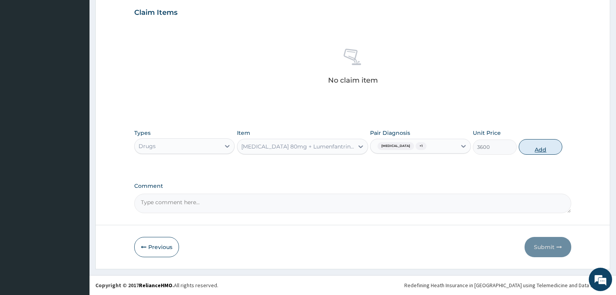
click at [543, 140] on button "Add" at bounding box center [541, 147] width 44 height 16
type input "0"
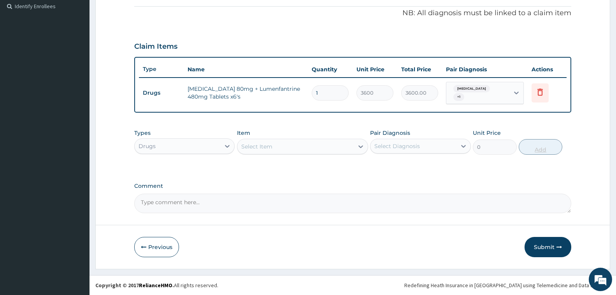
scroll to position [233, 0]
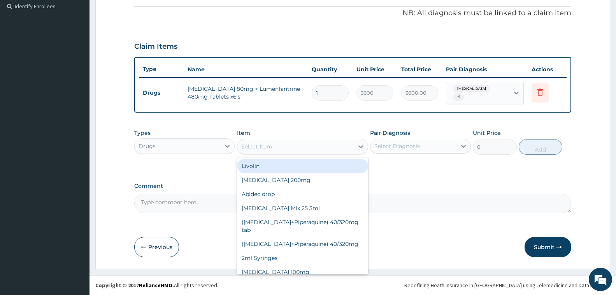
click at [340, 144] on div "Select Item" at bounding box center [295, 146] width 116 height 12
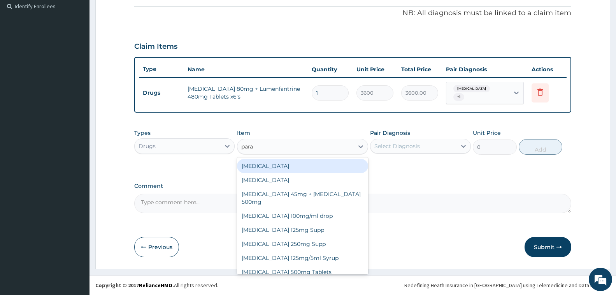
type input "parac"
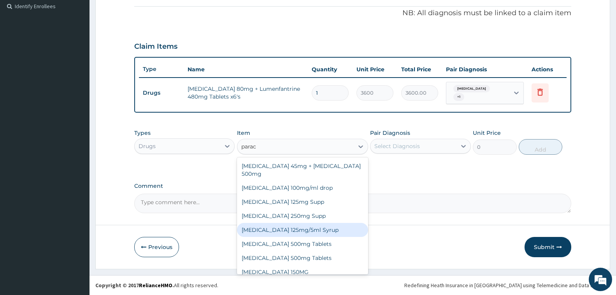
scroll to position [34, 0]
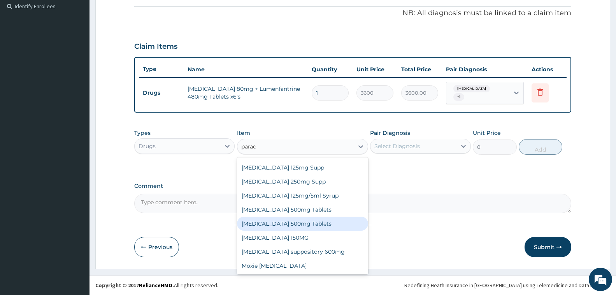
click at [284, 224] on div "Paracetamol 500mg Tablets" at bounding box center [302, 223] width 131 height 14
type input "12"
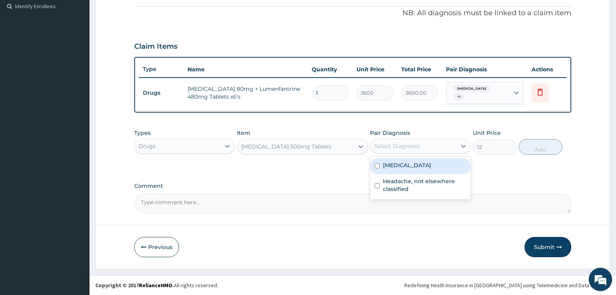
click at [436, 147] on div "Select Diagnosis" at bounding box center [413, 146] width 86 height 12
drag, startPoint x: 433, startPoint y: 159, endPoint x: 433, endPoint y: 182, distance: 23.3
click at [433, 160] on div "Malaria, unspecified" at bounding box center [420, 166] width 100 height 16
checkbox input "true"
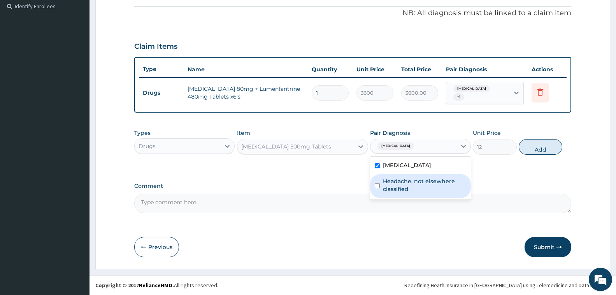
click at [435, 189] on label "Headache, not elsewhere classified" at bounding box center [424, 185] width 83 height 16
checkbox input "true"
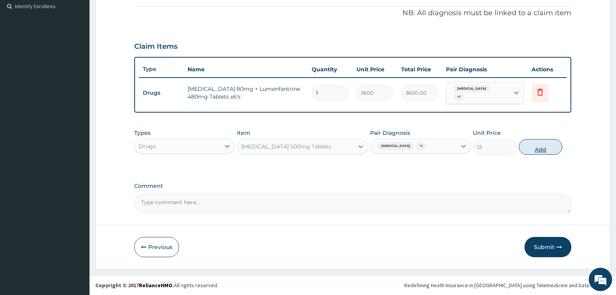
click at [547, 144] on button "Add" at bounding box center [541, 147] width 44 height 16
type input "0"
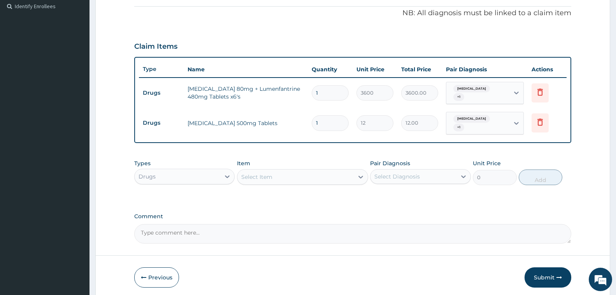
type input "18"
type input "216.00"
type input "18"
click at [386, 196] on div "Types Drugs Item Select Item Pair Diagnosis Select Diagnosis Unit Price 0 Add" at bounding box center [352, 177] width 437 height 45
click at [532, 273] on button "Submit" at bounding box center [548, 277] width 47 height 20
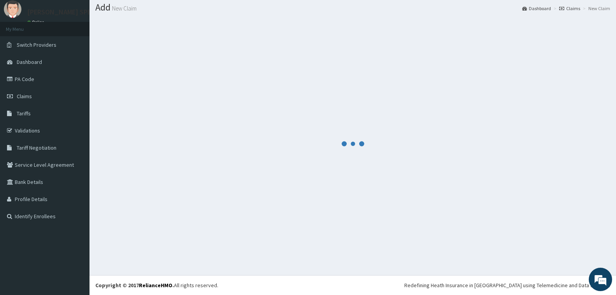
scroll to position [233, 0]
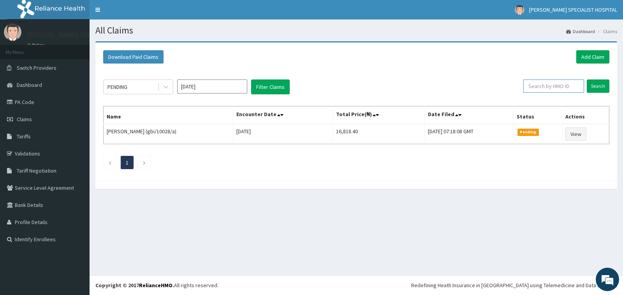
click at [547, 87] on input "text" at bounding box center [553, 85] width 61 height 13
type input "tbd/10001/c"
click at [598, 85] on input "Search" at bounding box center [597, 85] width 23 height 13
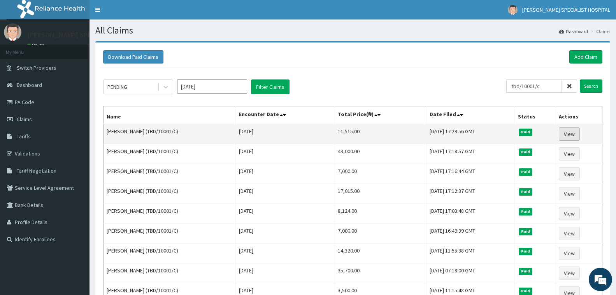
click at [568, 131] on link "View" at bounding box center [569, 133] width 21 height 13
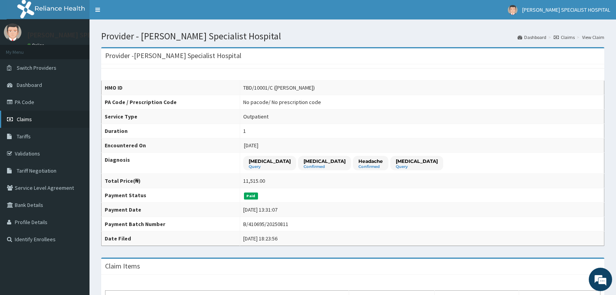
click at [19, 116] on span "Claims" at bounding box center [24, 119] width 15 height 7
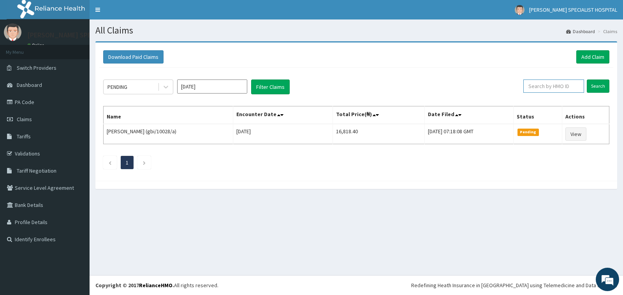
click at [544, 88] on input "text" at bounding box center [553, 85] width 61 height 13
type input "TBD/10001/C"
click at [596, 84] on input "Search" at bounding box center [597, 85] width 23 height 13
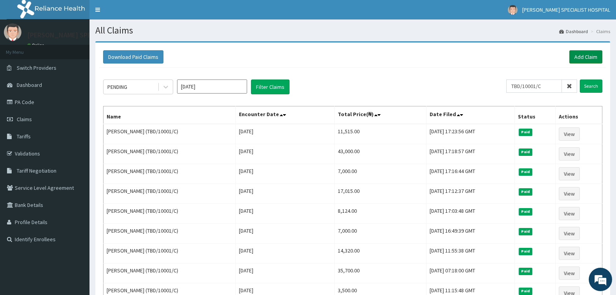
click at [577, 54] on link "Add Claim" at bounding box center [585, 56] width 33 height 13
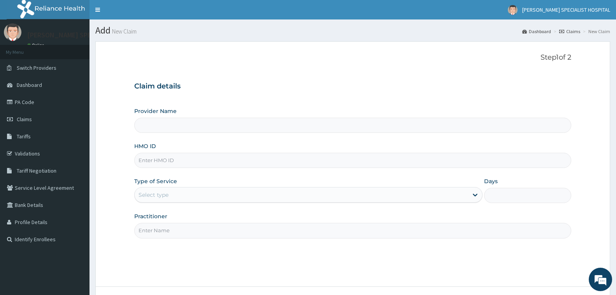
type input "Tolbert Specialist Hospital"
click at [177, 158] on input "HMO ID" at bounding box center [352, 160] width 437 height 15
click at [174, 160] on input "TBD/10001/C" at bounding box center [352, 160] width 437 height 15
type input "TBD/10001/C"
click at [166, 190] on div "Select type" at bounding box center [301, 194] width 333 height 12
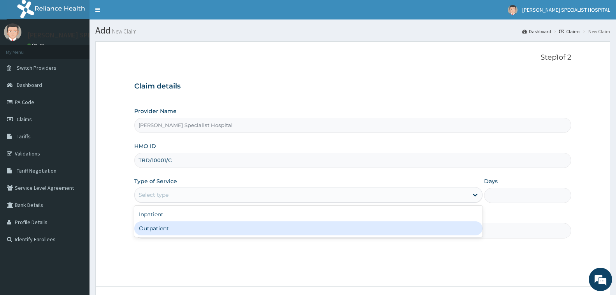
click at [163, 228] on div "Outpatient" at bounding box center [308, 228] width 348 height 14
type input "1"
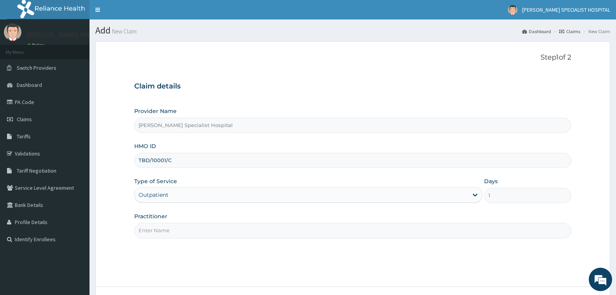
click at [167, 232] on input "Practitioner" at bounding box center [352, 230] width 437 height 15
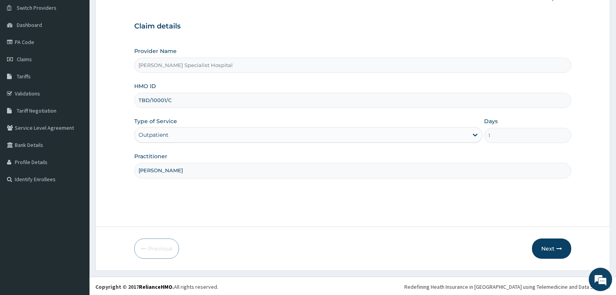
scroll to position [61, 0]
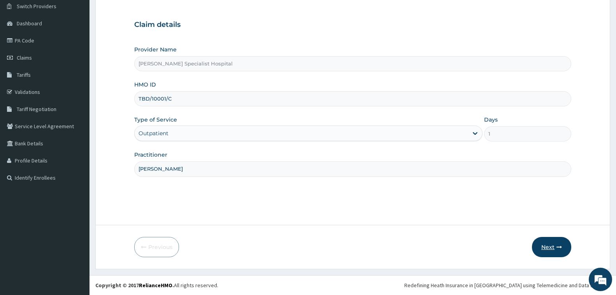
type input "[PERSON_NAME]"
click at [555, 247] on button "Next" at bounding box center [551, 247] width 39 height 20
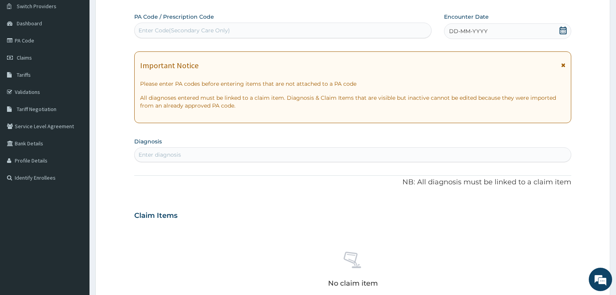
click at [205, 29] on div "Enter Code(Secondary Care Only)" at bounding box center [184, 30] width 91 height 8
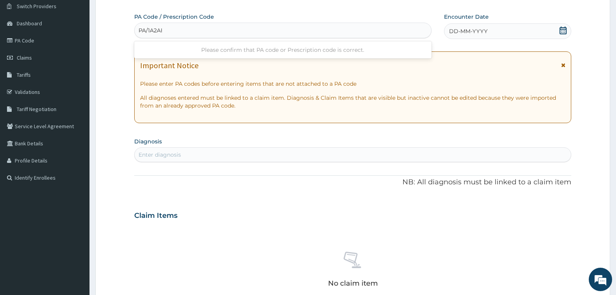
type input "PA/1A2ABE"
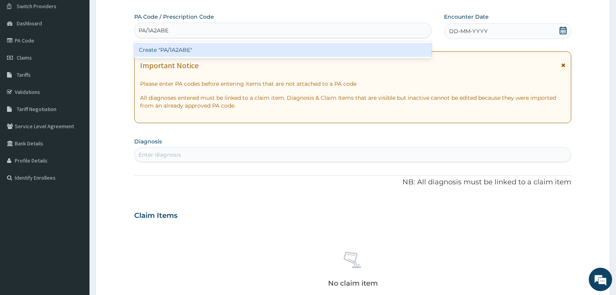
click at [203, 44] on div "Create "PA/1A2ABE"" at bounding box center [282, 50] width 297 height 14
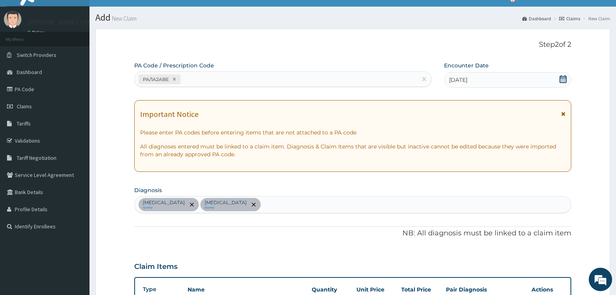
scroll to position [0, 0]
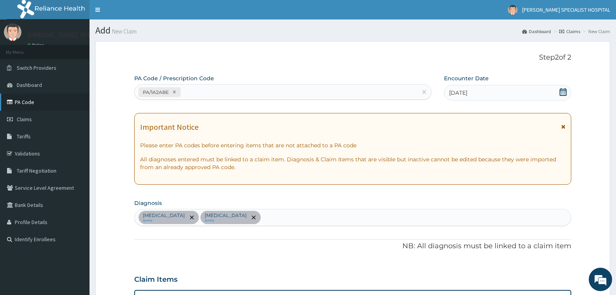
click at [30, 107] on link "PA Code" at bounding box center [44, 101] width 89 height 17
click at [35, 103] on link "PA Code" at bounding box center [44, 101] width 89 height 17
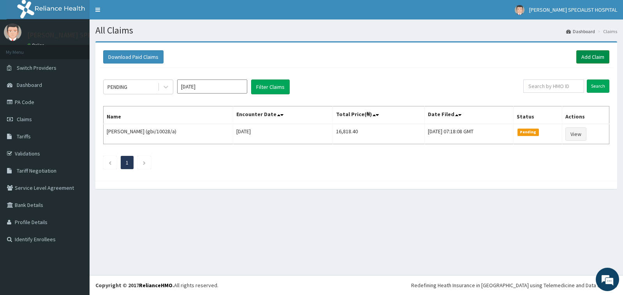
click at [598, 58] on link "Add Claim" at bounding box center [592, 56] width 33 height 13
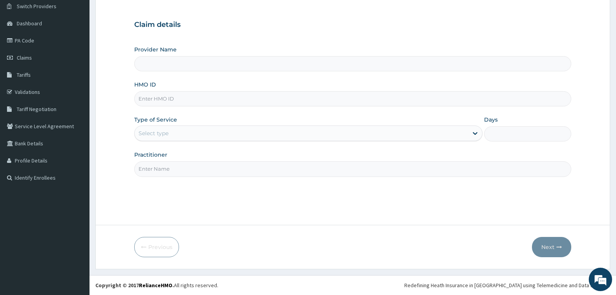
click at [200, 96] on input "HMO ID" at bounding box center [352, 98] width 437 height 15
type input "TBD"
type input "[PERSON_NAME] Specialist Hospital"
type input "TBD/10001/C"
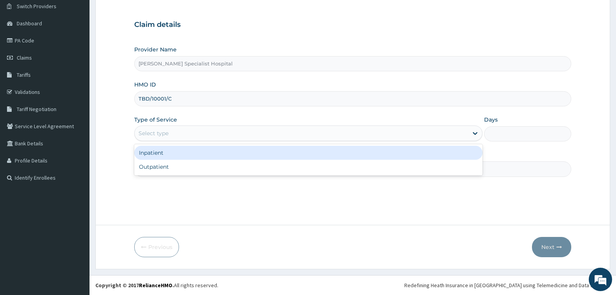
click at [199, 134] on div "Select type" at bounding box center [301, 133] width 333 height 12
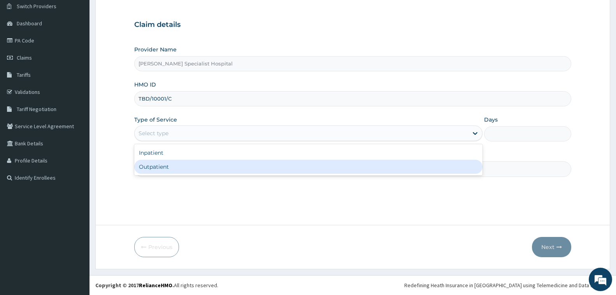
click at [205, 167] on div "Outpatient" at bounding box center [308, 167] width 348 height 14
type input "1"
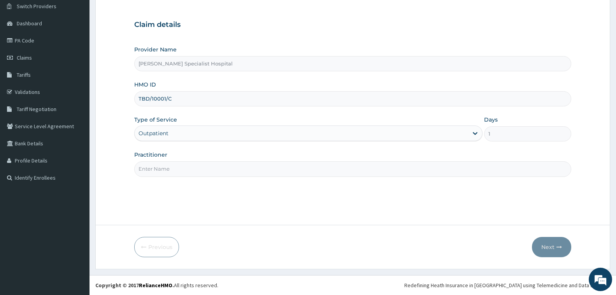
click at [205, 167] on input "Practitioner" at bounding box center [352, 168] width 437 height 15
type input "CHRIS"
click at [548, 247] on button "Next" at bounding box center [551, 247] width 39 height 20
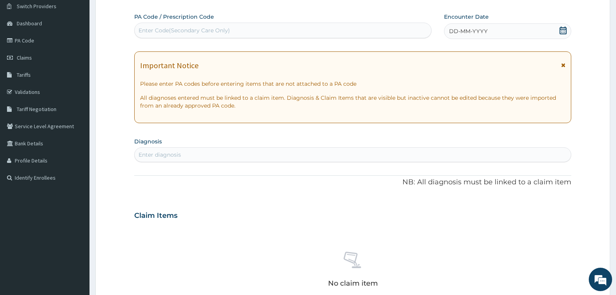
click at [292, 30] on div "Enter Code(Secondary Care Only)" at bounding box center [283, 30] width 296 height 12
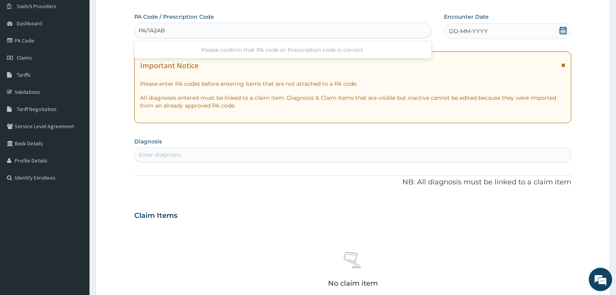
type input "PA/1A2ABE"
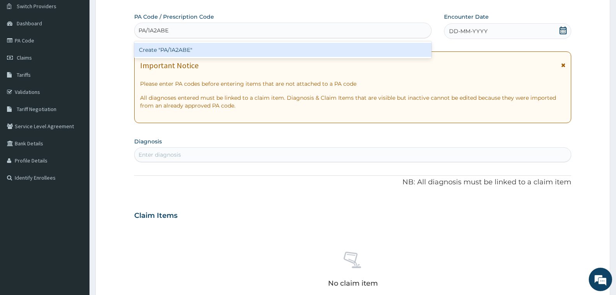
click at [299, 53] on div "Create "PA/1A2ABE"" at bounding box center [282, 50] width 297 height 14
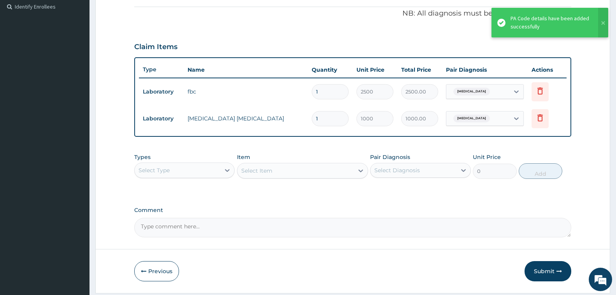
scroll to position [256, 0]
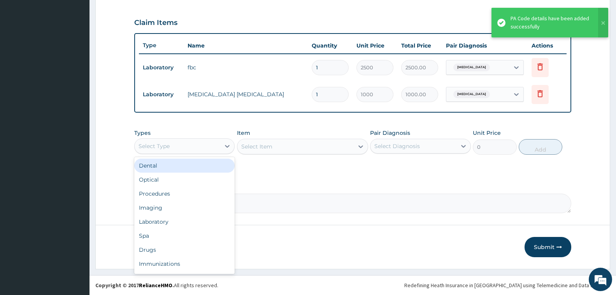
click at [206, 144] on div "Select Type" at bounding box center [178, 146] width 86 height 12
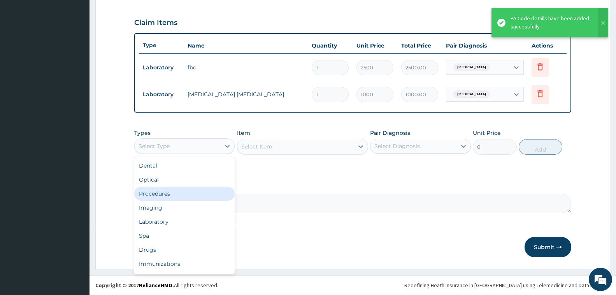
click at [191, 196] on div "Procedures" at bounding box center [184, 193] width 100 height 14
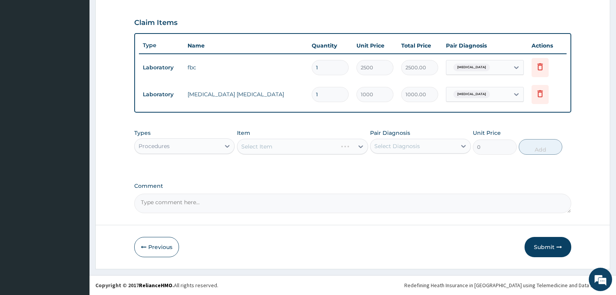
click at [254, 151] on div "Select Item" at bounding box center [302, 147] width 131 height 16
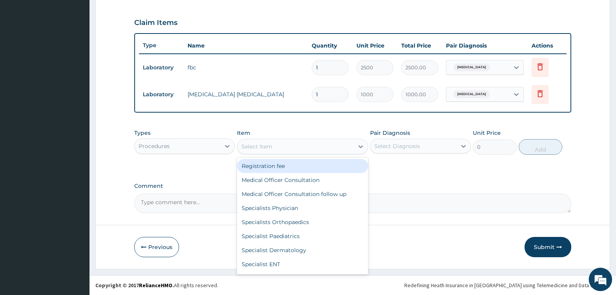
click at [314, 143] on div "Select Item" at bounding box center [295, 146] width 116 height 12
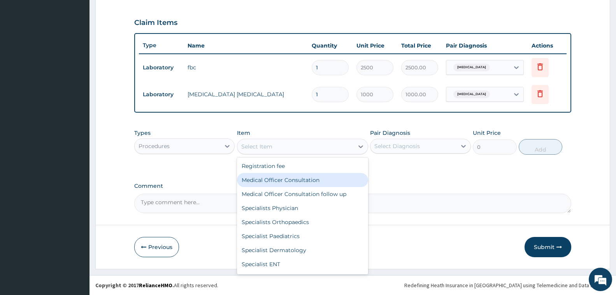
click at [310, 181] on div "Medical Officer Consultation" at bounding box center [302, 180] width 131 height 14
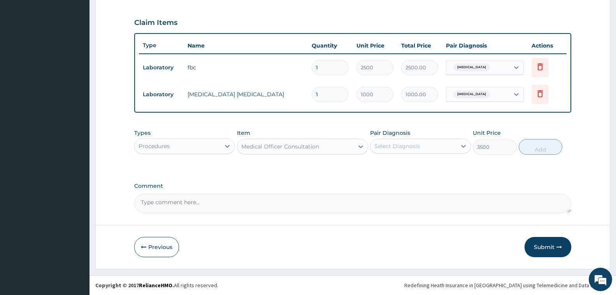
type input "3500"
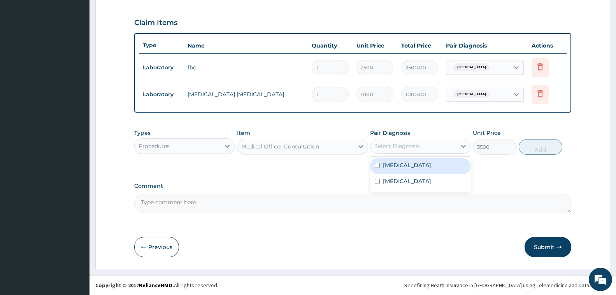
click at [395, 144] on div "Select Diagnosis" at bounding box center [397, 146] width 46 height 8
click at [398, 167] on label "Sepsis" at bounding box center [407, 165] width 48 height 8
checkbox input "true"
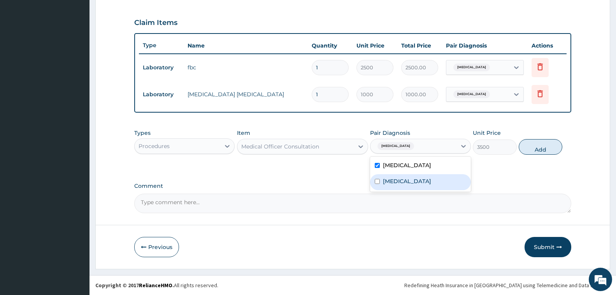
click at [399, 182] on label "Malaria" at bounding box center [407, 181] width 48 height 8
checkbox input "true"
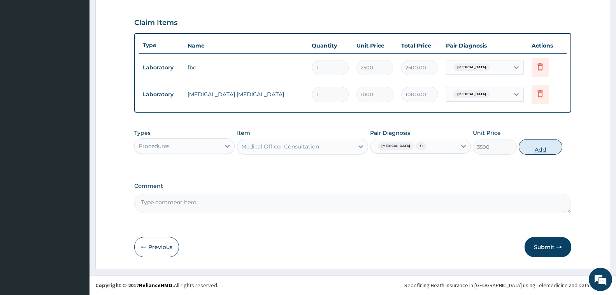
click at [533, 149] on button "Add" at bounding box center [541, 147] width 44 height 16
type input "0"
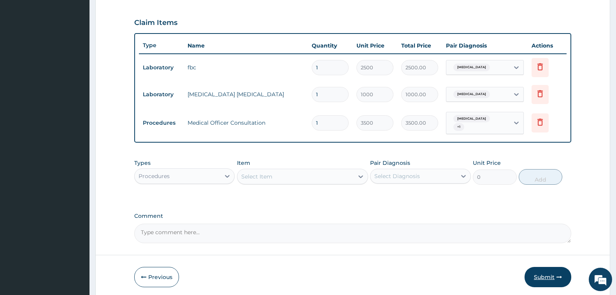
click at [556, 268] on button "Submit" at bounding box center [548, 277] width 47 height 20
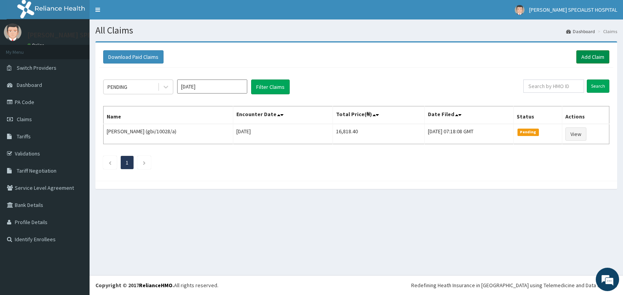
click at [588, 55] on link "Add Claim" at bounding box center [592, 56] width 33 height 13
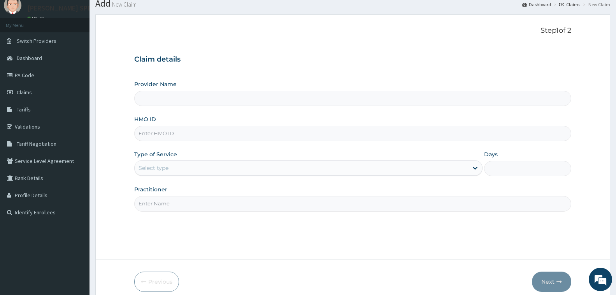
scroll to position [61, 0]
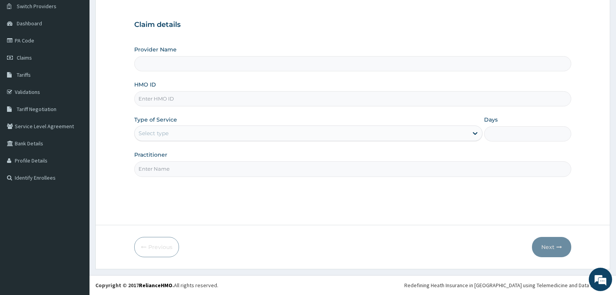
click at [212, 97] on input "HMO ID" at bounding box center [352, 98] width 437 height 15
type input "T"
type input "[PERSON_NAME] Specialist Hospital"
type input "TBD/10001/C"
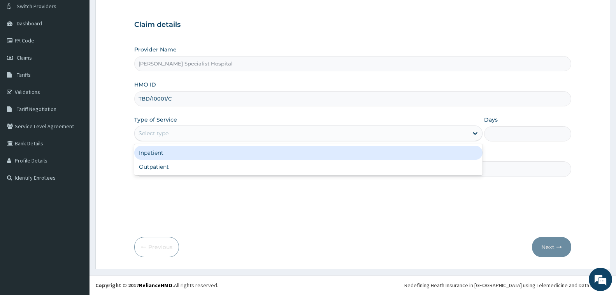
click at [209, 130] on div "Select type" at bounding box center [301, 133] width 333 height 12
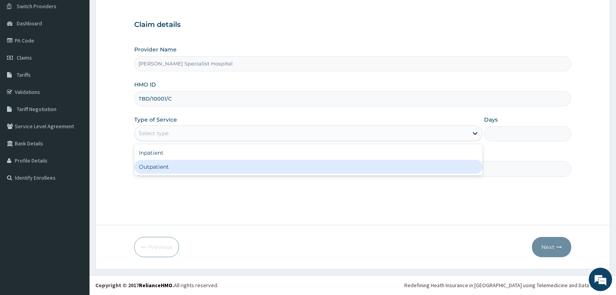
click at [214, 163] on div "Outpatient" at bounding box center [308, 167] width 348 height 14
type input "1"
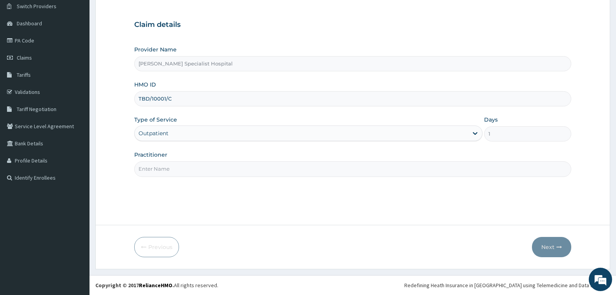
click at [215, 164] on input "Practitioner" at bounding box center [352, 168] width 437 height 15
type input "[PERSON_NAME]"
click at [551, 251] on button "Next" at bounding box center [551, 247] width 39 height 20
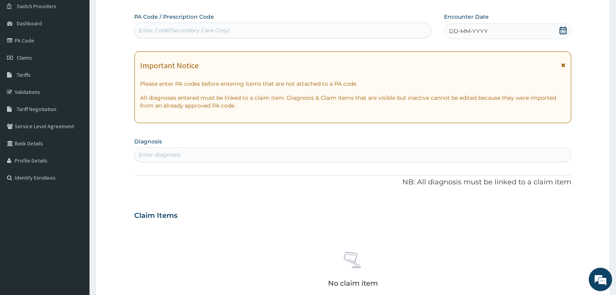
click at [258, 31] on div "Enter Code(Secondary Care Only)" at bounding box center [283, 30] width 296 height 12
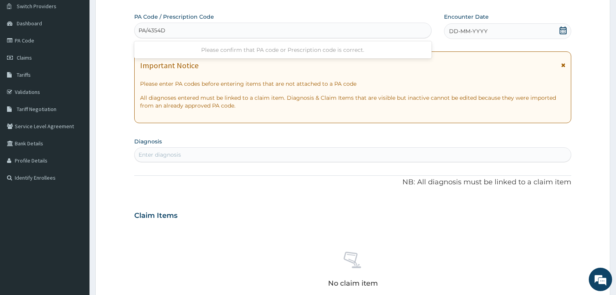
type input "PA/4354D0"
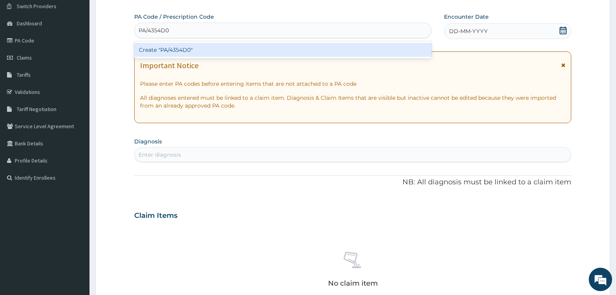
click at [256, 48] on div "Create "PA/4354D0"" at bounding box center [282, 50] width 297 height 14
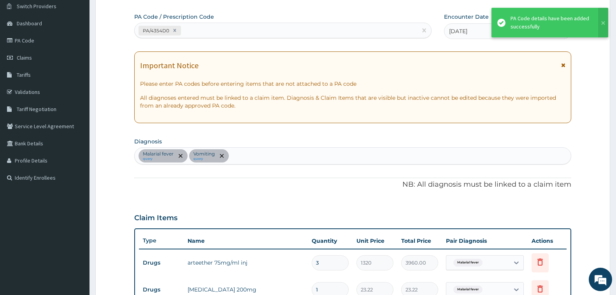
scroll to position [230, 0]
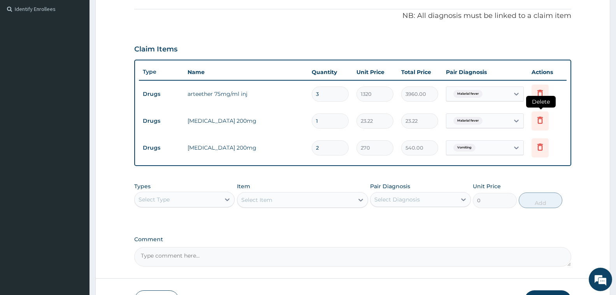
click at [541, 121] on icon at bounding box center [539, 119] width 9 height 9
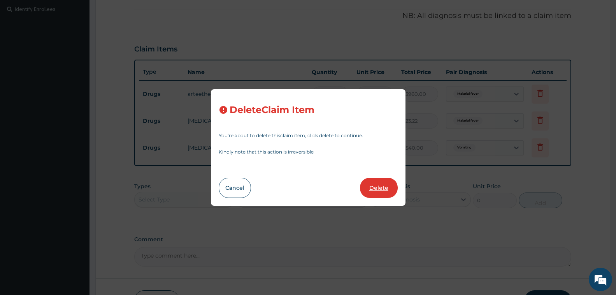
click at [379, 190] on button "Delete" at bounding box center [379, 187] width 38 height 20
type input "2"
type input "270"
type input "540.00"
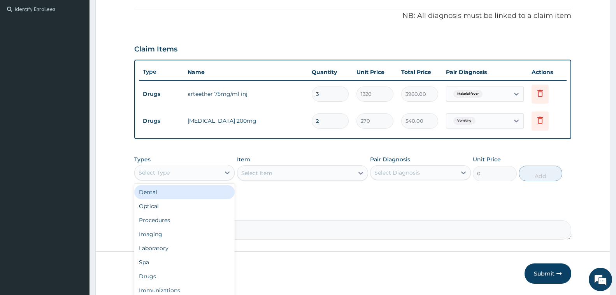
click at [172, 165] on div "Select Type" at bounding box center [184, 173] width 100 height 16
drag, startPoint x: 164, startPoint y: 277, endPoint x: 204, endPoint y: 240, distance: 54.8
click at [164, 275] on div "Drugs" at bounding box center [184, 276] width 100 height 14
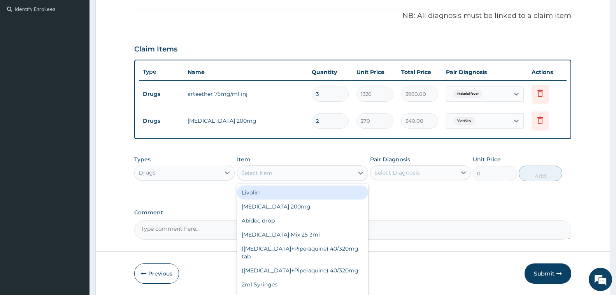
click at [281, 177] on div "Select Item" at bounding box center [295, 173] width 116 height 12
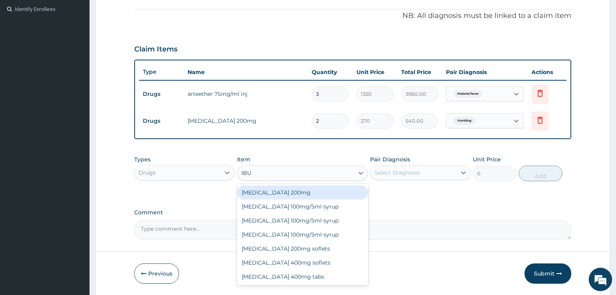
type input "IBUP"
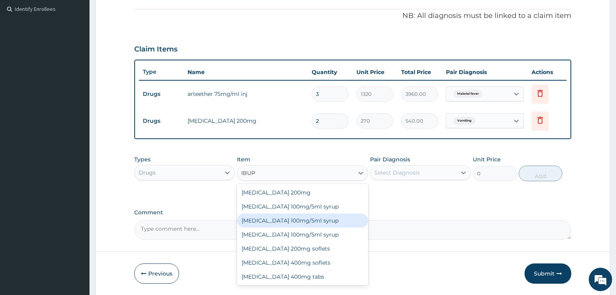
click at [287, 221] on div "Ibuprofen 100mg/5ml syrup" at bounding box center [302, 220] width 131 height 14
type input "960"
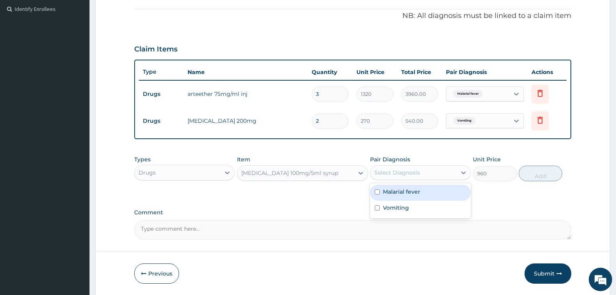
click at [389, 167] on div "Select Diagnosis" at bounding box center [413, 172] width 86 height 12
click at [405, 191] on label "Malarial fever" at bounding box center [401, 192] width 37 height 8
checkbox input "true"
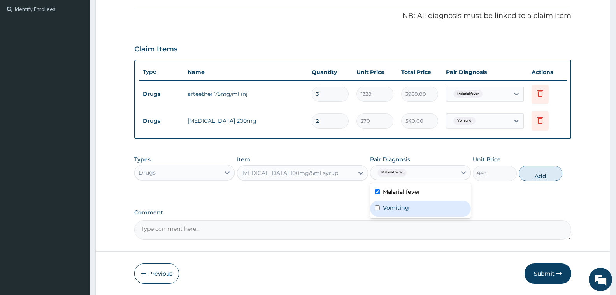
click at [417, 208] on div "Vomiting" at bounding box center [420, 208] width 100 height 16
checkbox input "true"
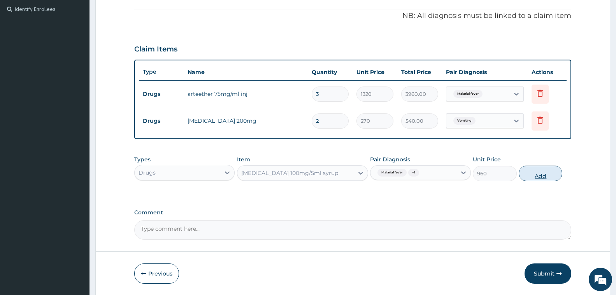
click at [556, 175] on button "Add" at bounding box center [541, 173] width 44 height 16
type input "0"
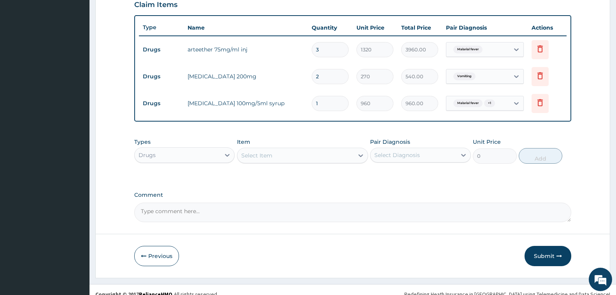
scroll to position [283, 0]
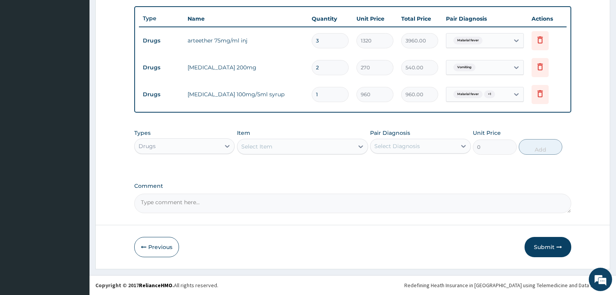
click at [305, 148] on div "Select Item" at bounding box center [295, 146] width 116 height 12
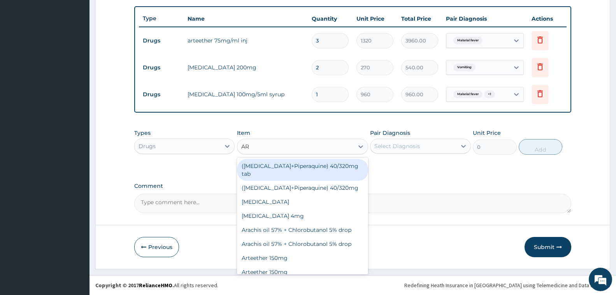
type input "ART"
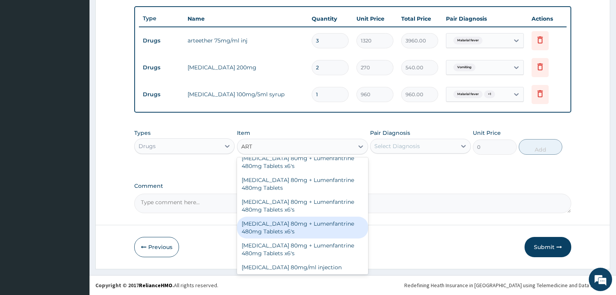
scroll to position [233, 0]
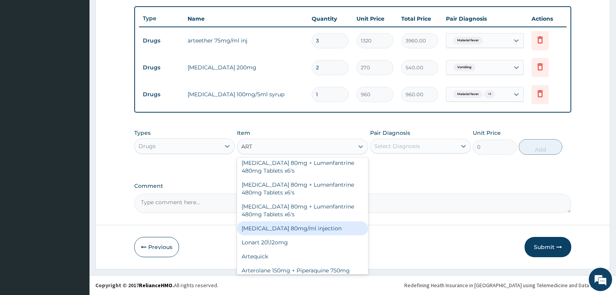
click at [290, 235] on div "Artemether 80mg/ml injection" at bounding box center [302, 228] width 131 height 14
type input "1020"
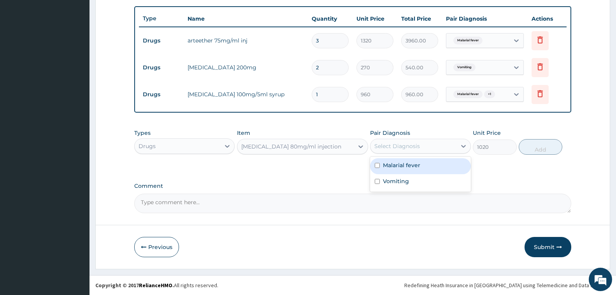
click at [388, 143] on div "Select Diagnosis" at bounding box center [397, 146] width 46 height 8
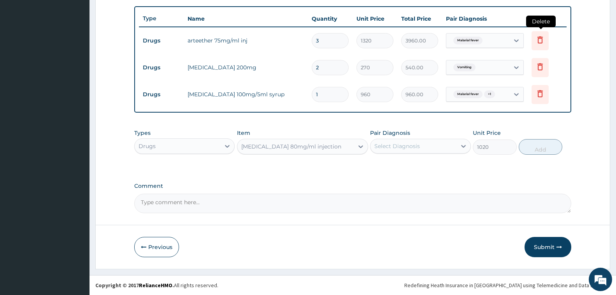
click at [541, 43] on icon at bounding box center [539, 39] width 5 height 7
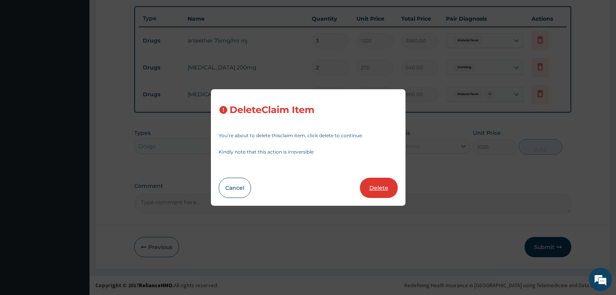
click at [373, 180] on button "Delete" at bounding box center [379, 187] width 38 height 20
type input "2"
type input "270"
type input "540.00"
type input "1"
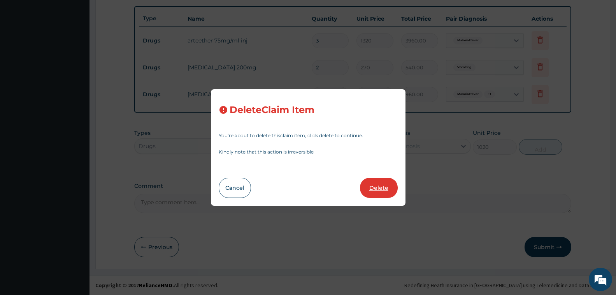
type input "960"
type input "960.00"
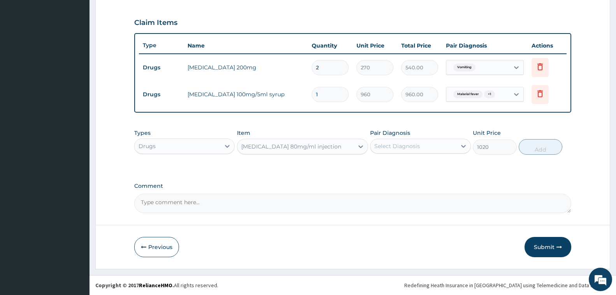
scroll to position [256, 0]
click at [407, 141] on div "Select Diagnosis" at bounding box center [413, 146] width 86 height 12
click at [409, 167] on label "Malarial fever" at bounding box center [401, 165] width 37 height 8
checkbox input "true"
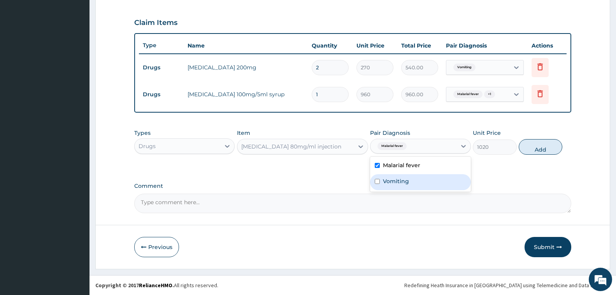
click at [412, 176] on div "Vomiting" at bounding box center [420, 182] width 100 height 16
checkbox input "true"
click at [536, 143] on button "Add" at bounding box center [541, 147] width 44 height 16
type input "0"
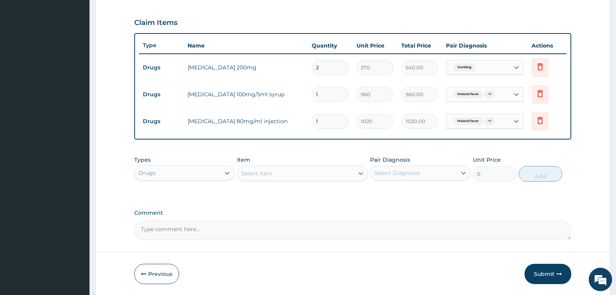
type input "0.00"
type input "2"
type input "2040.00"
type input "2"
click at [348, 190] on div "Types Drugs Item Select Item Pair Diagnosis Select Diagnosis Unit Price 0 Add" at bounding box center [352, 174] width 437 height 45
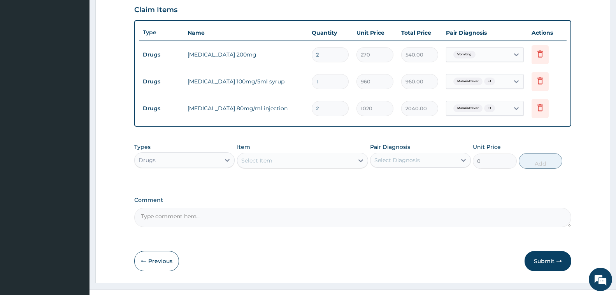
scroll to position [283, 0]
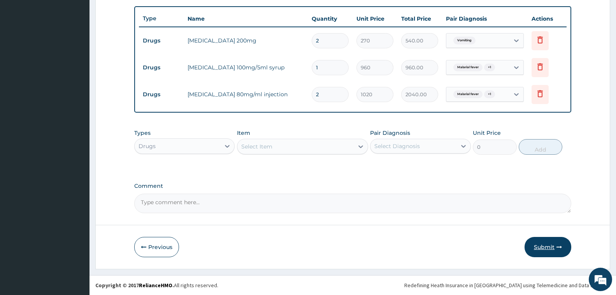
click at [556, 247] on button "Submit" at bounding box center [548, 247] width 47 height 20
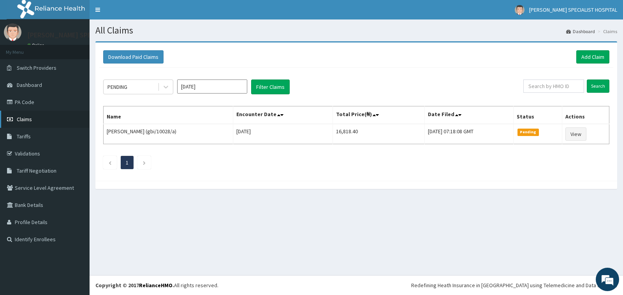
click at [34, 118] on link "Claims" at bounding box center [44, 119] width 89 height 17
click at [554, 86] on input "text" at bounding box center [553, 85] width 61 height 13
type input "CCN/10089/C"
click at [598, 83] on input "Search" at bounding box center [597, 85] width 23 height 13
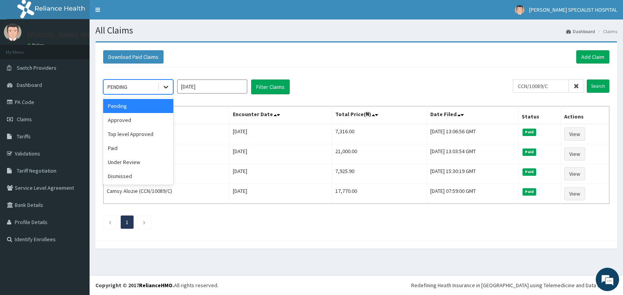
click at [165, 86] on icon at bounding box center [166, 87] width 8 height 8
click at [164, 105] on div "Pending" at bounding box center [138, 106] width 70 height 14
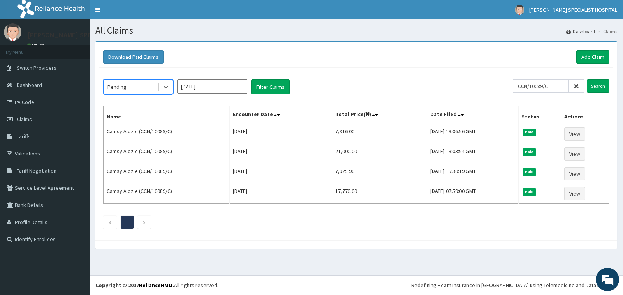
click at [222, 88] on input "[DATE]" at bounding box center [212, 86] width 70 height 14
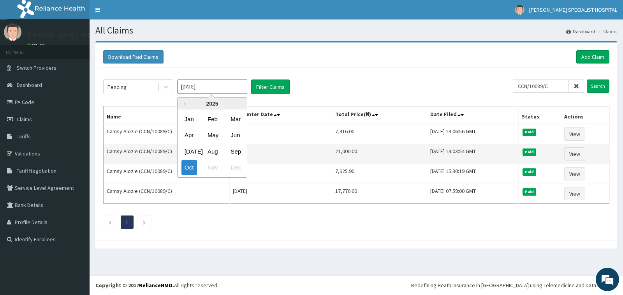
click at [232, 150] on div "Sep" at bounding box center [235, 151] width 16 height 14
type input "[DATE]"
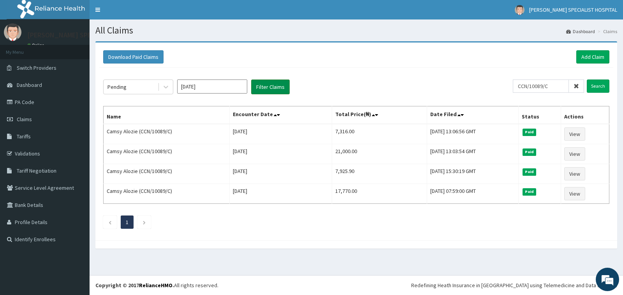
click at [264, 88] on button "Filter Claims" at bounding box center [270, 86] width 39 height 15
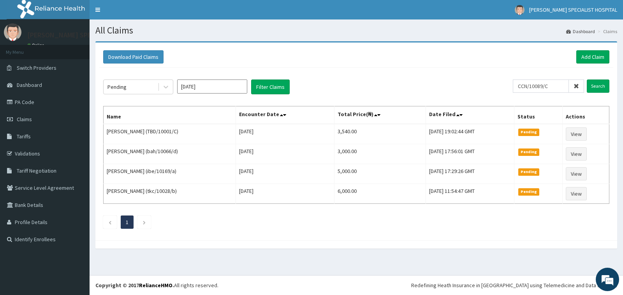
click at [209, 86] on input "[DATE]" at bounding box center [212, 86] width 70 height 14
click at [231, 152] on div "Sep" at bounding box center [235, 151] width 16 height 14
click at [216, 88] on input "[DATE]" at bounding box center [212, 86] width 70 height 14
click at [208, 84] on input "[DATE]" at bounding box center [212, 86] width 70 height 14
click at [165, 52] on div "Download Paid Claims Add Claim" at bounding box center [356, 56] width 506 height 13
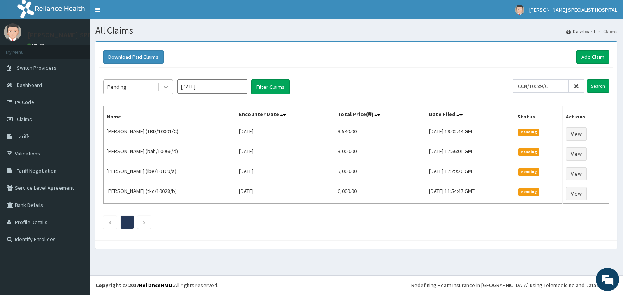
click at [164, 86] on icon at bounding box center [165, 87] width 5 height 3
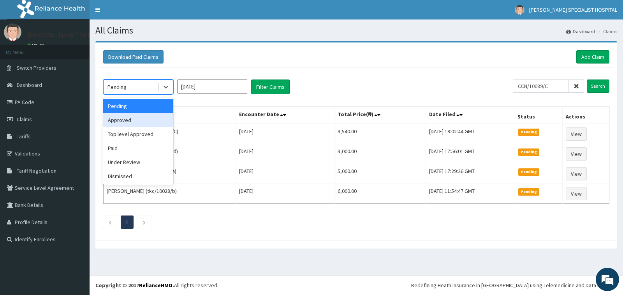
click at [131, 118] on div "Approved" at bounding box center [138, 120] width 70 height 14
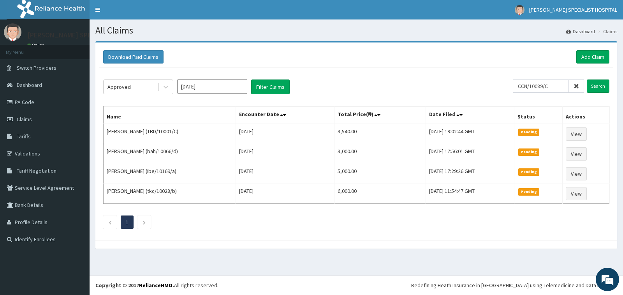
click at [425, 72] on div "Approved [DATE] Filter Claims CCN/10089/C Search Name Encounter Date Total Pric…" at bounding box center [356, 152] width 514 height 168
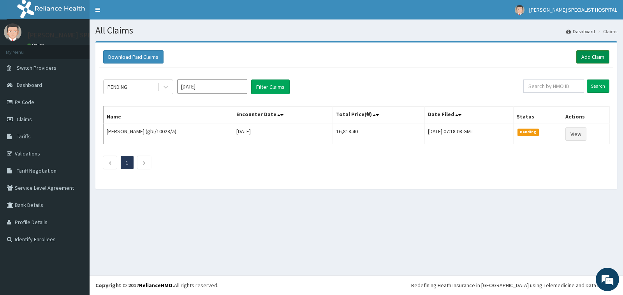
click at [589, 56] on link "Add Claim" at bounding box center [592, 56] width 33 height 13
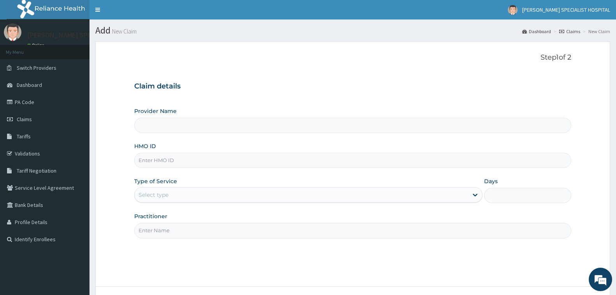
click at [187, 124] on input "Provider Name" at bounding box center [352, 125] width 437 height 15
type input "Tolbert Specialist Hospital"
click at [167, 160] on input "HMO ID" at bounding box center [352, 160] width 437 height 15
type input "CN/10089"
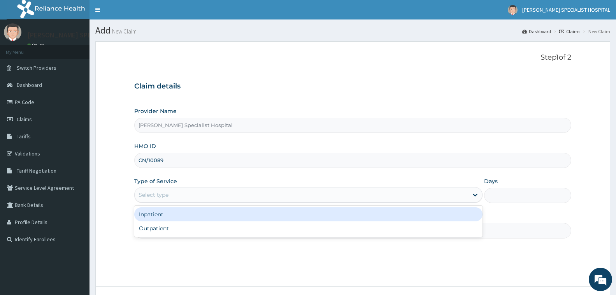
click at [177, 193] on div "Select type" at bounding box center [301, 194] width 333 height 12
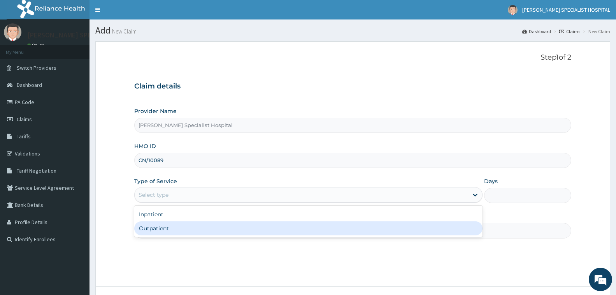
click at [159, 227] on div "Outpatient" at bounding box center [308, 228] width 348 height 14
type input "1"
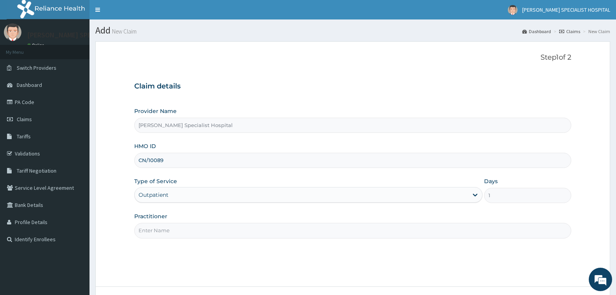
click at [157, 230] on input "Practitioner" at bounding box center [352, 230] width 437 height 15
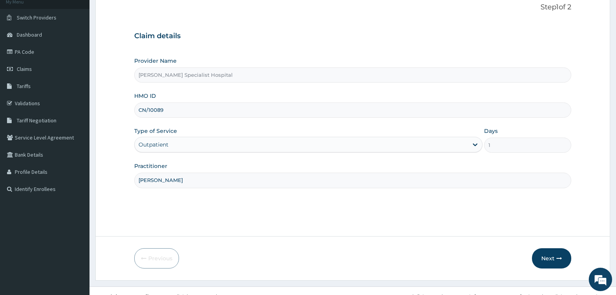
scroll to position [61, 0]
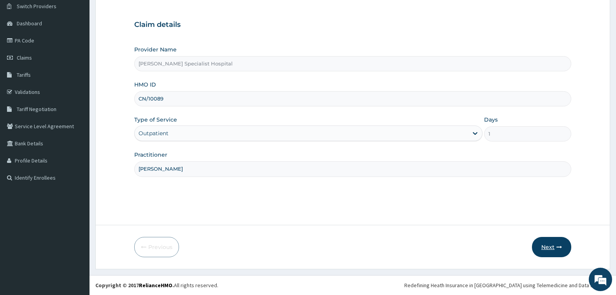
type input "CHRIS"
drag, startPoint x: 552, startPoint y: 249, endPoint x: 549, endPoint y: 244, distance: 6.6
click at [551, 248] on button "Next" at bounding box center [551, 247] width 39 height 20
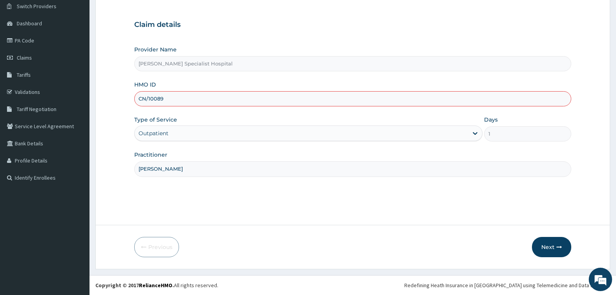
click at [166, 95] on input "CN/10089" at bounding box center [352, 98] width 437 height 15
type input "CN/10089/C"
click at [546, 254] on button "Next" at bounding box center [551, 247] width 39 height 20
click at [547, 246] on button "Next" at bounding box center [551, 247] width 39 height 20
click at [222, 218] on form "Step 1 of 2 Claim details Provider Name Tolbert Specialist Hospital HMO ID CN/1…" at bounding box center [352, 124] width 515 height 289
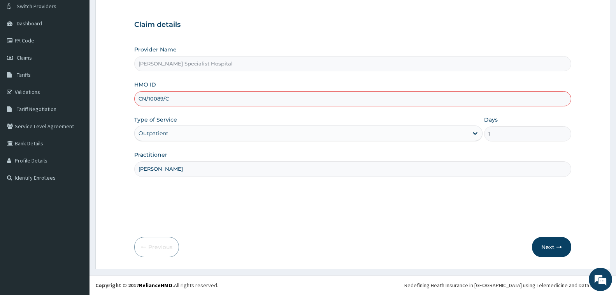
click at [194, 97] on input "CN/10089/C" at bounding box center [352, 98] width 437 height 15
click at [230, 232] on form "Step 1 of 2 Claim details Provider Name Tolbert Specialist Hospital HMO ID CN/1…" at bounding box center [352, 124] width 515 height 289
click at [238, 208] on div "Step 1 of 2 Claim details Provider Name Tolbert Specialist Hospital HMO ID CN/1…" at bounding box center [352, 102] width 437 height 221
click at [238, 205] on div "Step 1 of 2 Claim details Provider Name Tolbert Specialist Hospital HMO ID CN/1…" at bounding box center [352, 102] width 437 height 221
click at [239, 205] on div "Step 1 of 2 Claim details Provider Name Tolbert Specialist Hospital HMO ID CN/1…" at bounding box center [352, 102] width 437 height 221
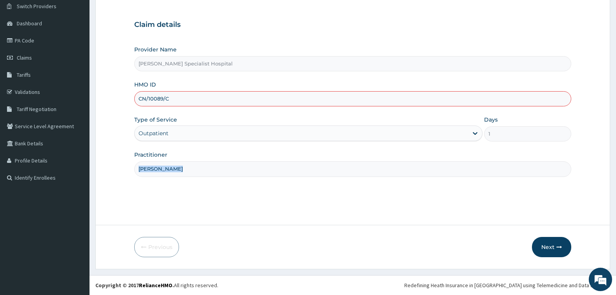
click at [239, 205] on div "Step 1 of 2 Claim details Provider Name Tolbert Specialist Hospital HMO ID CN/1…" at bounding box center [352, 102] width 437 height 221
click at [558, 247] on icon "button" at bounding box center [558, 246] width 5 height 5
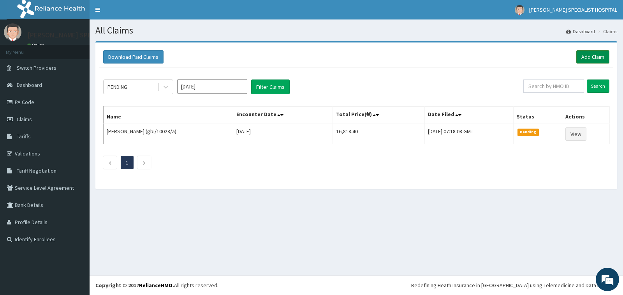
click at [591, 54] on link "Add Claim" at bounding box center [592, 56] width 33 height 13
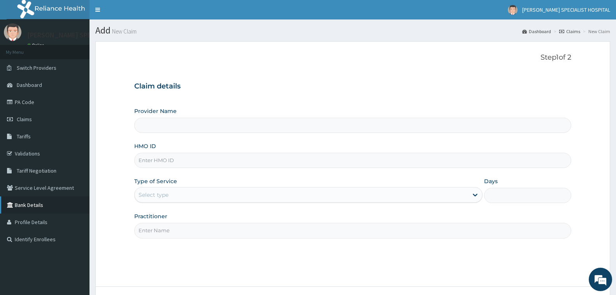
type input "[PERSON_NAME] Specialist Hospital"
click at [206, 161] on input "HMO ID" at bounding box center [352, 160] width 437 height 15
type input "CCN/10089/C"
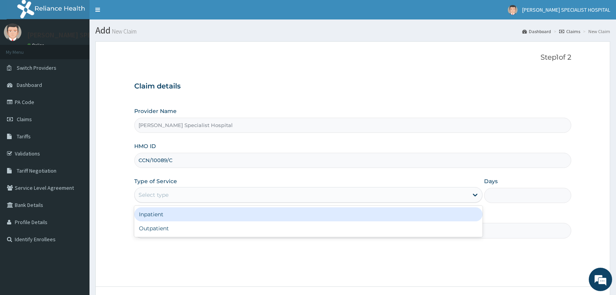
click at [156, 191] on div "Select type" at bounding box center [154, 195] width 30 height 8
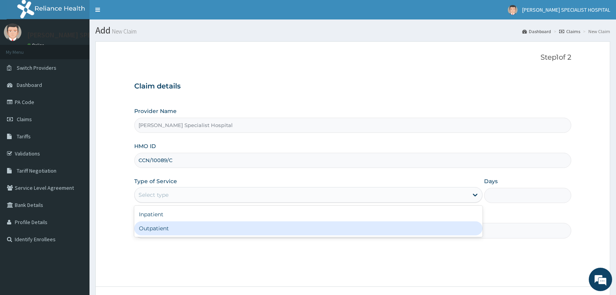
click at [158, 228] on div "Outpatient" at bounding box center [308, 228] width 348 height 14
type input "1"
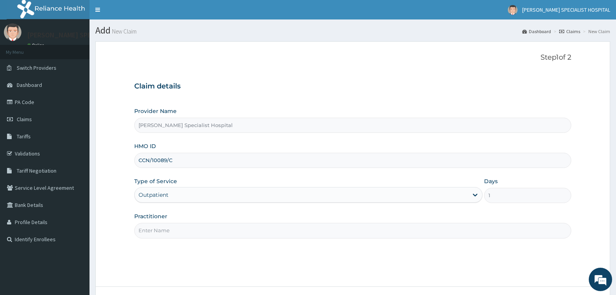
click at [167, 231] on input "Practitioner" at bounding box center [352, 230] width 437 height 15
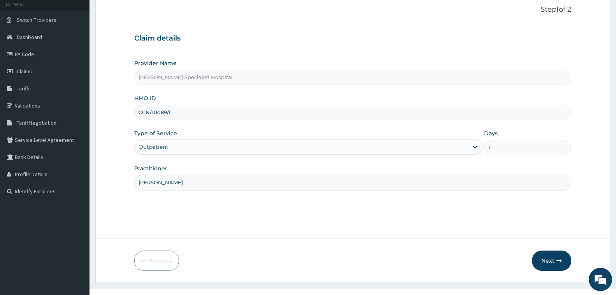
scroll to position [61, 0]
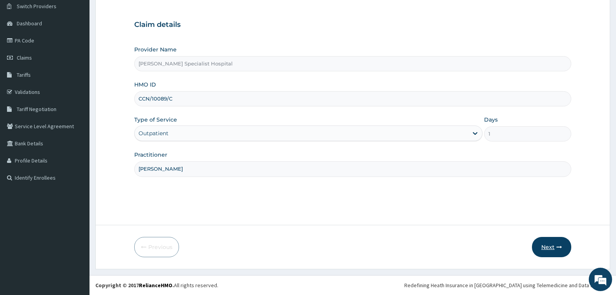
type input "CHRIS"
click at [545, 246] on button "Next" at bounding box center [551, 247] width 39 height 20
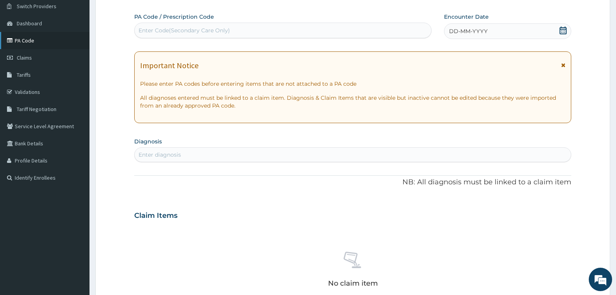
click at [30, 39] on link "PA Code" at bounding box center [44, 40] width 89 height 17
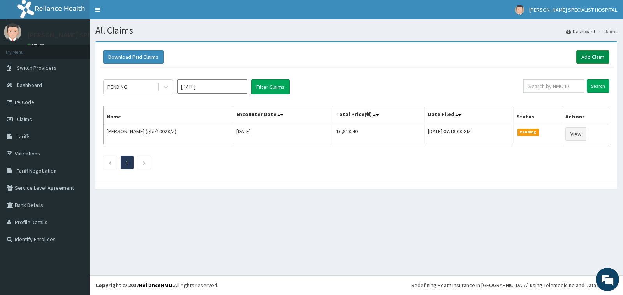
click at [591, 53] on link "Add Claim" at bounding box center [592, 56] width 33 height 13
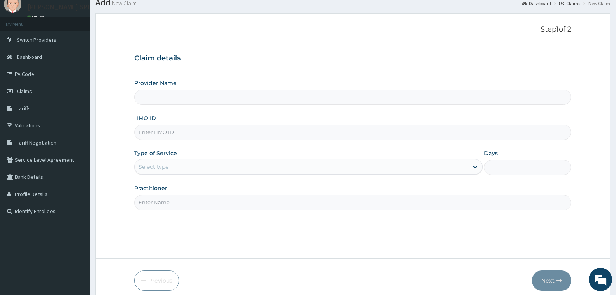
scroll to position [61, 0]
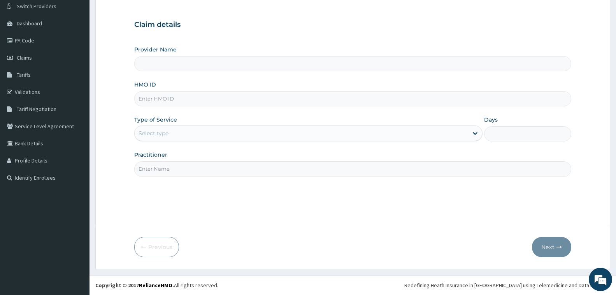
click at [244, 102] on input "HMO ID" at bounding box center [352, 98] width 437 height 15
type input "[PERSON_NAME] Specialist Hospital"
type input "CCN/10089/C"
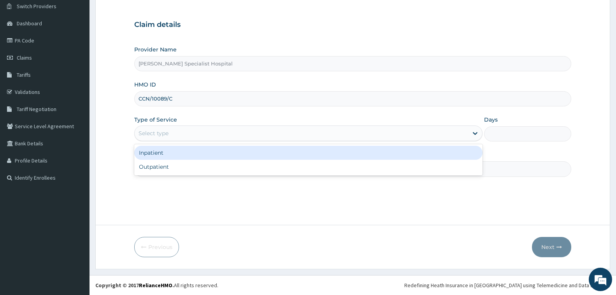
click at [252, 133] on div "Select type" at bounding box center [301, 133] width 333 height 12
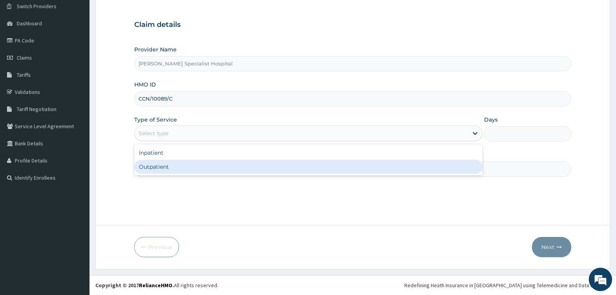
click at [252, 165] on div "Outpatient" at bounding box center [308, 167] width 348 height 14
type input "1"
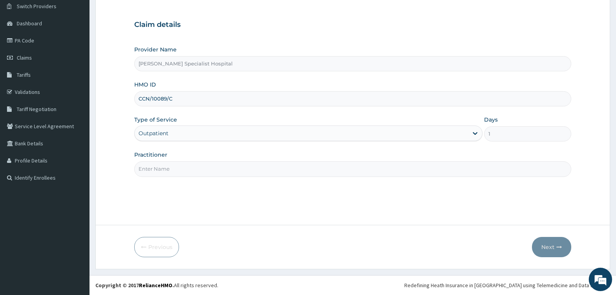
click at [252, 167] on input "Practitioner" at bounding box center [352, 168] width 437 height 15
type input "CHRIS"
click at [552, 249] on button "Next" at bounding box center [551, 247] width 39 height 20
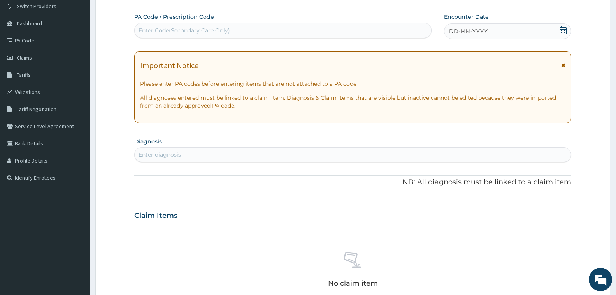
click at [463, 31] on span "DD-MM-YYYY" at bounding box center [468, 31] width 39 height 8
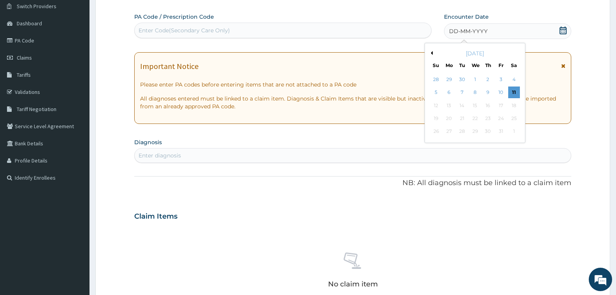
click at [430, 51] on button "Previous Month" at bounding box center [431, 53] width 4 height 4
click at [503, 103] on div "19" at bounding box center [501, 106] width 12 height 12
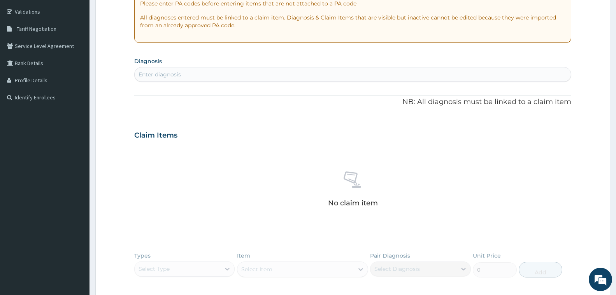
scroll to position [178, 0]
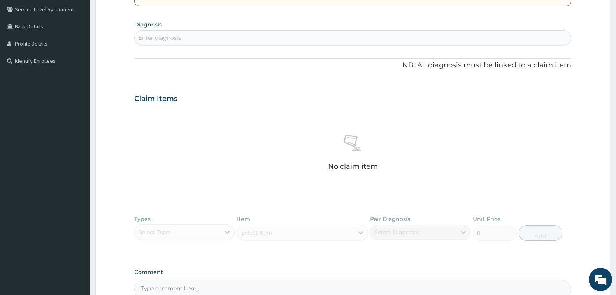
click at [279, 36] on div "Enter diagnosis" at bounding box center [353, 38] width 436 height 12
type input "URTI"
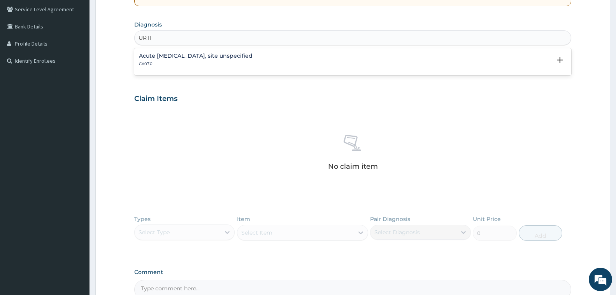
click at [253, 63] on p "CA07.0" at bounding box center [196, 63] width 114 height 5
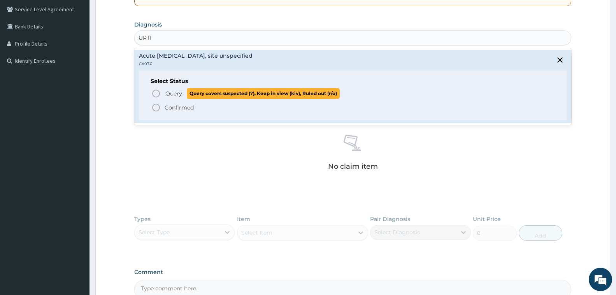
click at [156, 89] on icon "status option query" at bounding box center [155, 93] width 9 height 9
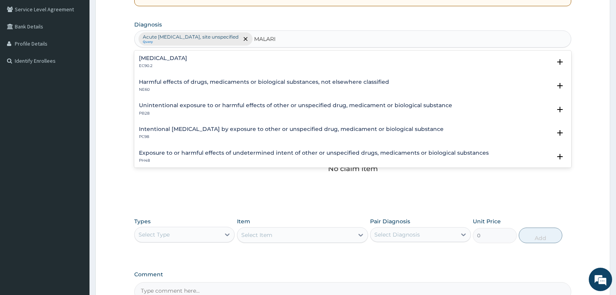
type input "MALARIA"
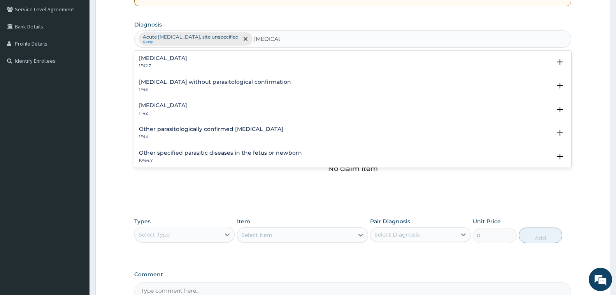
click at [171, 106] on h4 "Malaria, unspecified" at bounding box center [163, 105] width 48 height 6
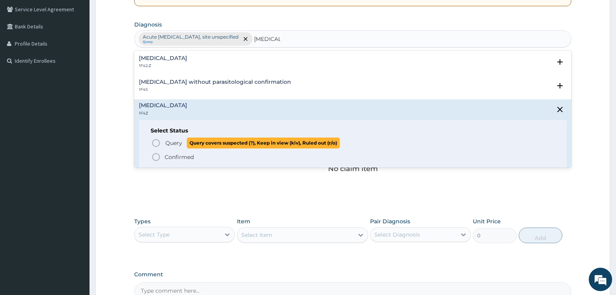
click at [155, 140] on icon "status option query" at bounding box center [155, 142] width 9 height 9
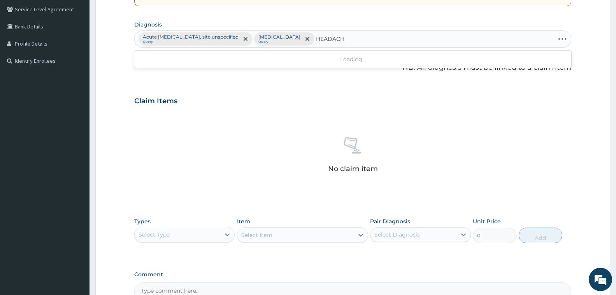
type input "HEADACHE"
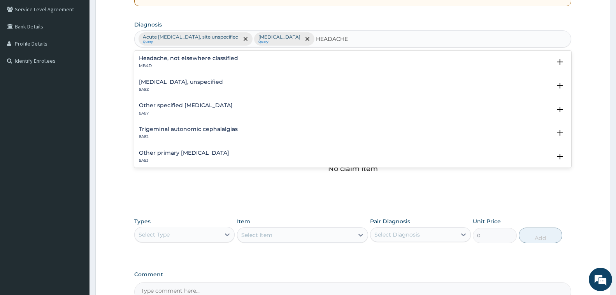
click at [169, 61] on h4 "Headache, not elsewhere classified" at bounding box center [188, 58] width 99 height 6
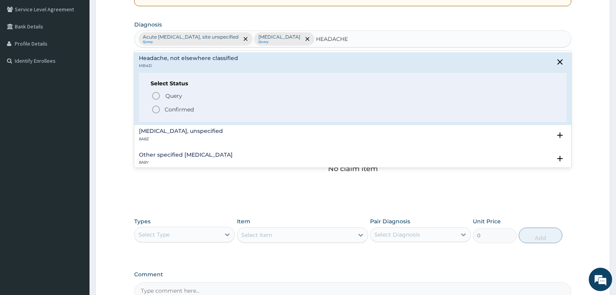
click at [156, 111] on icon "status option filled" at bounding box center [155, 109] width 9 height 9
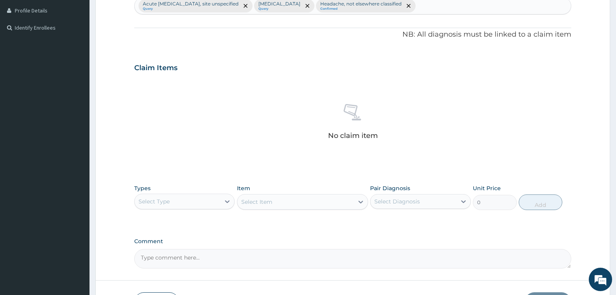
scroll to position [267, 0]
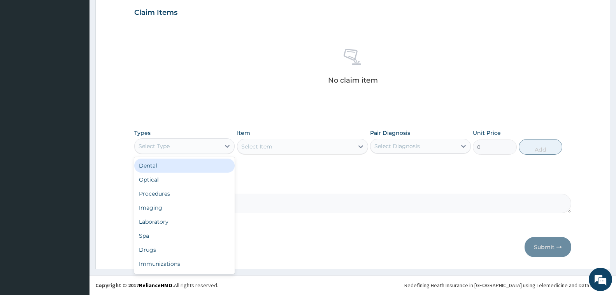
click at [202, 143] on div "Select Type" at bounding box center [178, 146] width 86 height 12
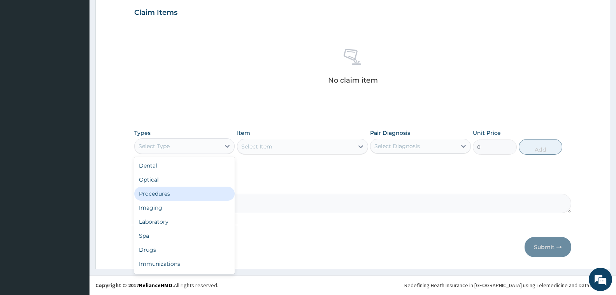
click at [205, 189] on div "Procedures" at bounding box center [184, 193] width 100 height 14
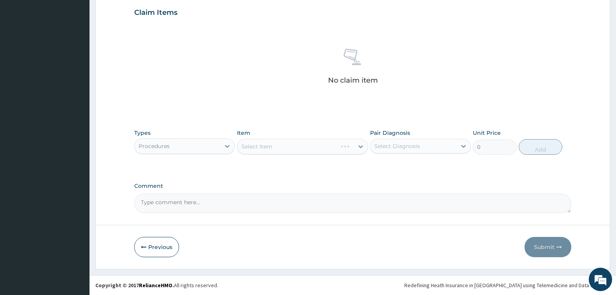
click at [298, 149] on div "Select Item" at bounding box center [302, 147] width 131 height 16
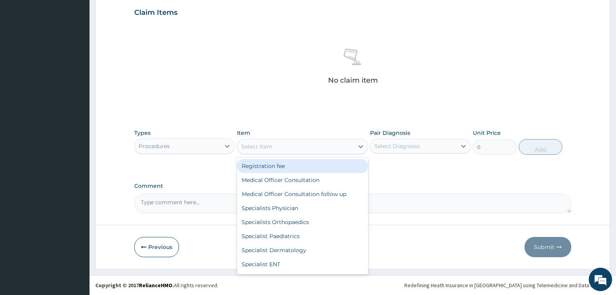
click at [319, 145] on div "Select Item" at bounding box center [295, 146] width 116 height 12
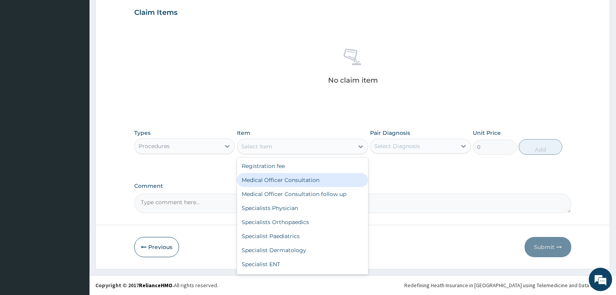
click at [296, 179] on div "Medical Officer Consultation" at bounding box center [302, 180] width 131 height 14
type input "3500"
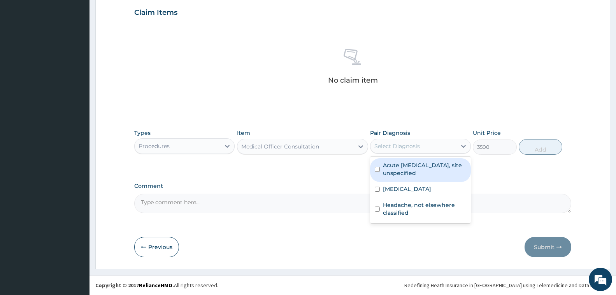
click at [399, 146] on div "Select Diagnosis" at bounding box center [397, 146] width 46 height 8
click at [401, 169] on label "Acute upper respiratory infection, site unspecified" at bounding box center [424, 169] width 83 height 16
checkbox input "true"
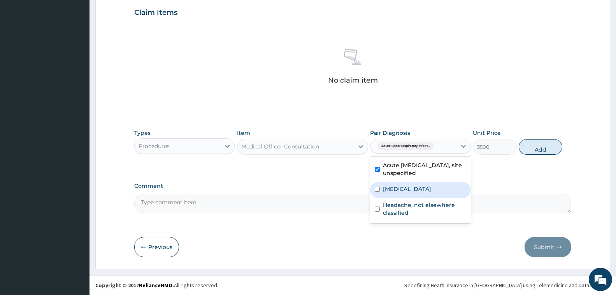
click at [397, 194] on div "Malaria, unspecified" at bounding box center [420, 190] width 100 height 16
checkbox input "true"
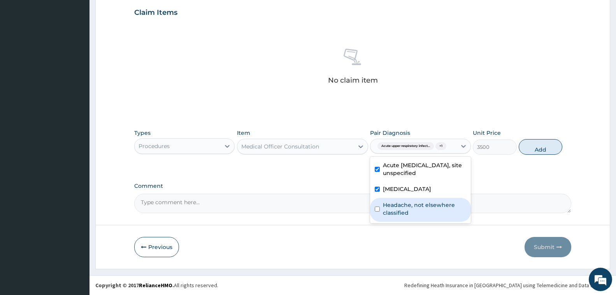
click at [394, 202] on label "Headache, not elsewhere classified" at bounding box center [424, 209] width 83 height 16
checkbox input "true"
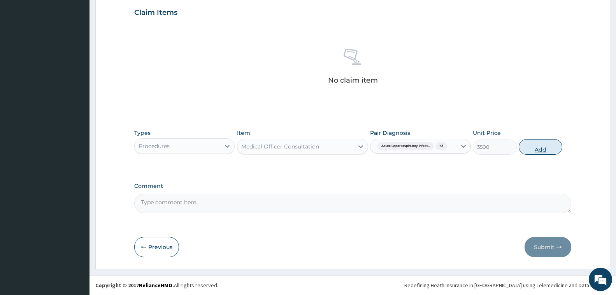
click at [540, 149] on button "Add" at bounding box center [541, 147] width 44 height 16
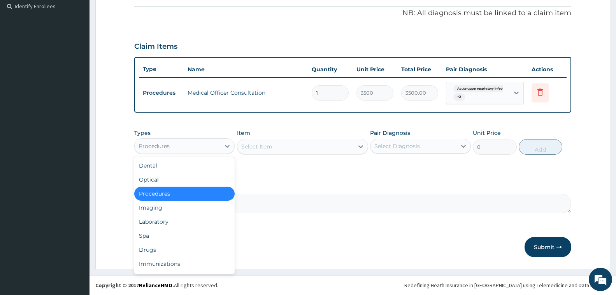
click at [172, 145] on div "Procedures" at bounding box center [178, 146] width 86 height 12
drag, startPoint x: 164, startPoint y: 223, endPoint x: 188, endPoint y: 216, distance: 24.6
click at [167, 219] on div "Laboratory" at bounding box center [184, 221] width 100 height 14
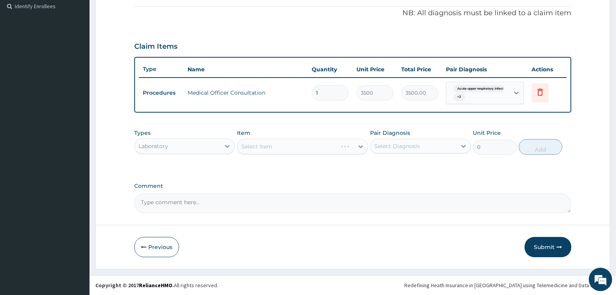
click at [299, 146] on div "Select Item" at bounding box center [302, 147] width 131 height 16
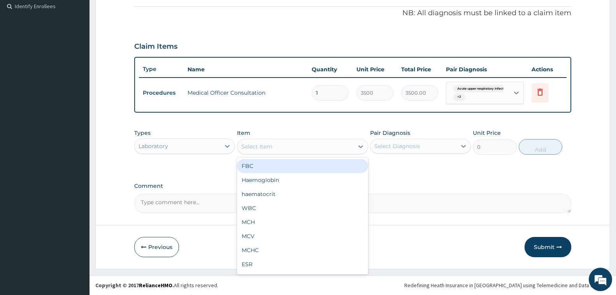
click at [313, 142] on div "Select Item" at bounding box center [295, 146] width 116 height 12
click at [300, 164] on div "FBC" at bounding box center [302, 166] width 131 height 14
type input "2500"
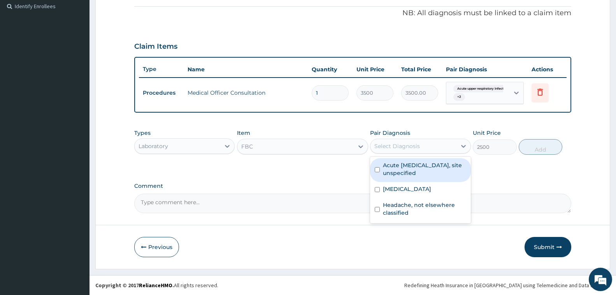
click at [429, 141] on div "Select Diagnosis" at bounding box center [413, 146] width 86 height 12
drag, startPoint x: 426, startPoint y: 168, endPoint x: 426, endPoint y: 177, distance: 8.9
click at [426, 169] on label "Acute upper respiratory infection, site unspecified" at bounding box center [424, 169] width 83 height 16
checkbox input "true"
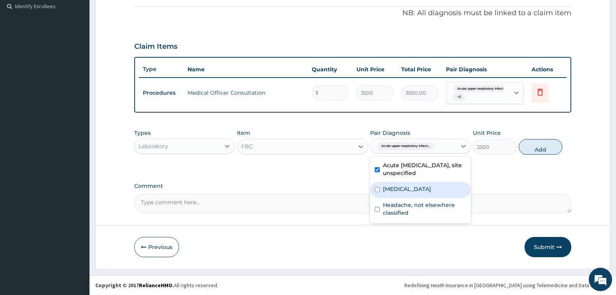
click at [426, 186] on label "Malaria, unspecified" at bounding box center [407, 189] width 48 height 8
checkbox input "true"
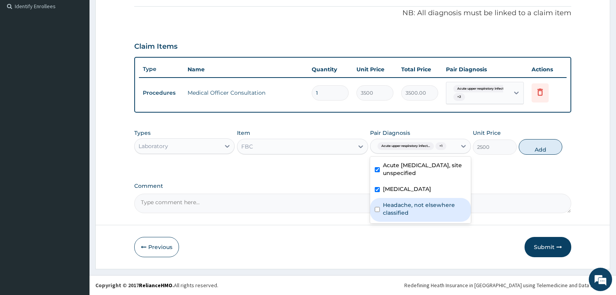
click at [409, 205] on label "Headache, not elsewhere classified" at bounding box center [424, 209] width 83 height 16
checkbox input "true"
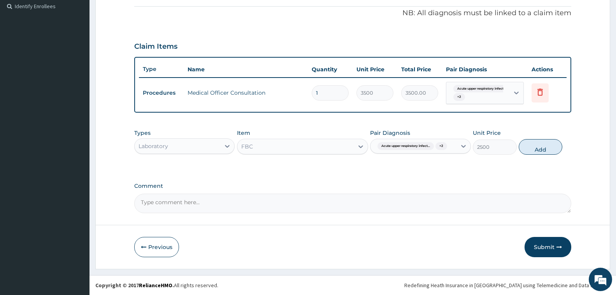
drag, startPoint x: 537, startPoint y: 145, endPoint x: 523, endPoint y: 156, distance: 17.4
click at [534, 150] on button "Add" at bounding box center [541, 147] width 44 height 16
type input "0"
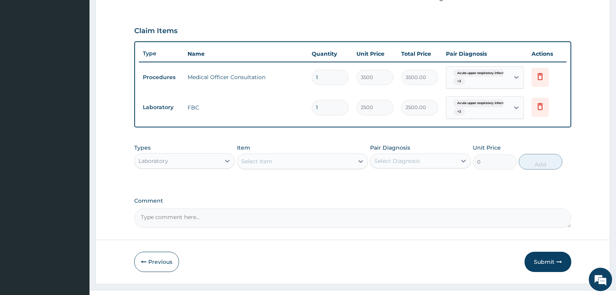
scroll to position [263, 0]
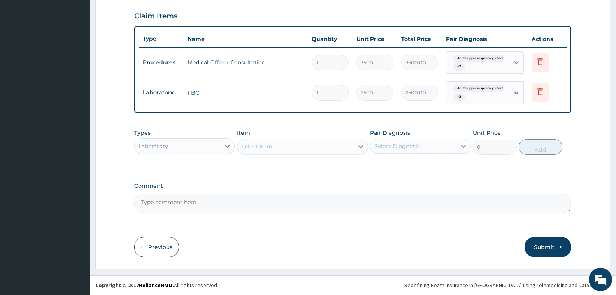
click at [274, 149] on div "Select Item" at bounding box center [295, 146] width 116 height 12
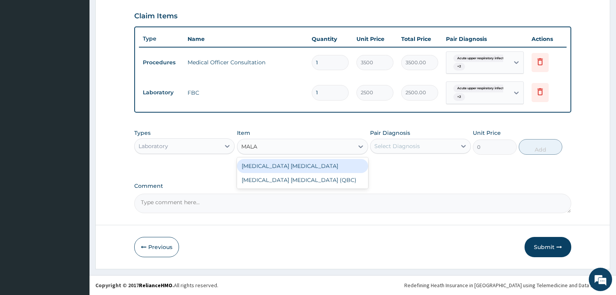
type input "MALAR"
click at [278, 164] on div "Malaria Parasite" at bounding box center [302, 166] width 131 height 14
type input "1000"
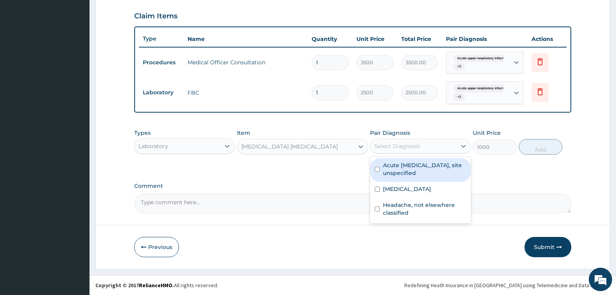
click at [430, 147] on div "Select Diagnosis" at bounding box center [413, 146] width 86 height 12
click at [430, 168] on label "Acute upper respiratory infection, site unspecified" at bounding box center [424, 169] width 83 height 16
checkbox input "true"
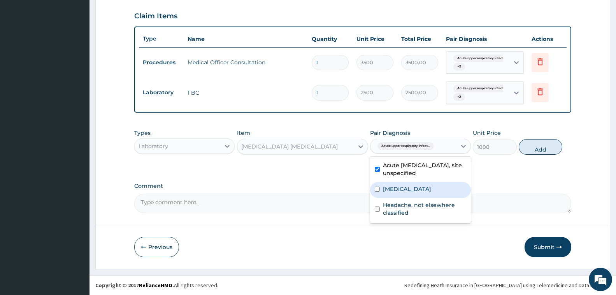
click at [416, 186] on label "Malaria, unspecified" at bounding box center [407, 189] width 48 height 8
checkbox input "true"
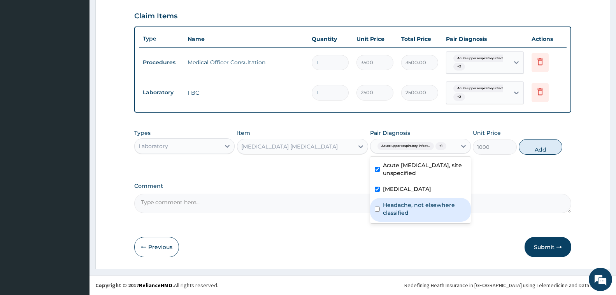
drag, startPoint x: 410, startPoint y: 212, endPoint x: 510, endPoint y: 193, distance: 102.0
click at [448, 211] on label "Headache, not elsewhere classified" at bounding box center [424, 209] width 83 height 16
checkbox input "true"
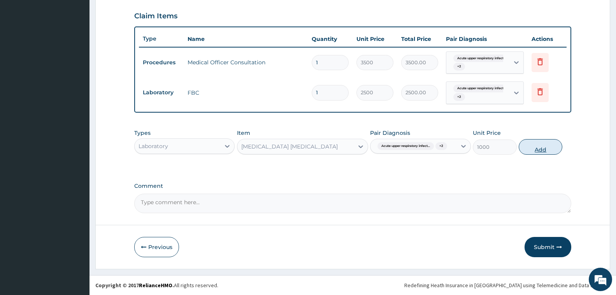
click at [554, 148] on button "Add" at bounding box center [541, 147] width 44 height 16
type input "0"
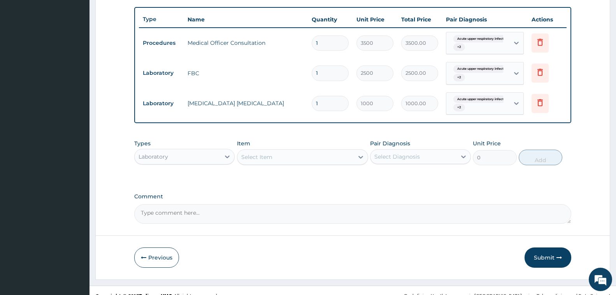
scroll to position [293, 0]
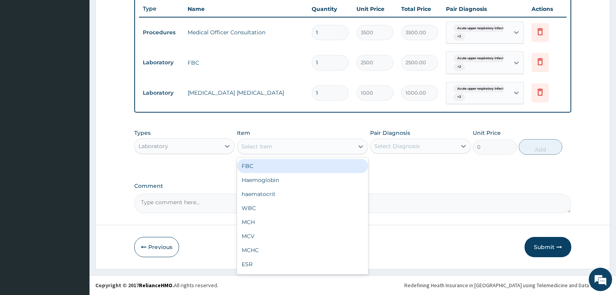
click at [332, 145] on div "Select Item" at bounding box center [295, 146] width 116 height 12
click at [183, 142] on div "Laboratory" at bounding box center [178, 146] width 86 height 12
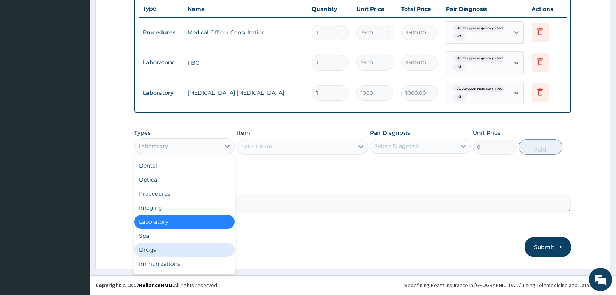
drag, startPoint x: 171, startPoint y: 253, endPoint x: 307, endPoint y: 205, distance: 144.6
click at [173, 253] on div "Drugs" at bounding box center [184, 249] width 100 height 14
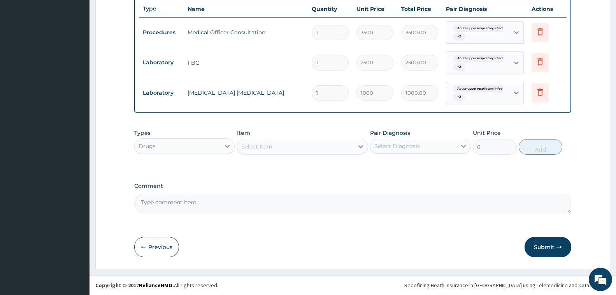
click at [282, 143] on div "Select Item" at bounding box center [295, 146] width 116 height 12
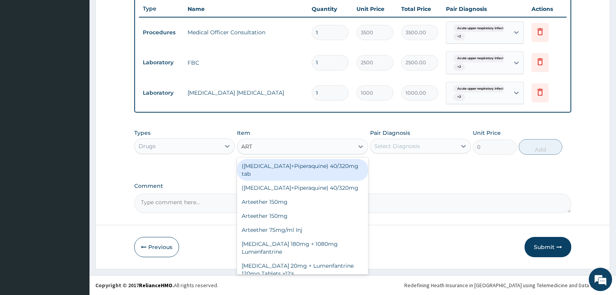
type input "ARTE"
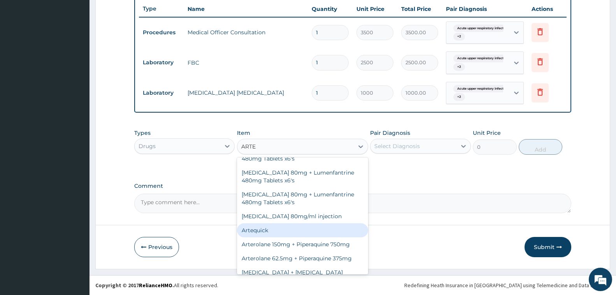
scroll to position [233, 0]
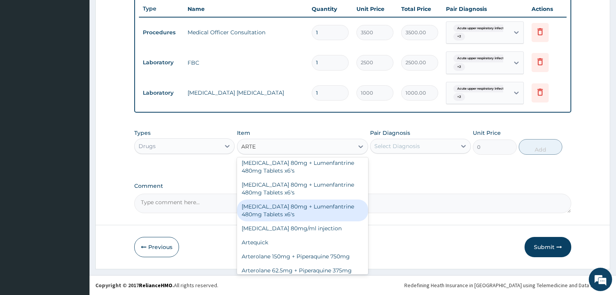
drag, startPoint x: 276, startPoint y: 216, endPoint x: 442, endPoint y: 213, distance: 166.6
click at [278, 217] on div "Artemether 80mg + Lumenfantrine 480mg Tablets x6's" at bounding box center [302, 210] width 131 height 22
type input "3600"
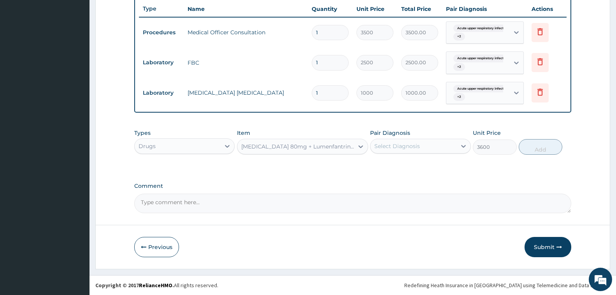
click at [445, 142] on div "Select Diagnosis" at bounding box center [413, 146] width 86 height 12
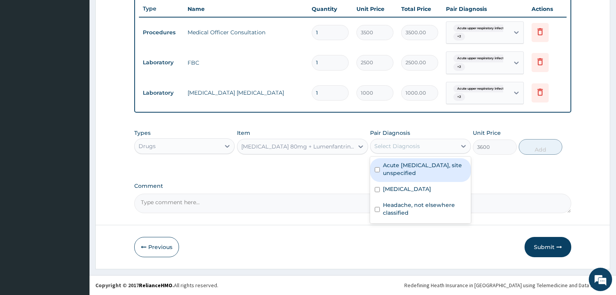
drag, startPoint x: 442, startPoint y: 161, endPoint x: 430, endPoint y: 189, distance: 30.4
click at [442, 168] on div "Acute upper respiratory infection, site unspecified" at bounding box center [420, 170] width 100 height 24
checkbox input "true"
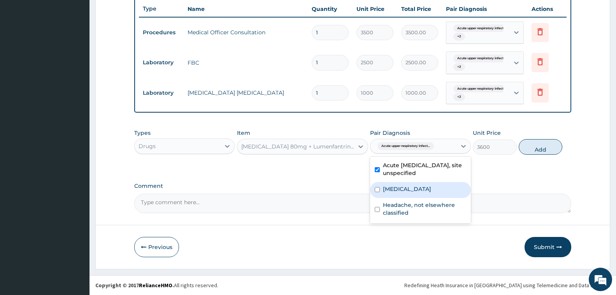
drag, startPoint x: 430, startPoint y: 188, endPoint x: 424, endPoint y: 215, distance: 27.6
click at [429, 193] on label "Malaria, unspecified" at bounding box center [407, 189] width 48 height 8
checkbox input "true"
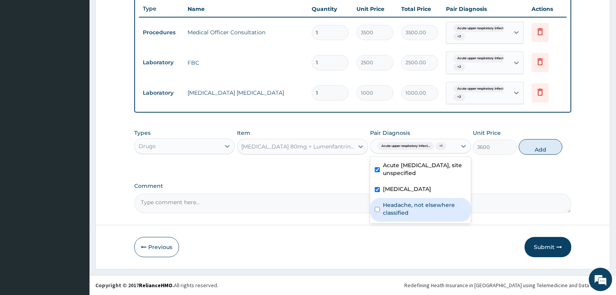
drag, startPoint x: 428, startPoint y: 211, endPoint x: 477, endPoint y: 211, distance: 49.4
click at [439, 211] on label "Headache, not elsewhere classified" at bounding box center [424, 209] width 83 height 16
checkbox input "true"
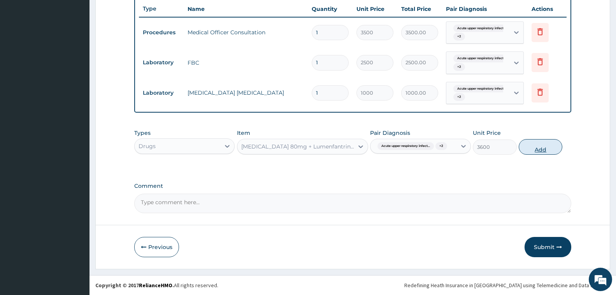
click at [540, 151] on button "Add" at bounding box center [541, 147] width 44 height 16
type input "0"
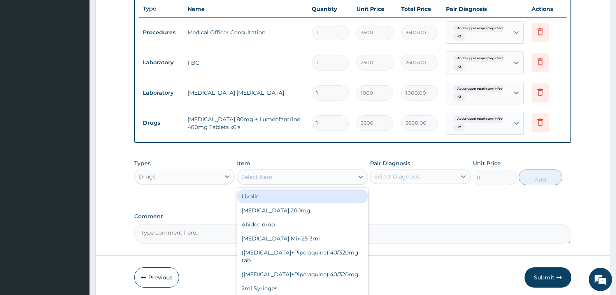
click at [268, 173] on div "Select Item" at bounding box center [256, 177] width 31 height 8
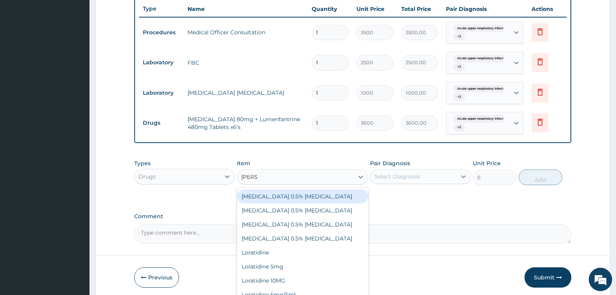
type input "LORAT"
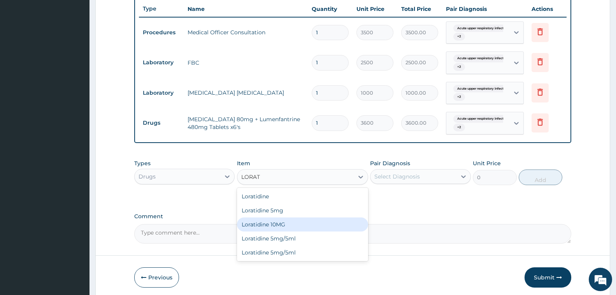
click at [288, 221] on div "Loratidine 10MG" at bounding box center [302, 224] width 131 height 14
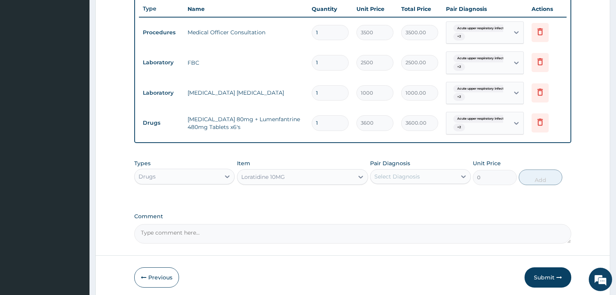
type input "177"
click at [438, 177] on div "Select Diagnosis" at bounding box center [413, 176] width 86 height 12
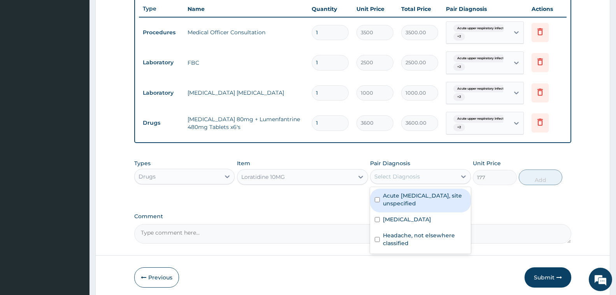
click at [431, 198] on label "Acute upper respiratory infection, site unspecified" at bounding box center [424, 199] width 83 height 16
checkbox input "true"
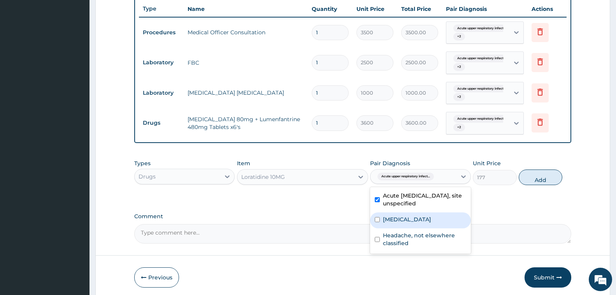
click at [425, 216] on label "Malaria, unspecified" at bounding box center [407, 219] width 48 height 8
checkbox input "true"
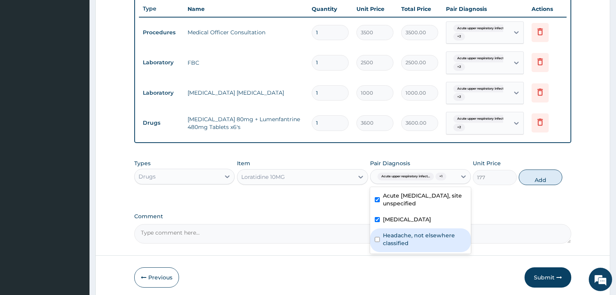
drag, startPoint x: 421, startPoint y: 235, endPoint x: 500, endPoint y: 232, distance: 79.0
click at [423, 235] on label "Headache, not elsewhere classified" at bounding box center [424, 239] width 83 height 16
checkbox input "true"
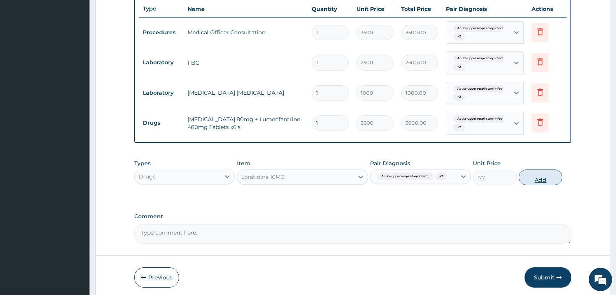
click at [539, 181] on button "Add" at bounding box center [541, 177] width 44 height 16
type input "0"
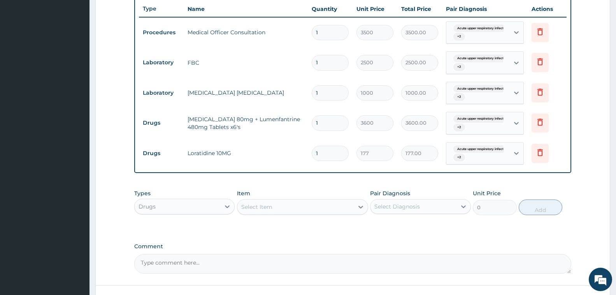
type input "0.00"
type input "7"
type input "1239.00"
type input "7"
click at [309, 198] on div "Item Select Item" at bounding box center [302, 202] width 131 height 26
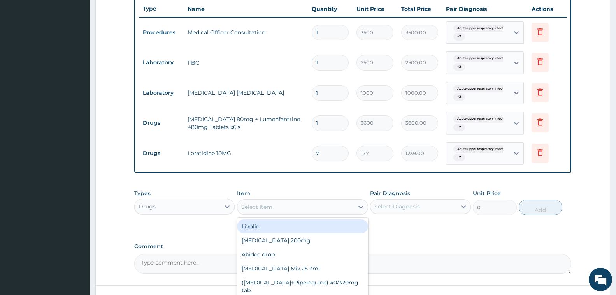
click at [309, 205] on div "Select Item" at bounding box center [295, 206] width 116 height 12
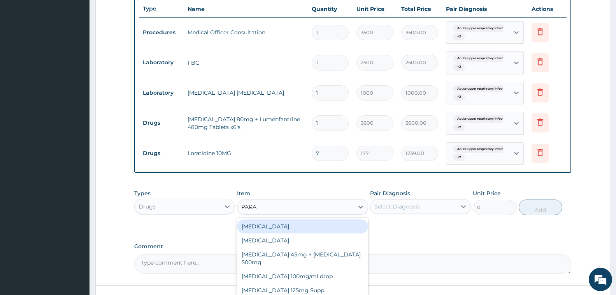
type input "PARAC"
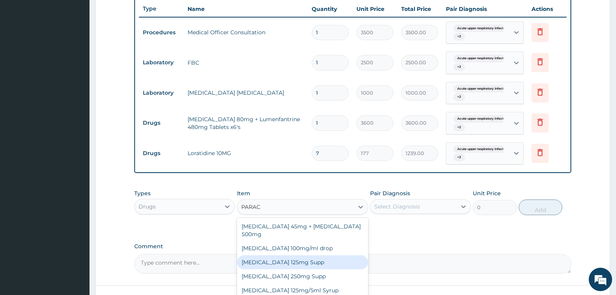
scroll to position [34, 0]
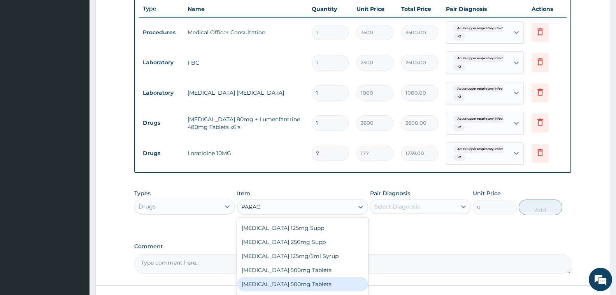
drag, startPoint x: 295, startPoint y: 285, endPoint x: 382, endPoint y: 219, distance: 109.7
click at [298, 281] on div "Paracetamol 500mg Tablets" at bounding box center [302, 284] width 131 height 14
type input "12"
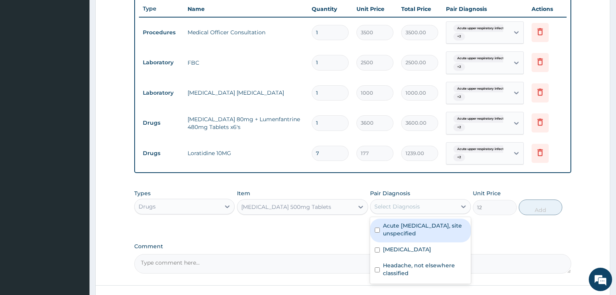
click at [409, 204] on div "Select Diagnosis" at bounding box center [397, 206] width 46 height 8
drag, startPoint x: 407, startPoint y: 229, endPoint x: 403, endPoint y: 265, distance: 36.0
click at [407, 234] on label "Acute upper respiratory infection, site unspecified" at bounding box center [424, 229] width 83 height 16
checkbox input "true"
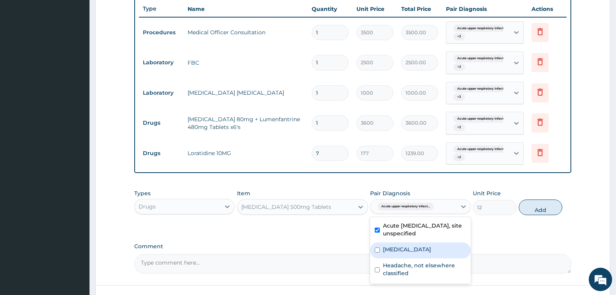
drag, startPoint x: 411, startPoint y: 246, endPoint x: 414, endPoint y: 261, distance: 15.4
click at [412, 250] on label "Malaria, unspecified" at bounding box center [407, 249] width 48 height 8
checkbox input "true"
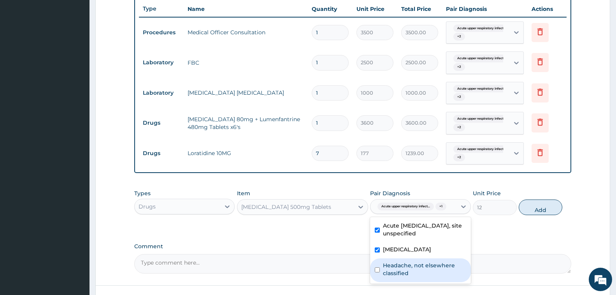
drag, startPoint x: 415, startPoint y: 265, endPoint x: 454, endPoint y: 274, distance: 39.5
click at [416, 266] on label "Headache, not elsewhere classified" at bounding box center [424, 269] width 83 height 16
checkbox input "true"
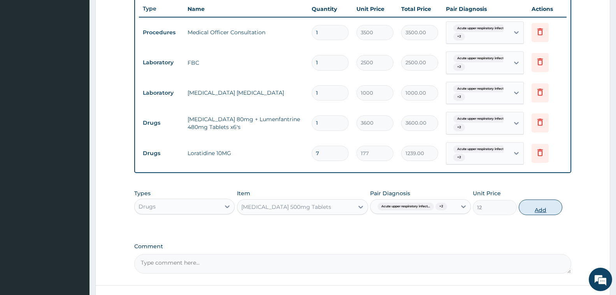
click at [540, 205] on button "Add" at bounding box center [541, 207] width 44 height 16
type input "0"
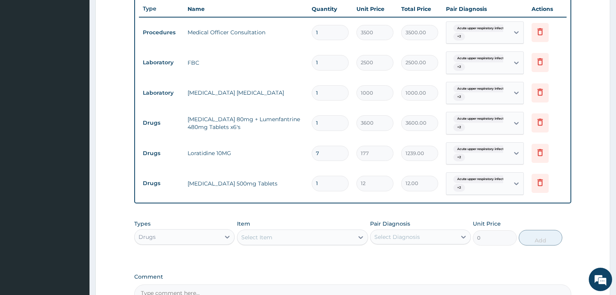
type input "18"
type input "216.00"
type input "18"
click at [355, 252] on div "Types Drugs Item Select Item Pair Diagnosis Select Diagnosis Unit Price 0 Add" at bounding box center [352, 238] width 437 height 45
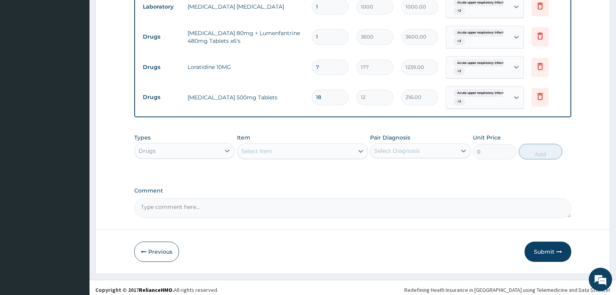
scroll to position [384, 0]
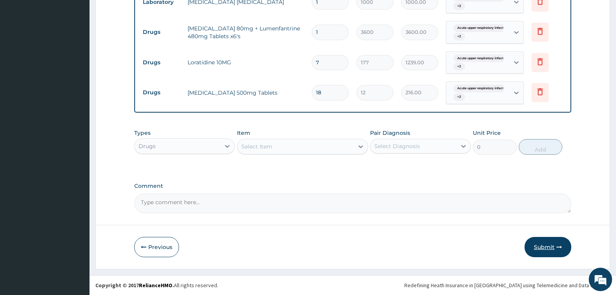
click at [555, 244] on button "Submit" at bounding box center [548, 247] width 47 height 20
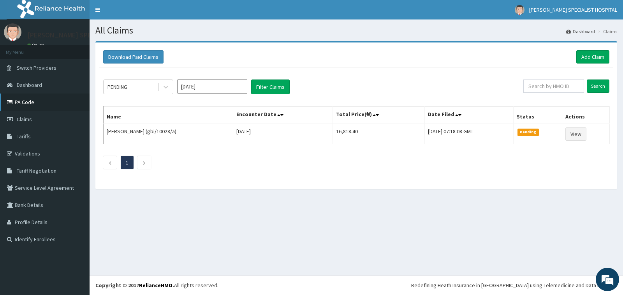
click at [24, 101] on link "PA Code" at bounding box center [44, 101] width 89 height 17
